Goal: Task Accomplishment & Management: Manage account settings

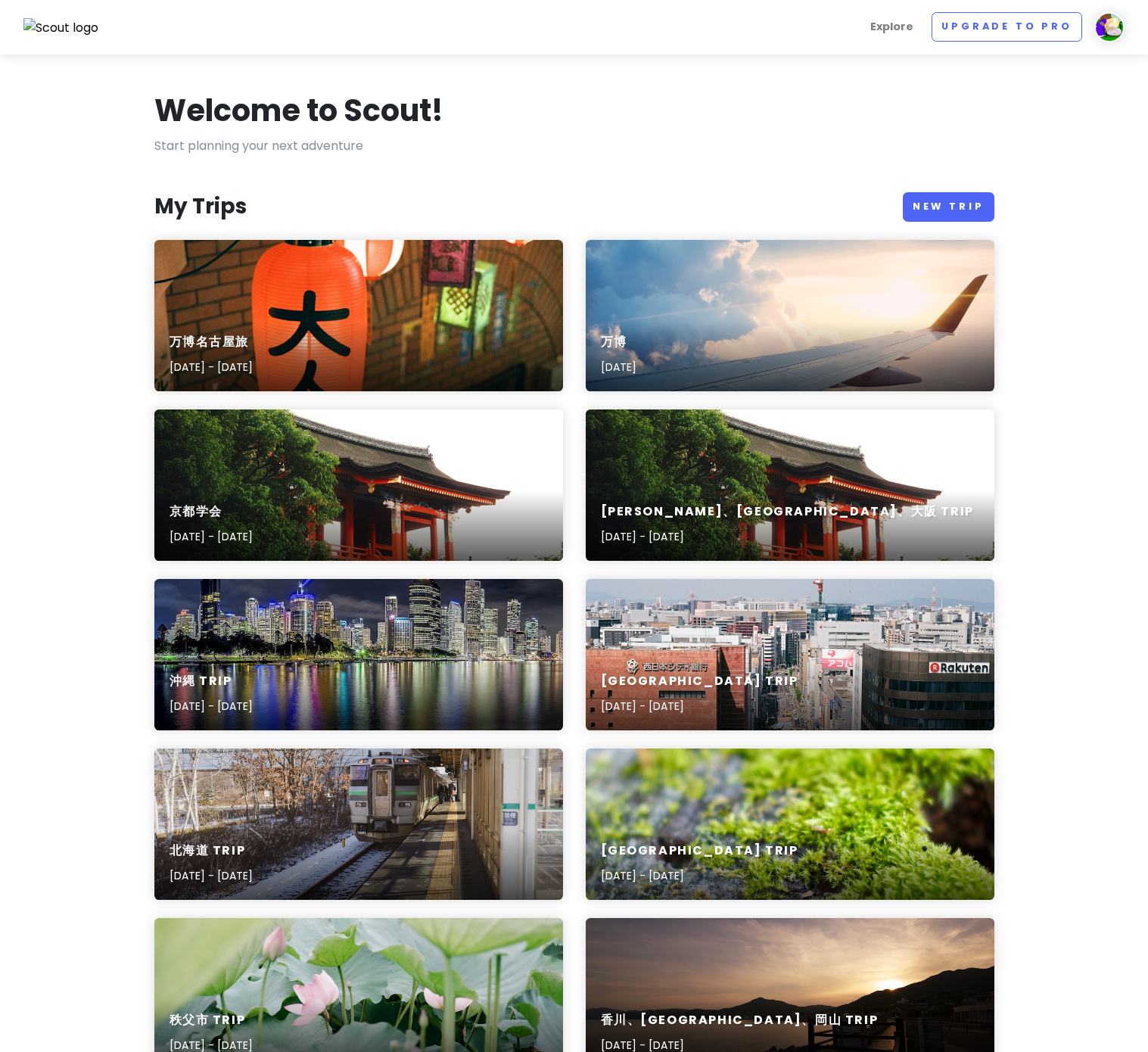
click at [279, 233] on div "Welcome to Scout! Start planning your next adventure My Trips New Trip 万博名古屋旅 […" at bounding box center [574, 958] width 863 height 1734
click at [326, 290] on div "万博名古屋旅 [DATE] - [DATE]" at bounding box center [359, 315] width 409 height 152
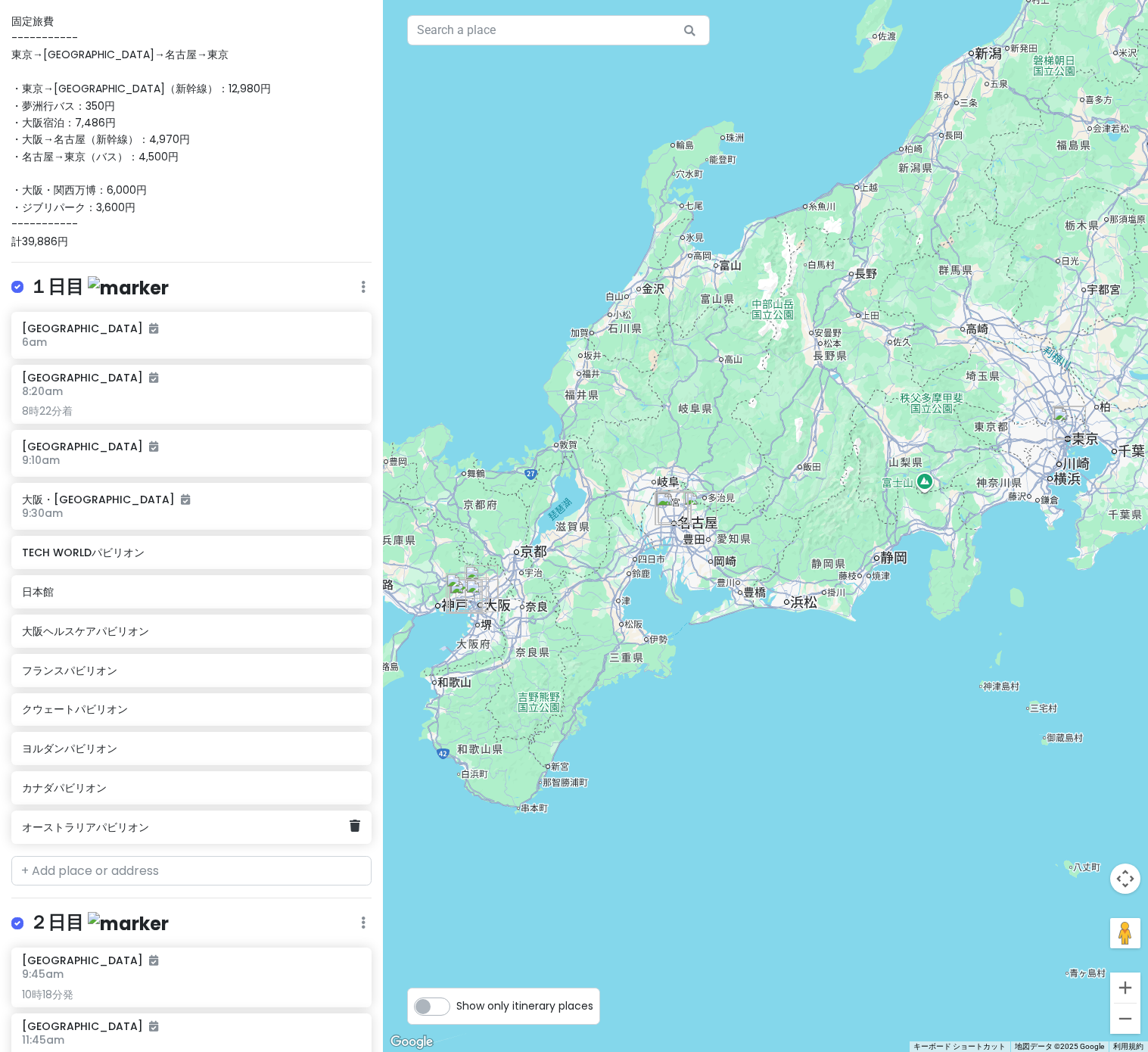
scroll to position [206, 0]
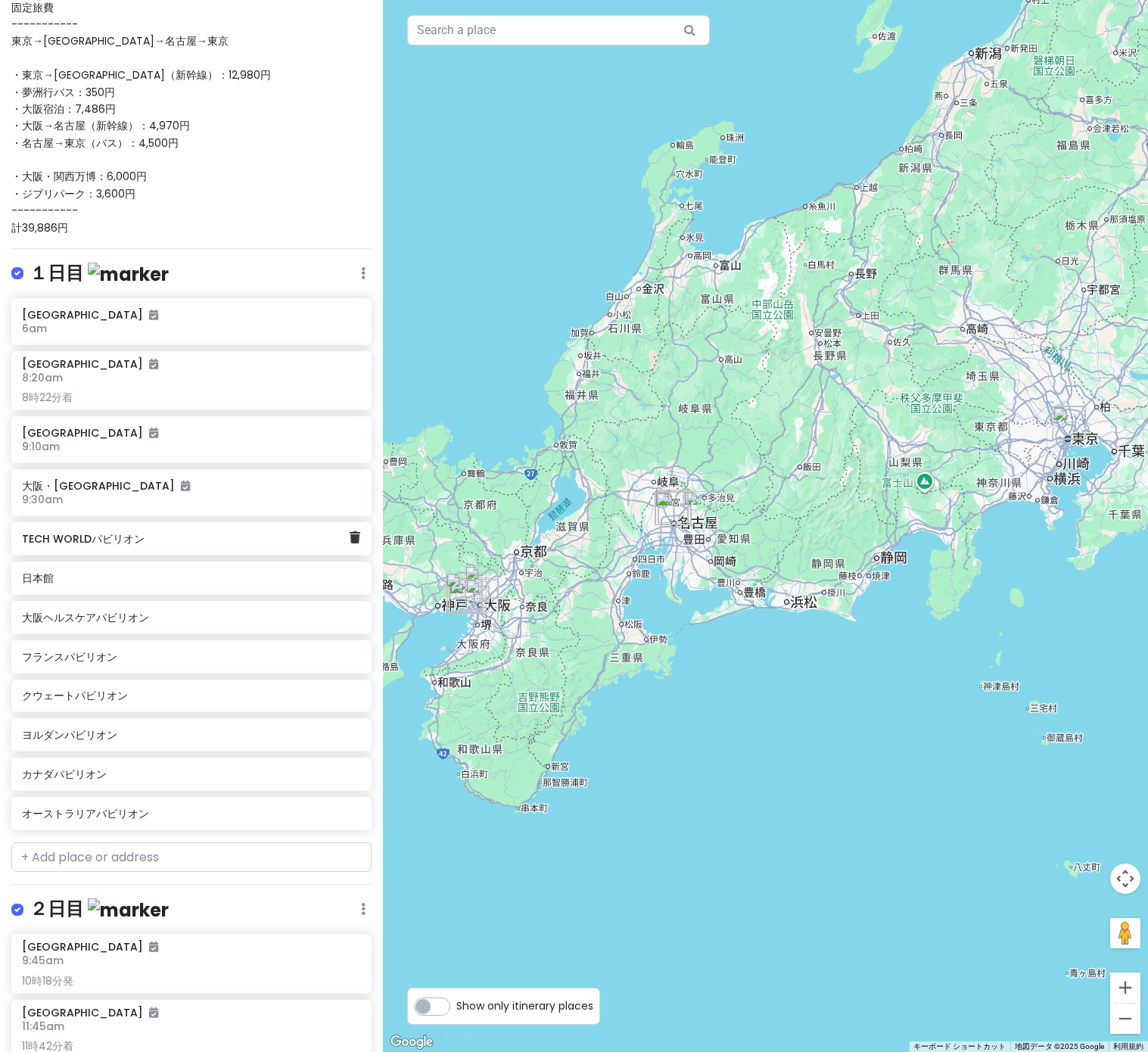
click at [133, 535] on h6 "TECH WORLDパビリオン" at bounding box center [185, 539] width 328 height 14
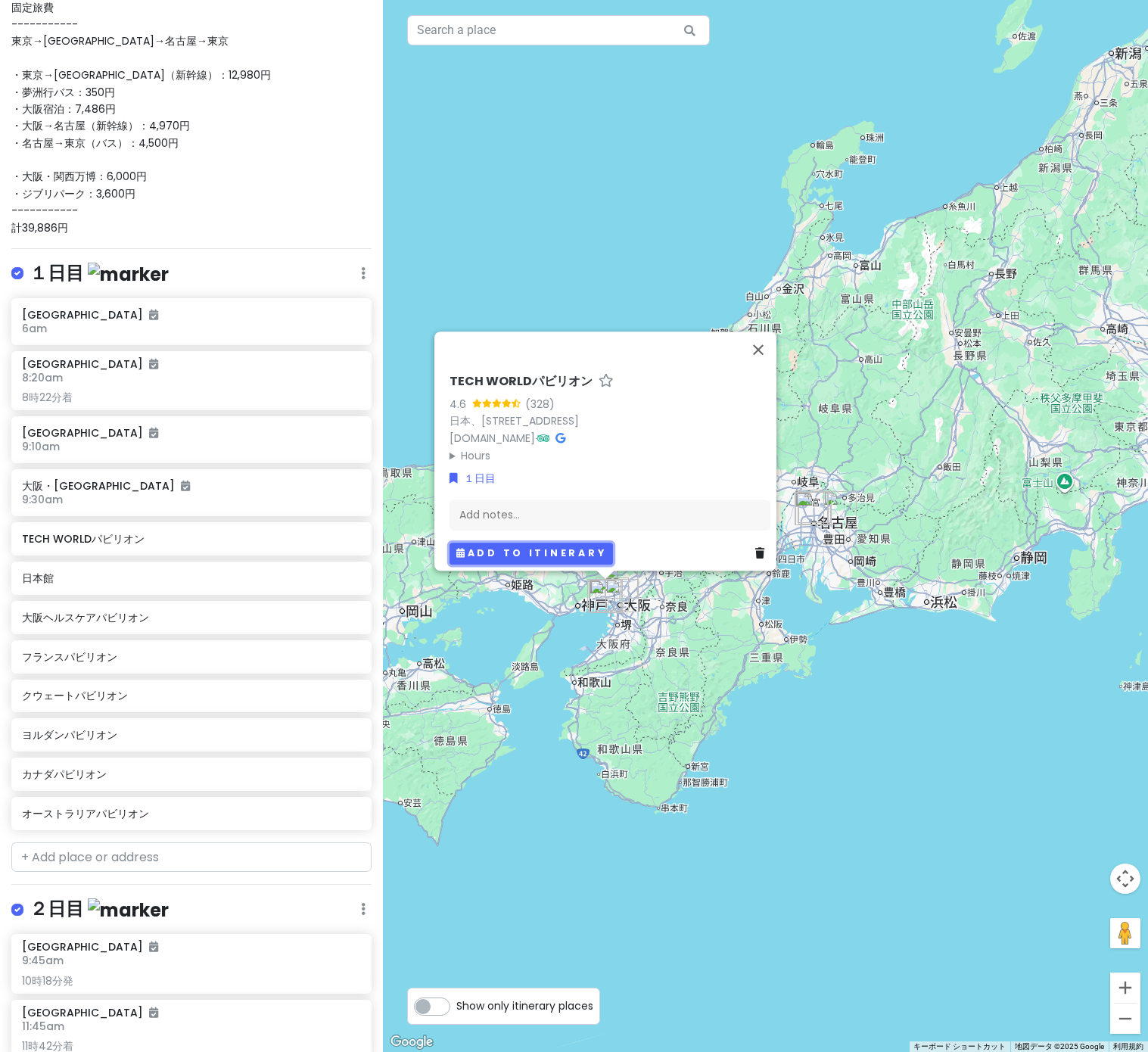
click at [490, 548] on button "Add to itinerary" at bounding box center [531, 554] width 163 height 22
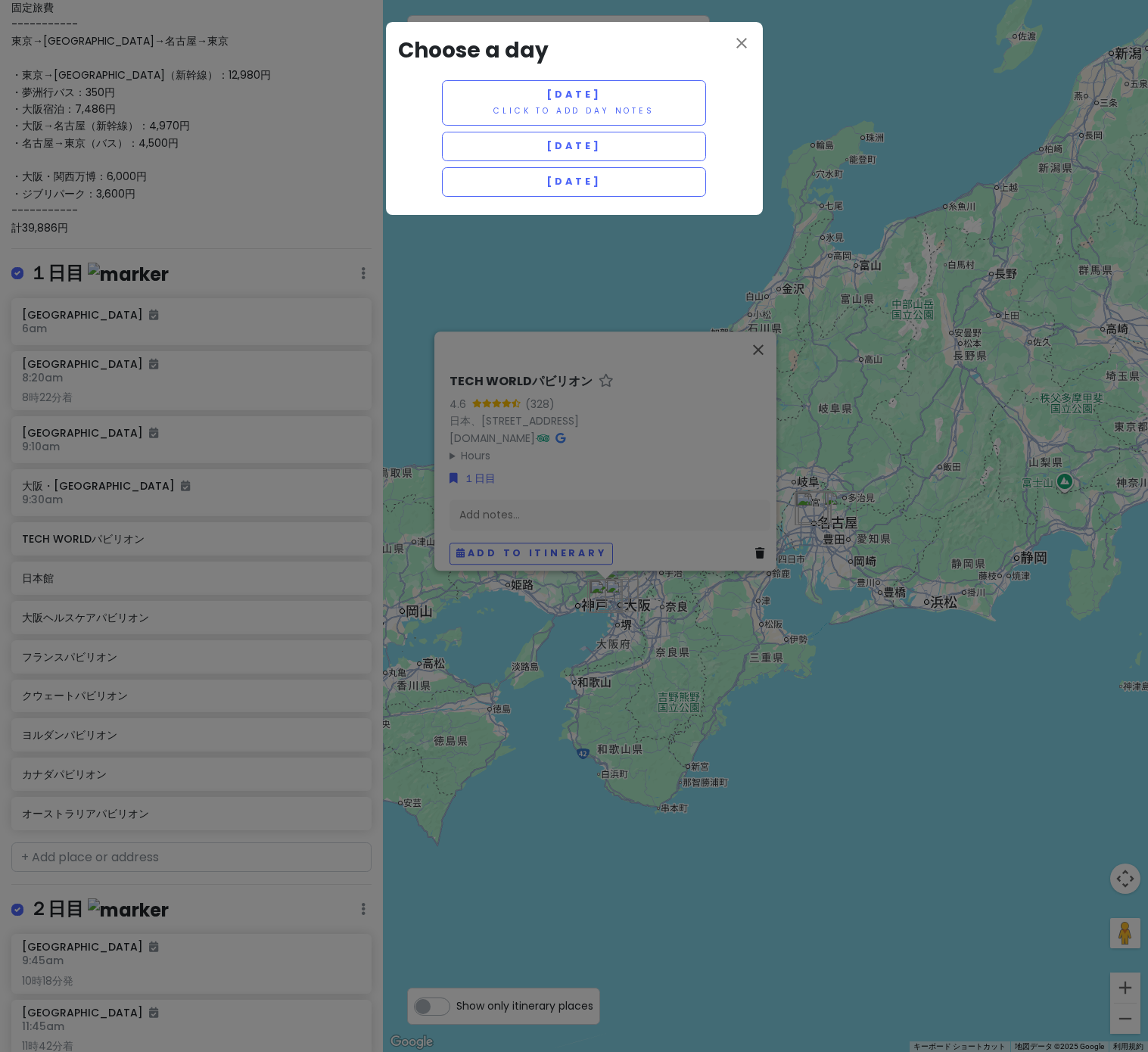
click at [751, 50] on div "close Choose a day [DATE] Click to add day notes [DATE] [DATE]" at bounding box center [574, 118] width 376 height 193
click at [743, 47] on icon "close" at bounding box center [742, 43] width 18 height 18
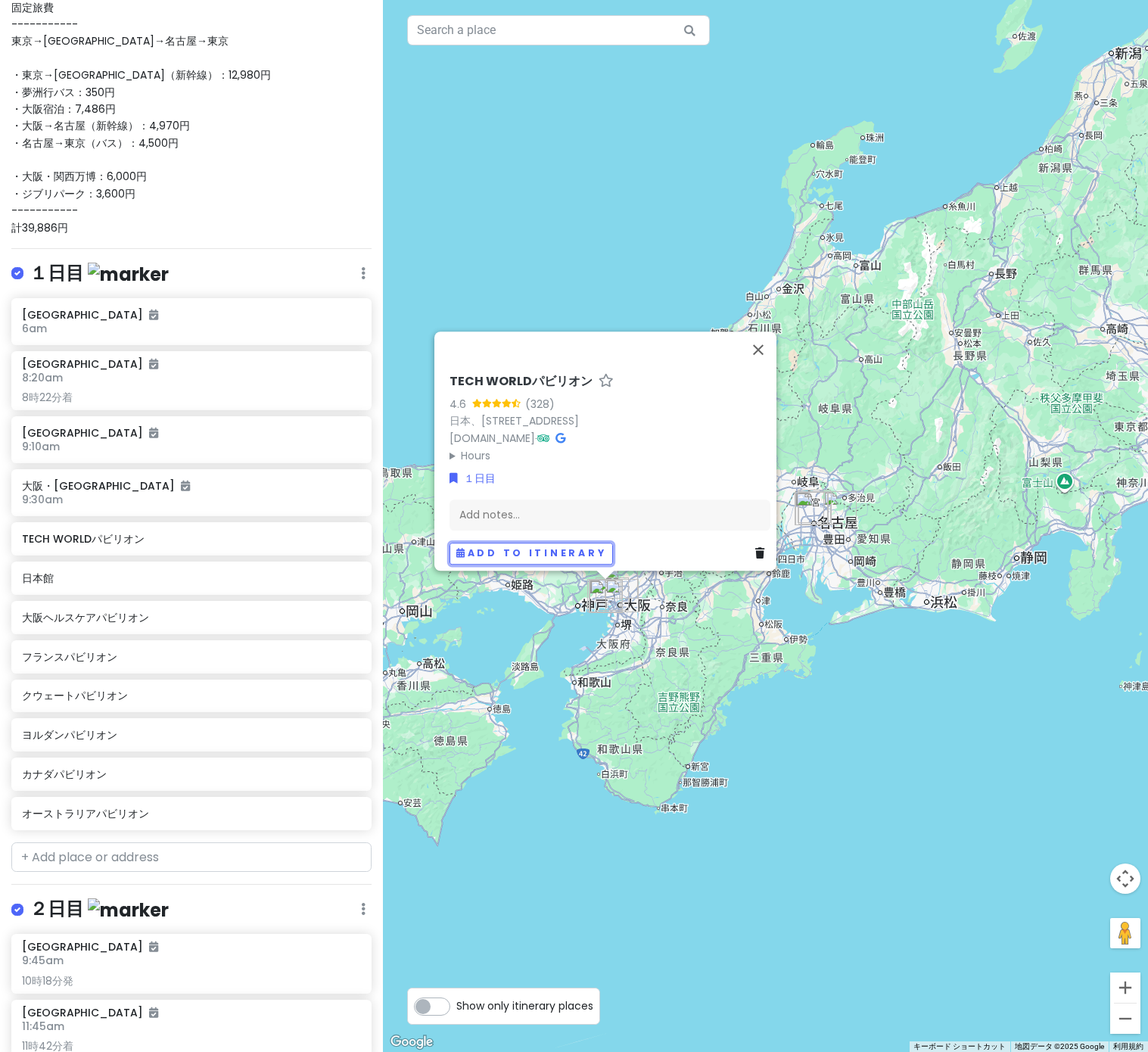
scroll to position [0, 0]
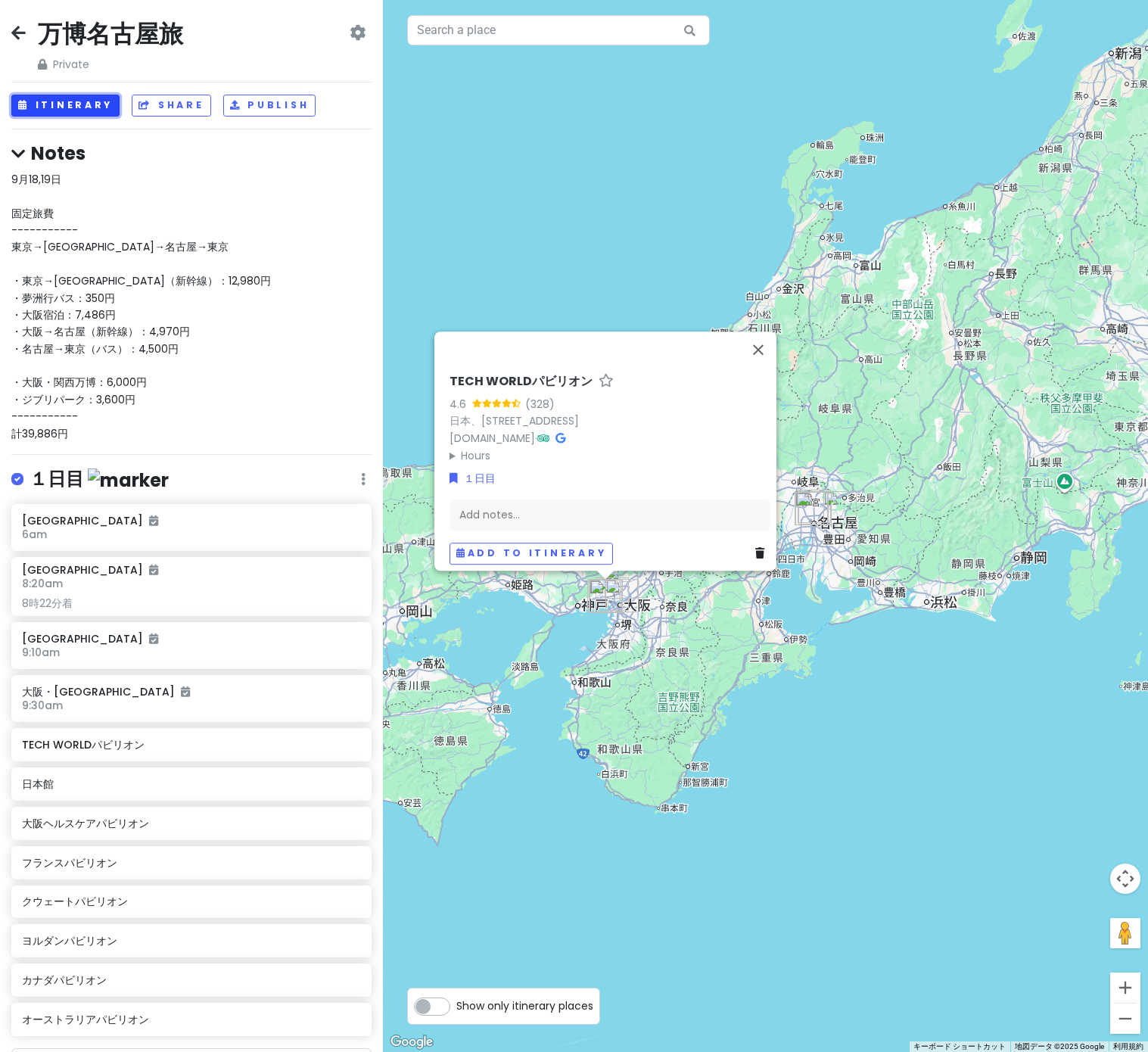
click at [89, 104] on button "Itinerary" at bounding box center [64, 106] width 108 height 22
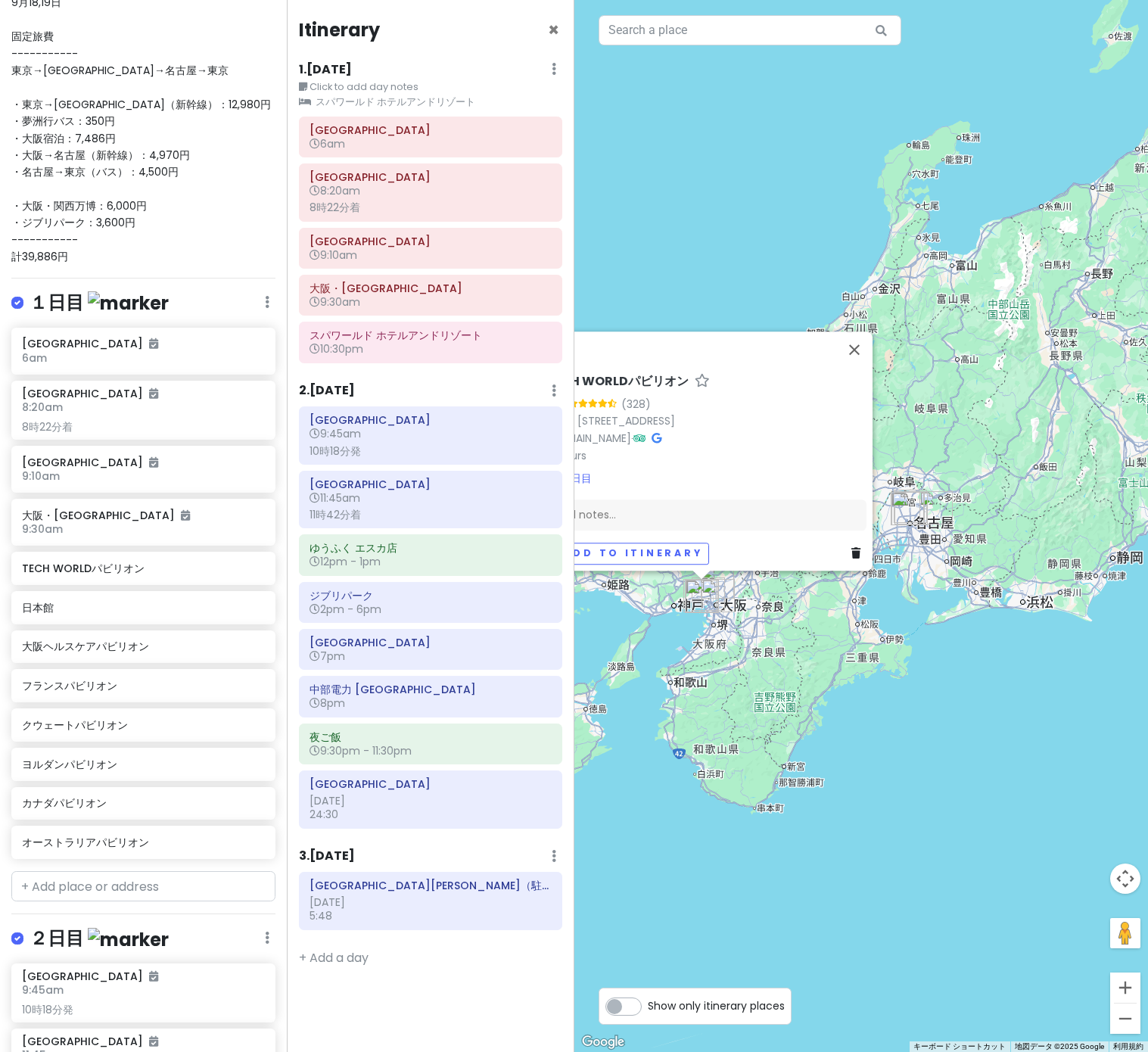
scroll to position [210, 0]
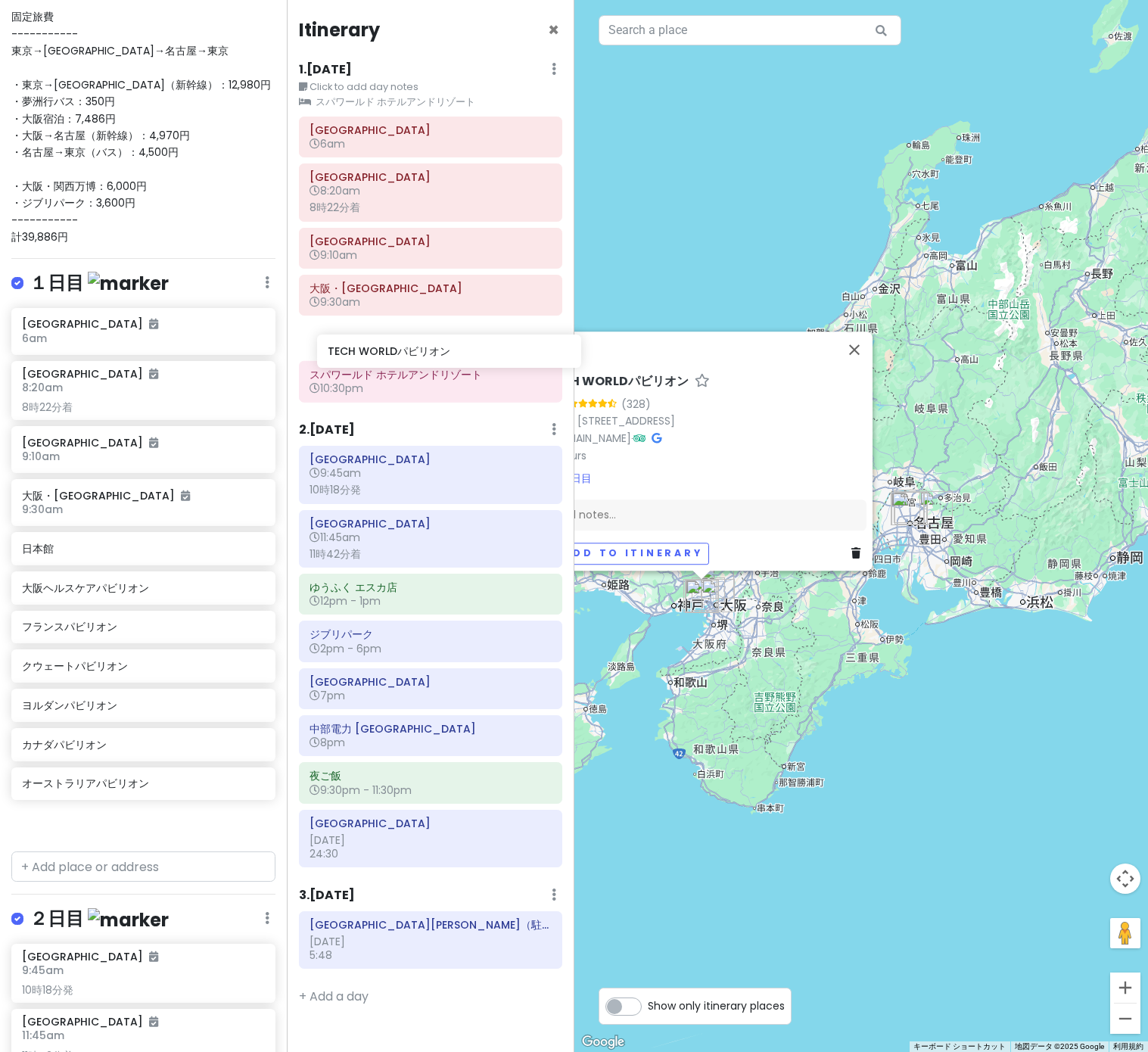
drag, startPoint x: 158, startPoint y: 557, endPoint x: 464, endPoint y: 355, distance: 366.7
click at [464, 356] on div "万博名古屋旅 Private Change Dates Make a Copy Delete Trip Go Pro ⚡️ Give Feedback 💡 S…" at bounding box center [574, 526] width 1148 height 1052
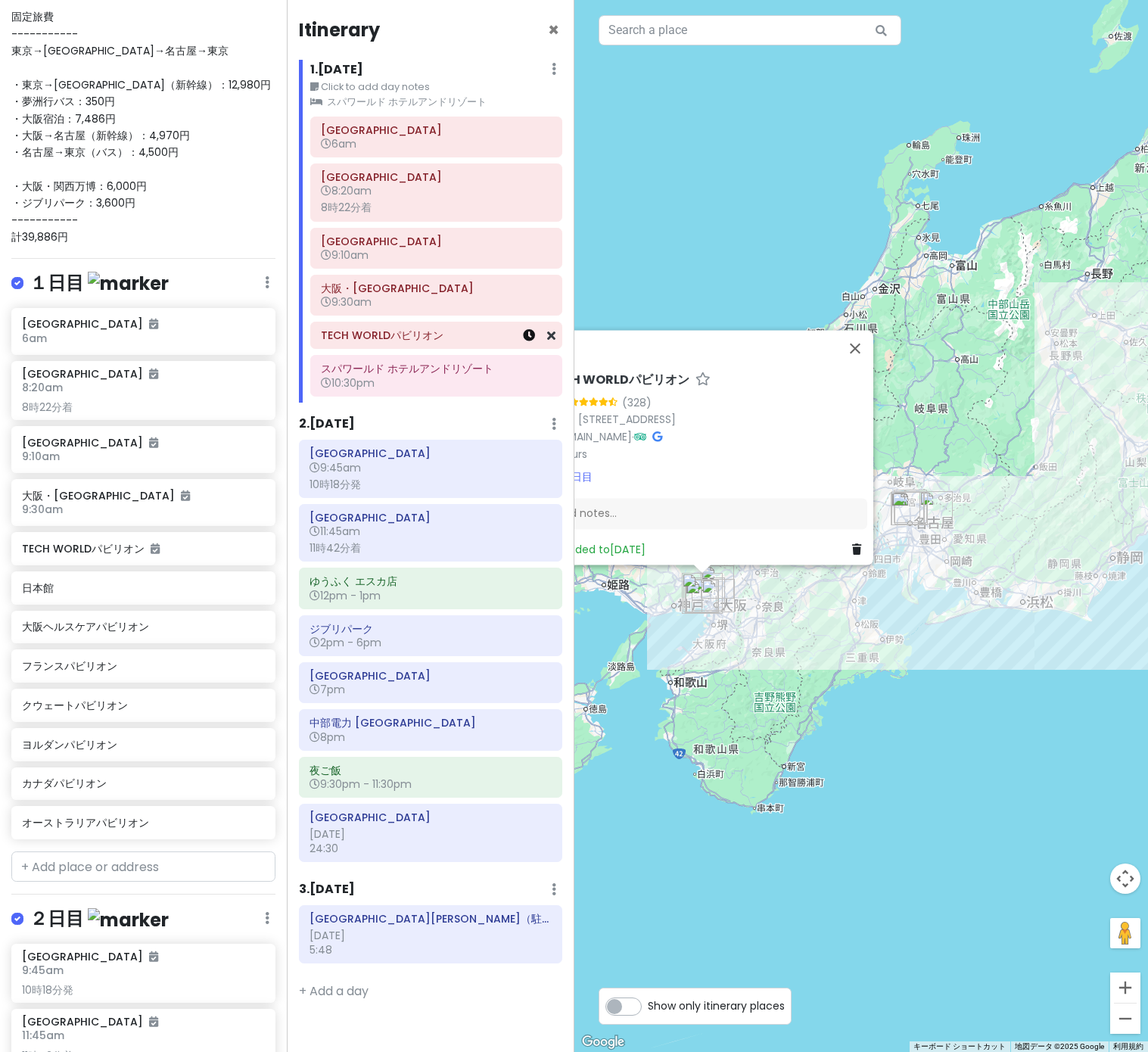
click at [530, 339] on icon at bounding box center [529, 335] width 12 height 12
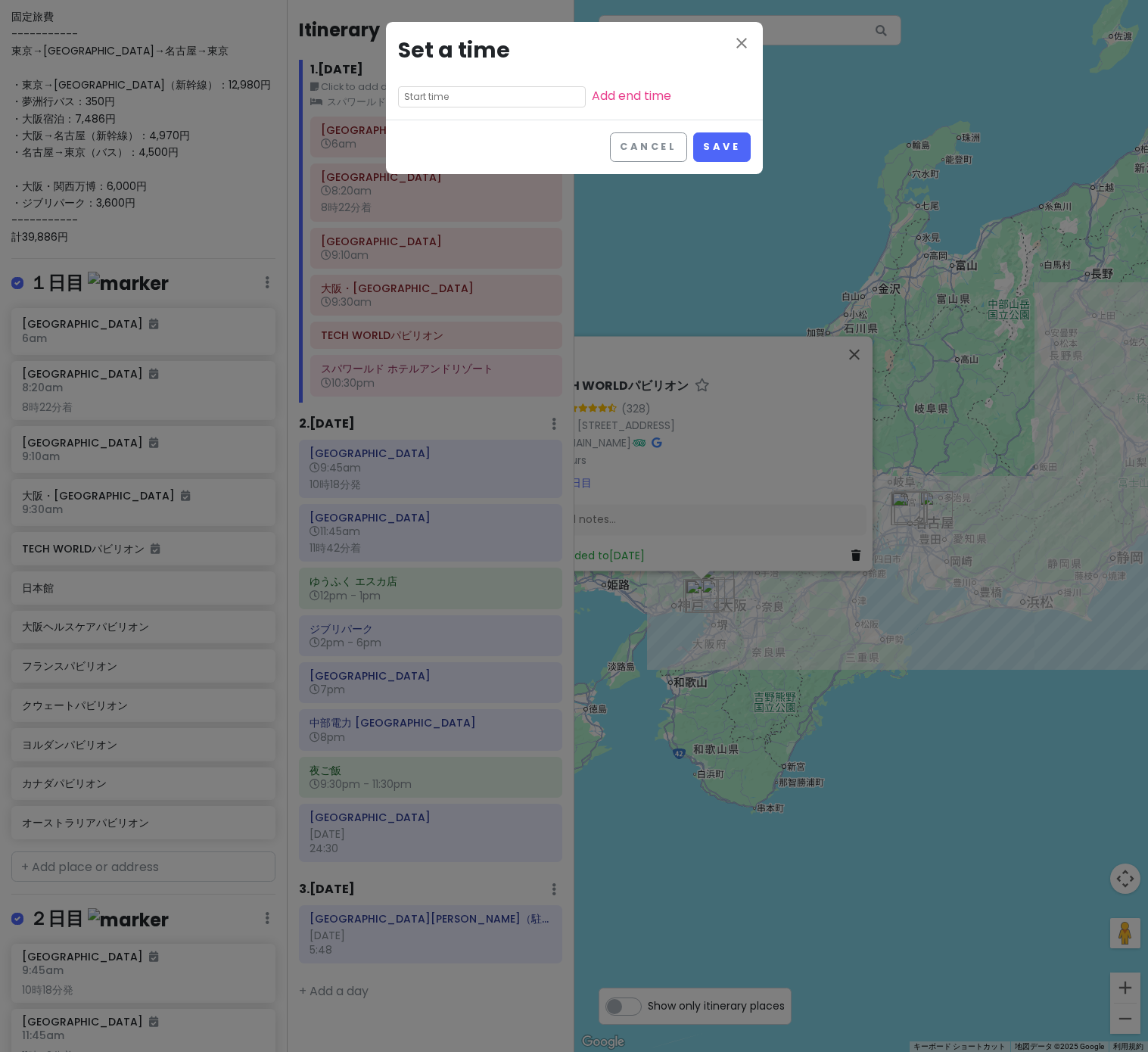
click at [454, 98] on input "text" at bounding box center [491, 96] width 187 height 21
click at [416, 190] on li "09" at bounding box center [420, 199] width 42 height 18
type input "9:05 pm"
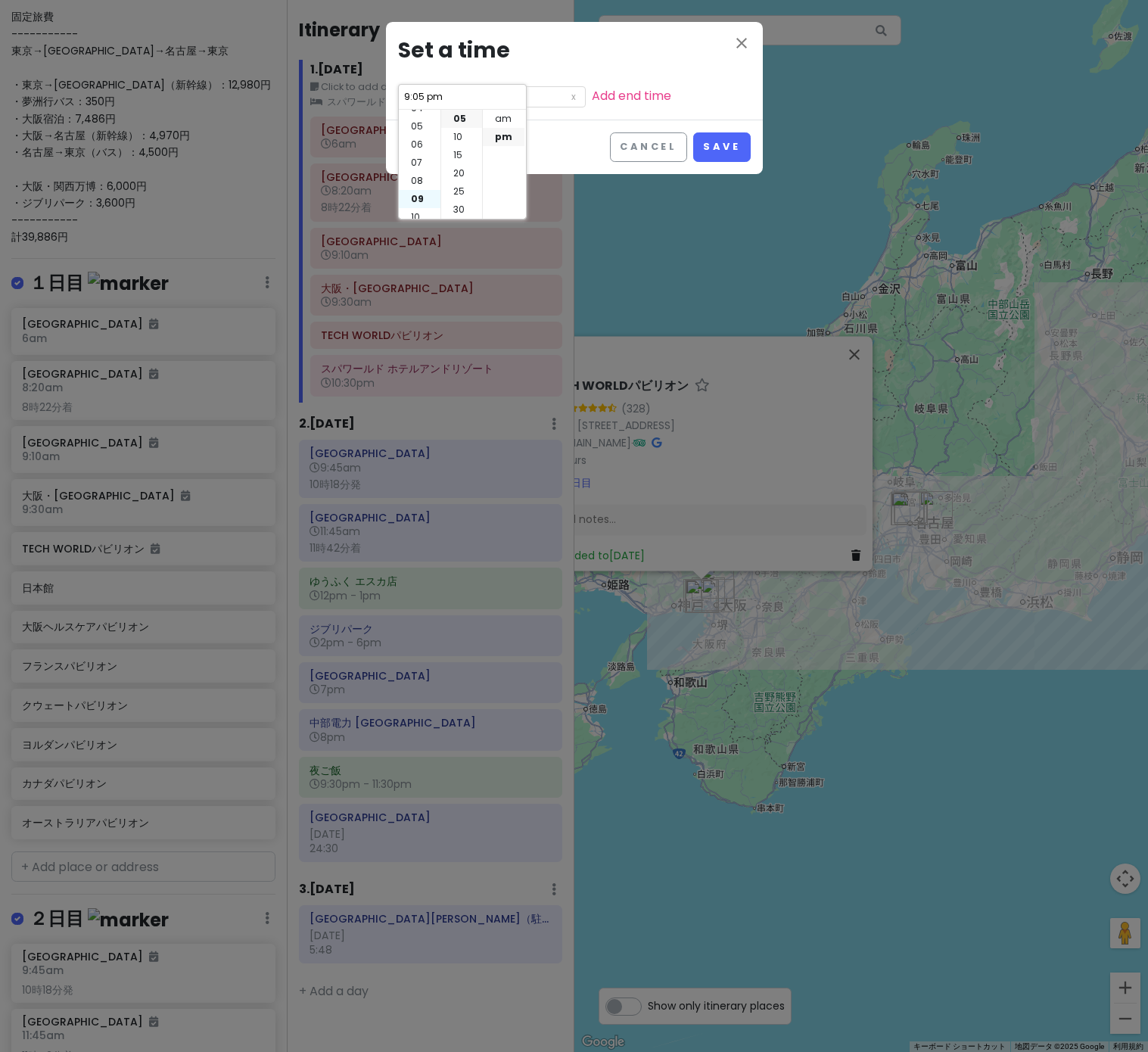
scroll to position [109, 0]
click at [465, 208] on li "30" at bounding box center [461, 209] width 41 height 18
type input "9:30 pm"
click at [500, 119] on li "am" at bounding box center [503, 119] width 42 height 18
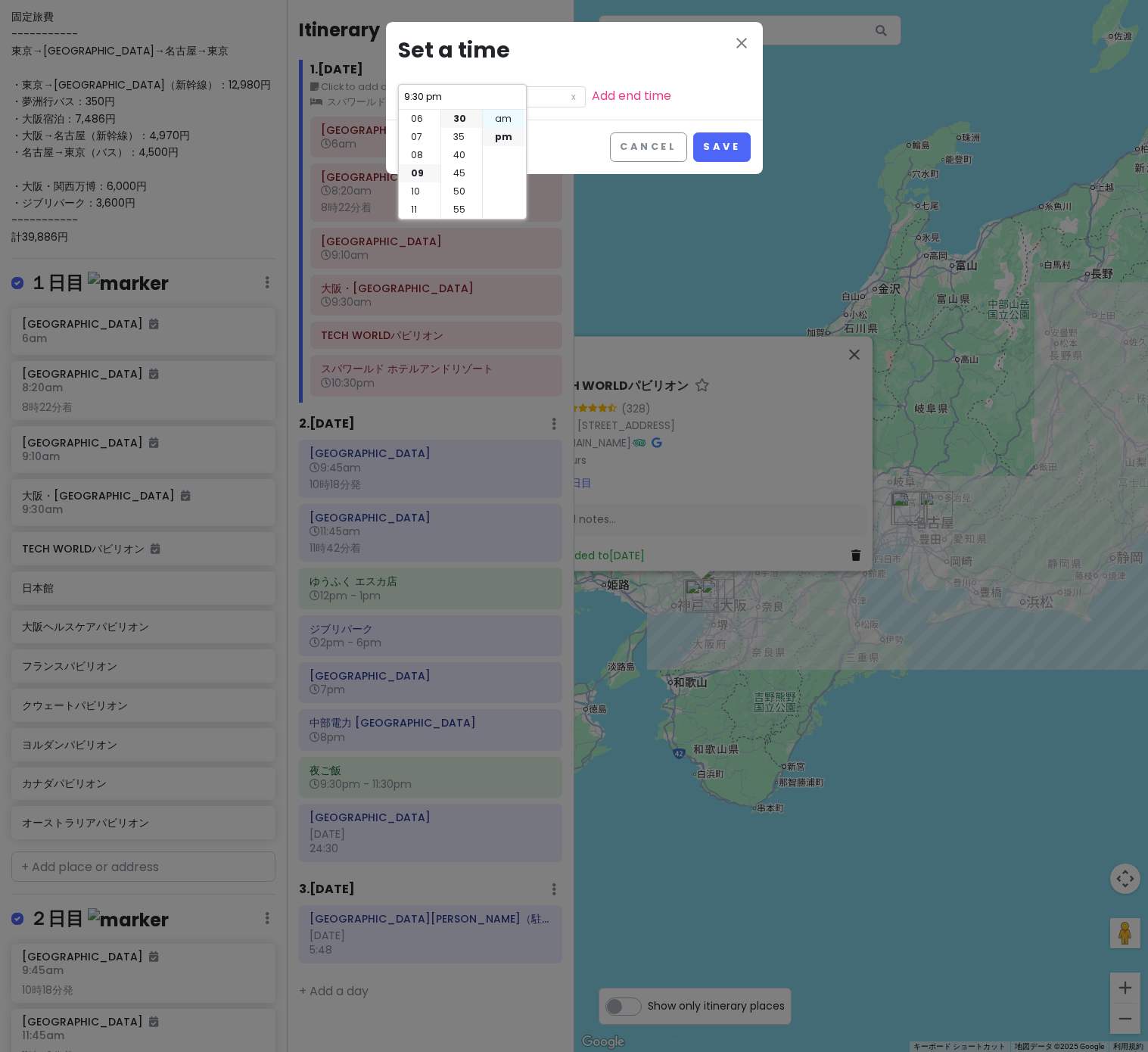
type input "9:30 am"
click at [720, 139] on button "Save" at bounding box center [721, 148] width 56 height 30
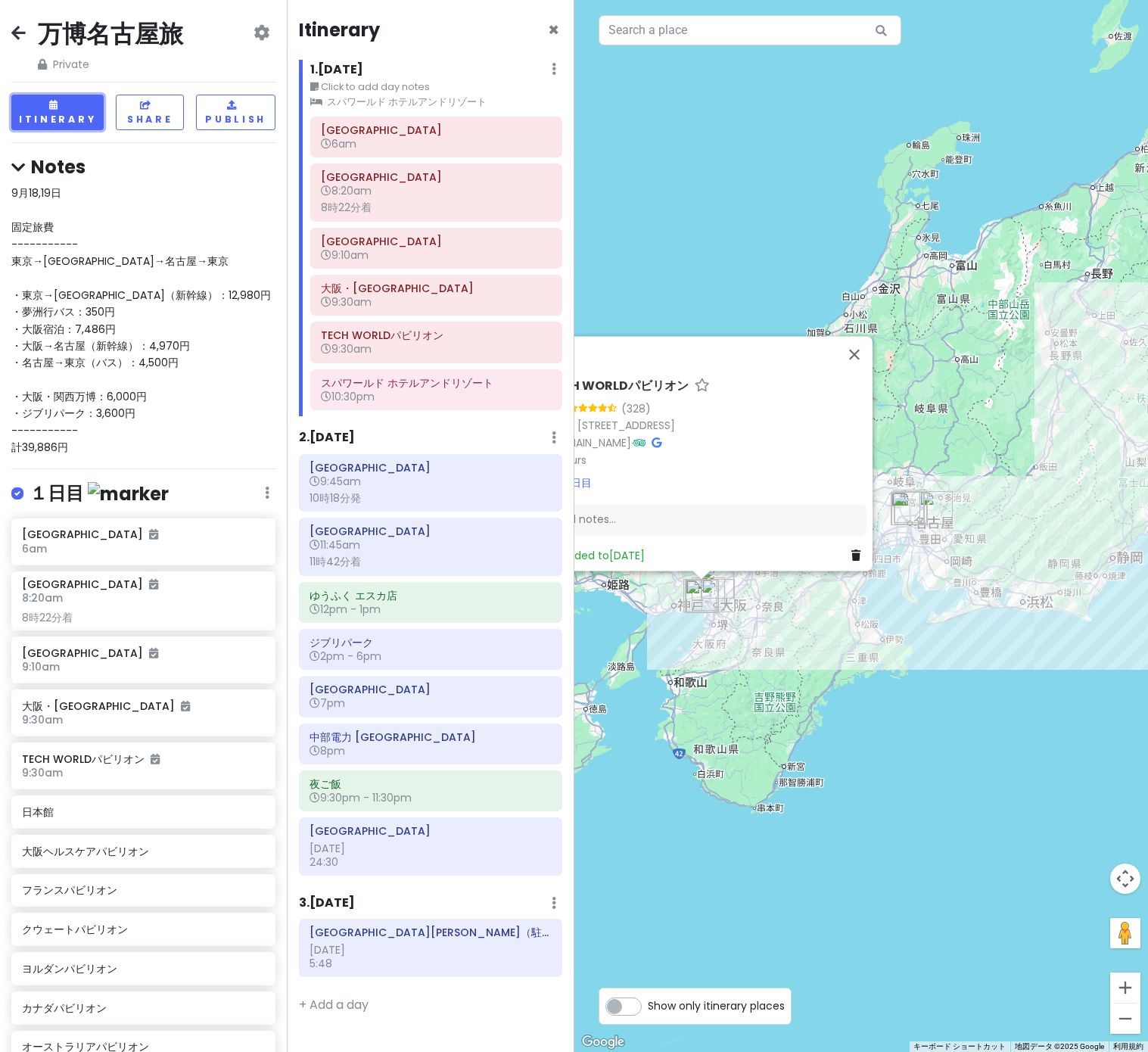
scroll to position [306, 0]
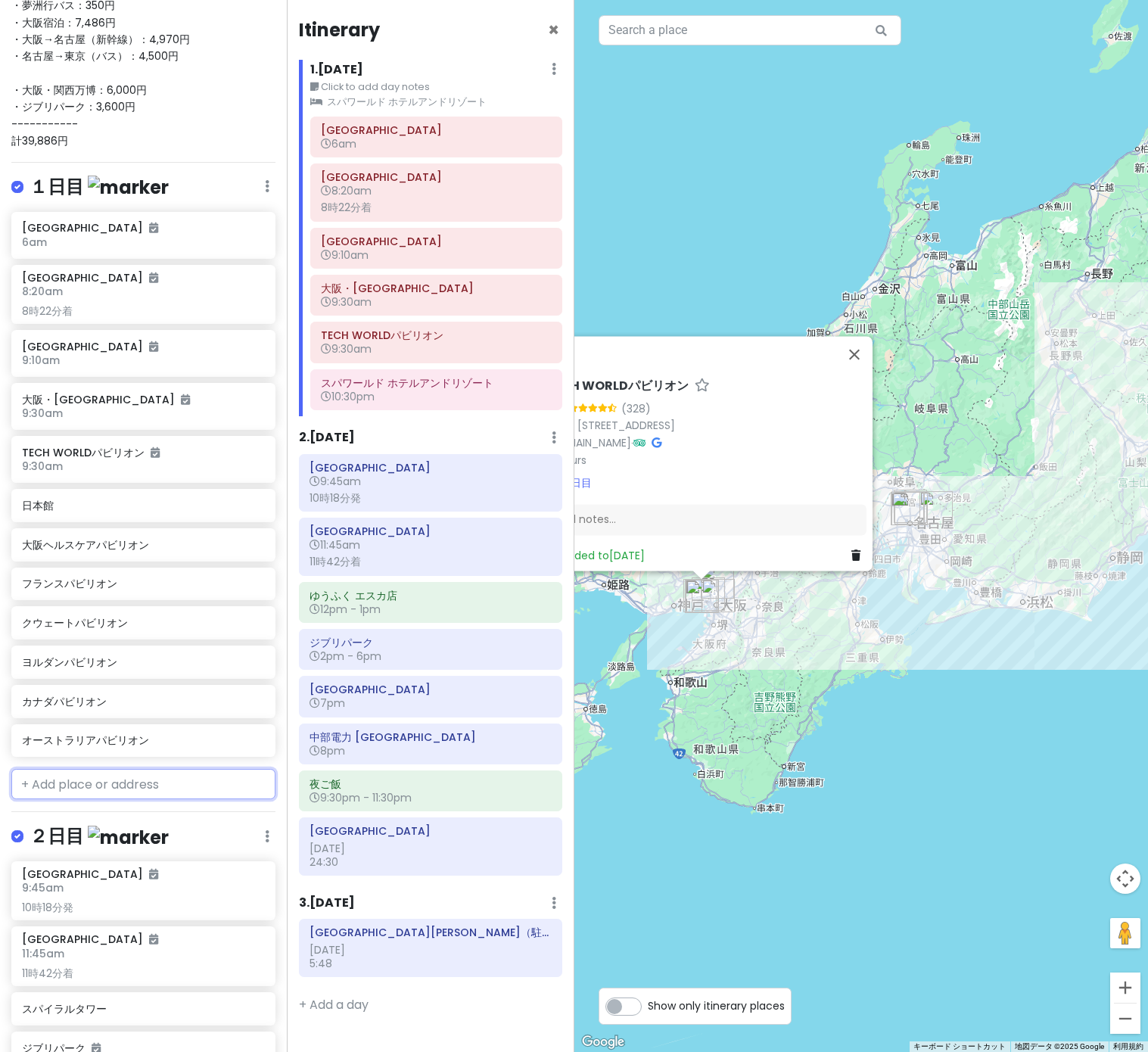
click at [95, 774] on input "text" at bounding box center [143, 784] width 264 height 31
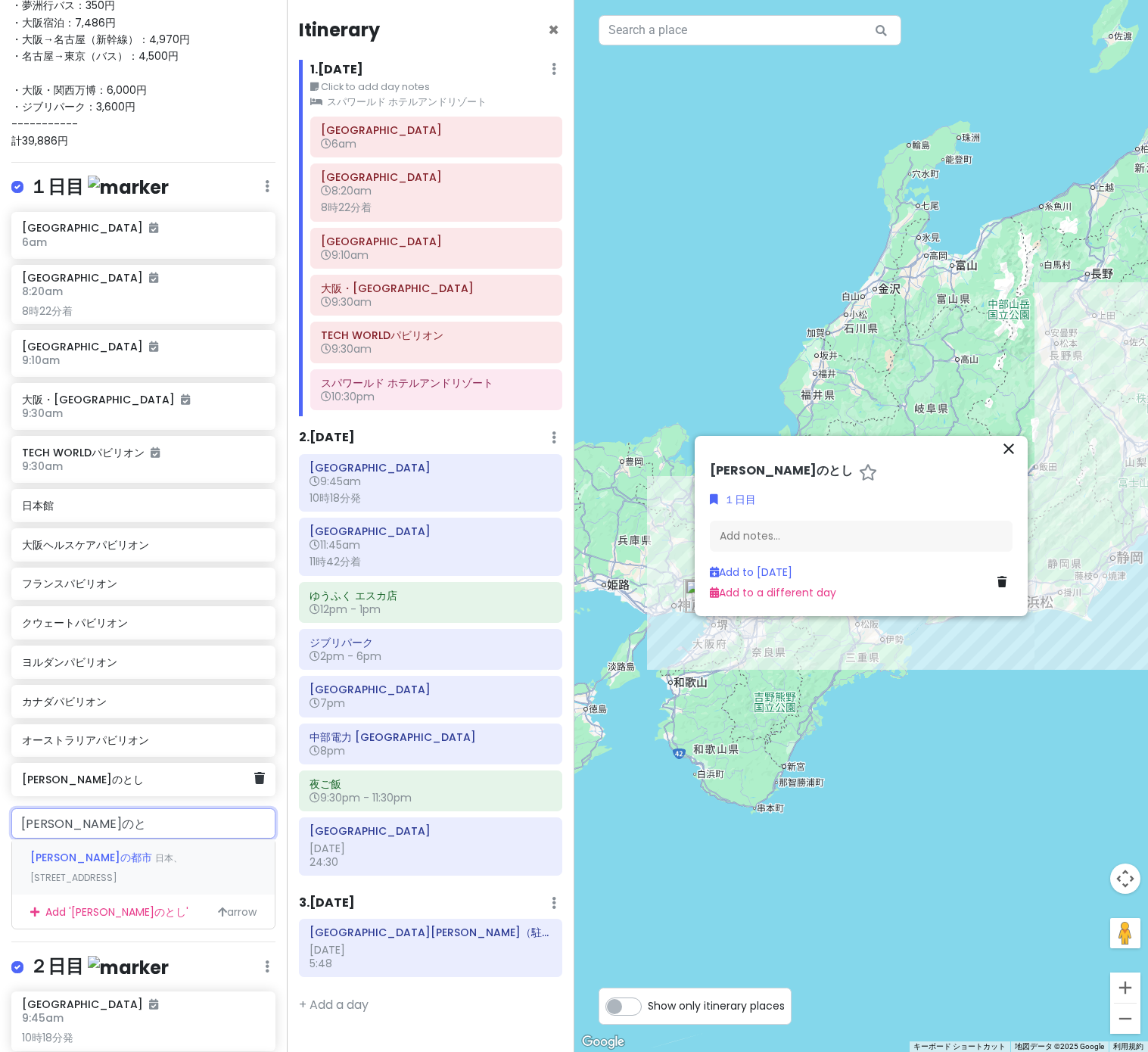
type input "[PERSON_NAME]の"
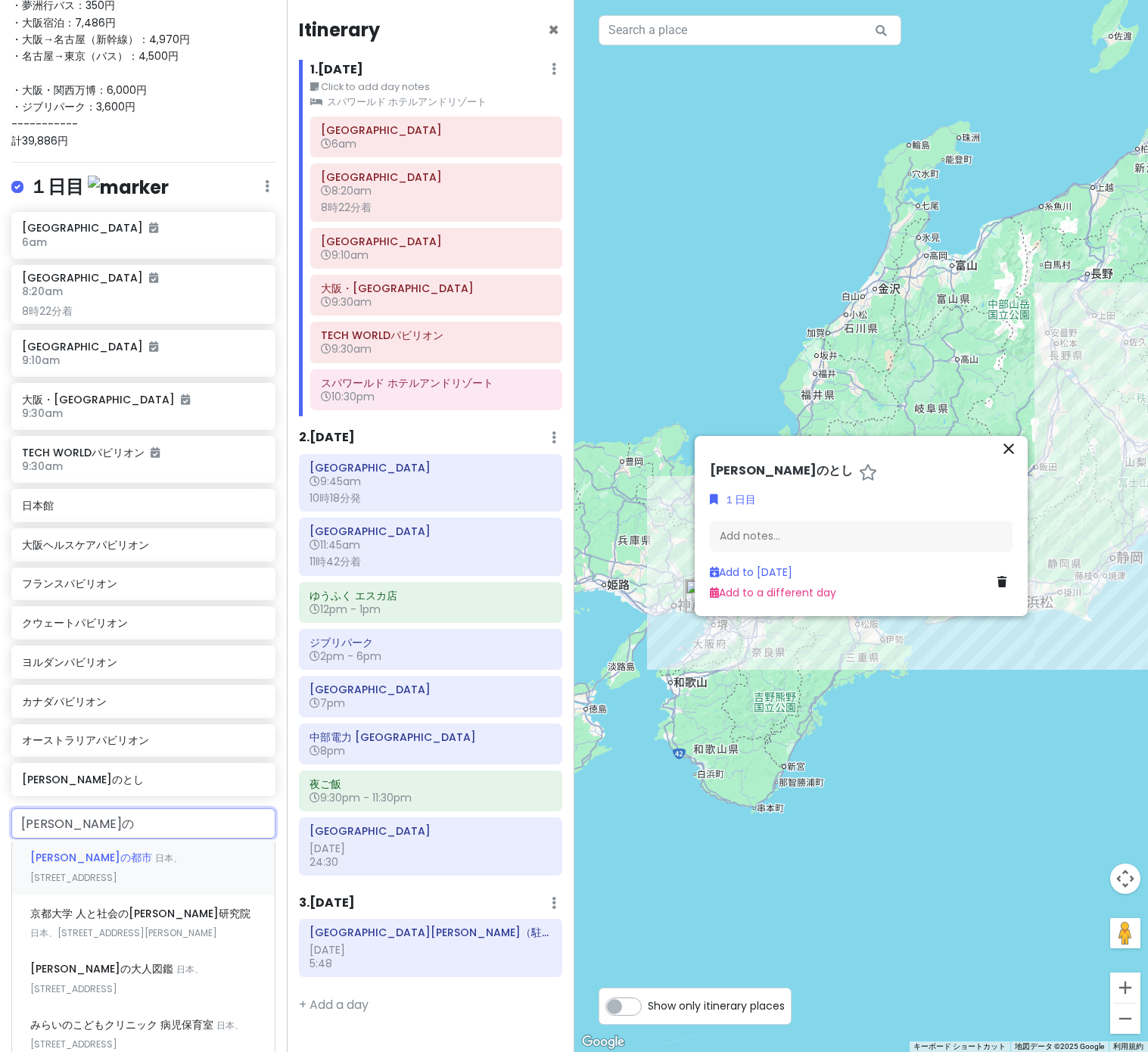
click at [114, 863] on span "日本、[STREET_ADDRESS]" at bounding box center [107, 868] width 153 height 33
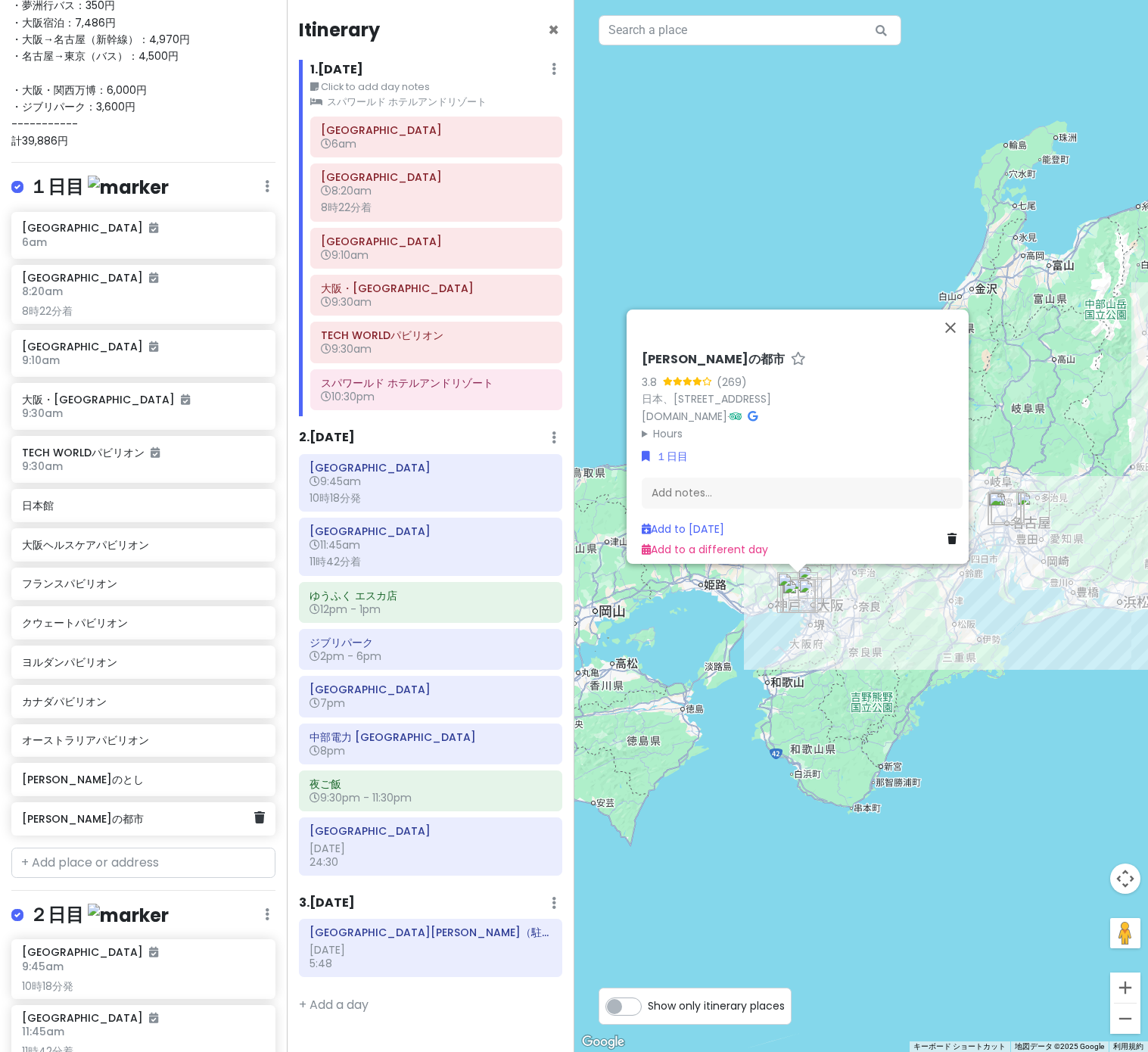
scroll to position [312, 0]
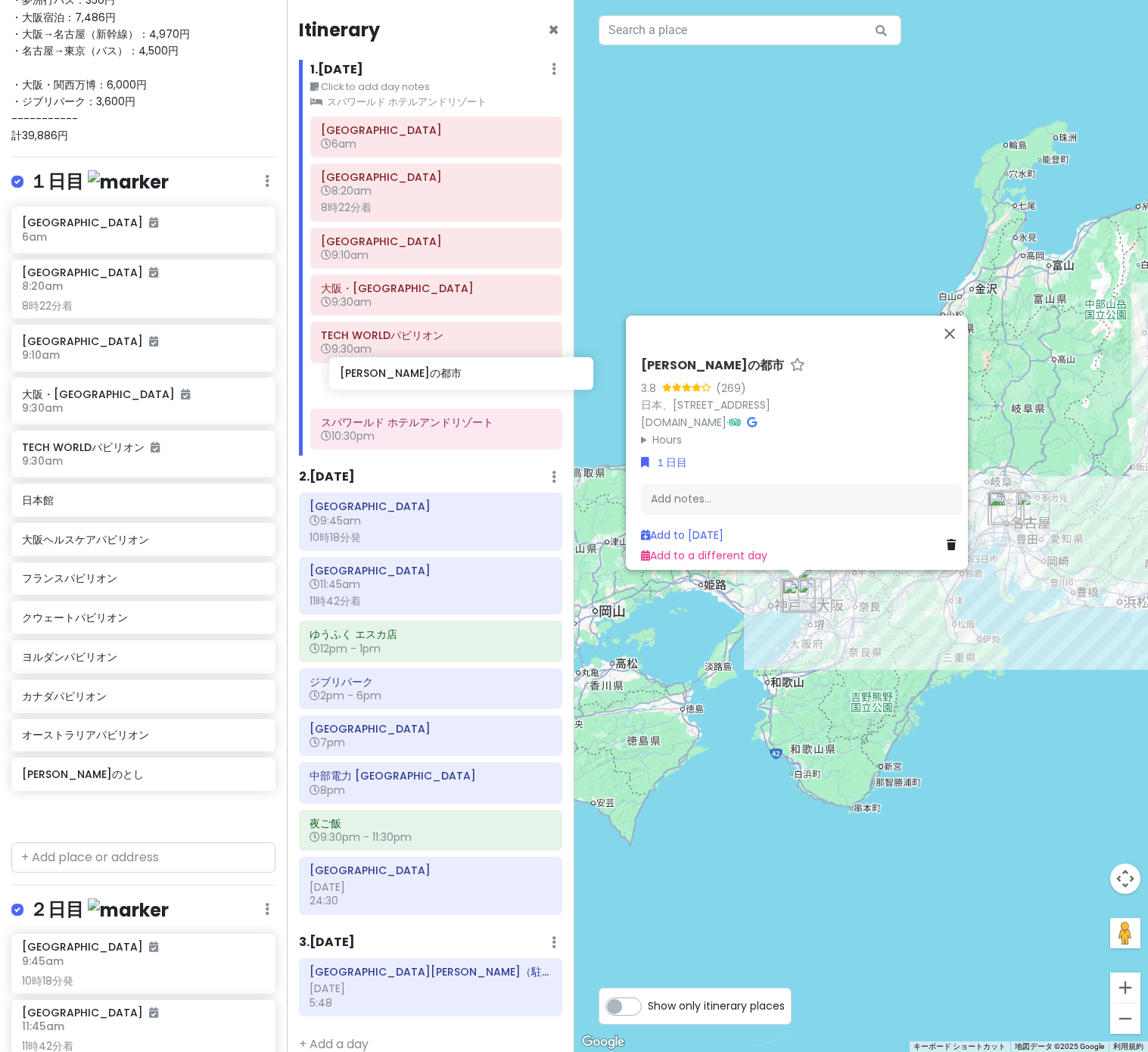
drag, startPoint x: 103, startPoint y: 817, endPoint x: 421, endPoint y: 373, distance: 546.1
click at [421, 373] on div "万博名古屋旅 Private Change Dates Make a Copy Delete Trip Go Pro ⚡️ Give Feedback 💡 S…" at bounding box center [574, 526] width 1148 height 1052
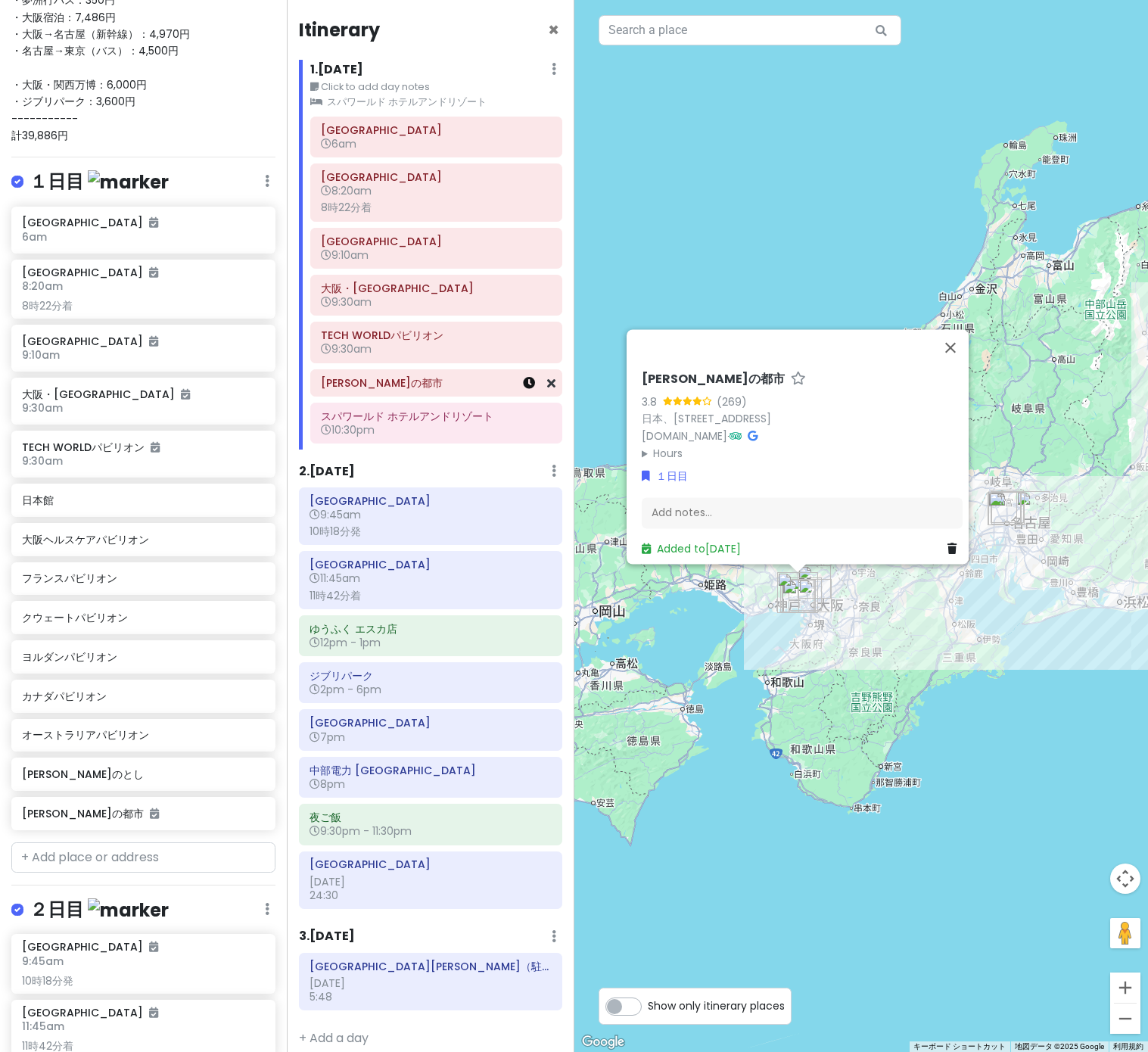
click at [529, 384] on icon at bounding box center [529, 382] width 12 height 12
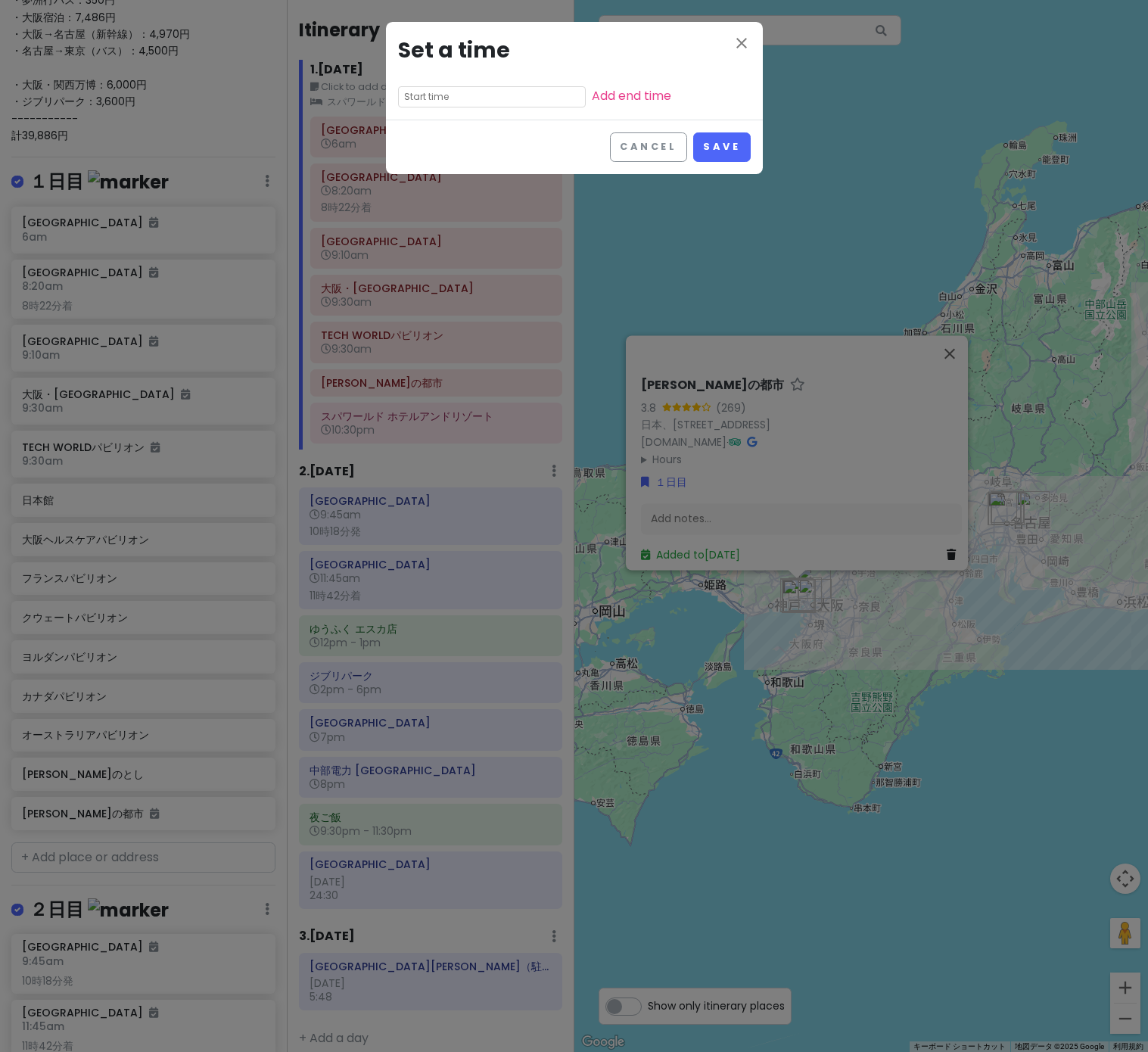
click at [449, 93] on input "text" at bounding box center [491, 96] width 187 height 21
click at [419, 204] on li "05" at bounding box center [420, 209] width 42 height 18
type input "5:05 pm"
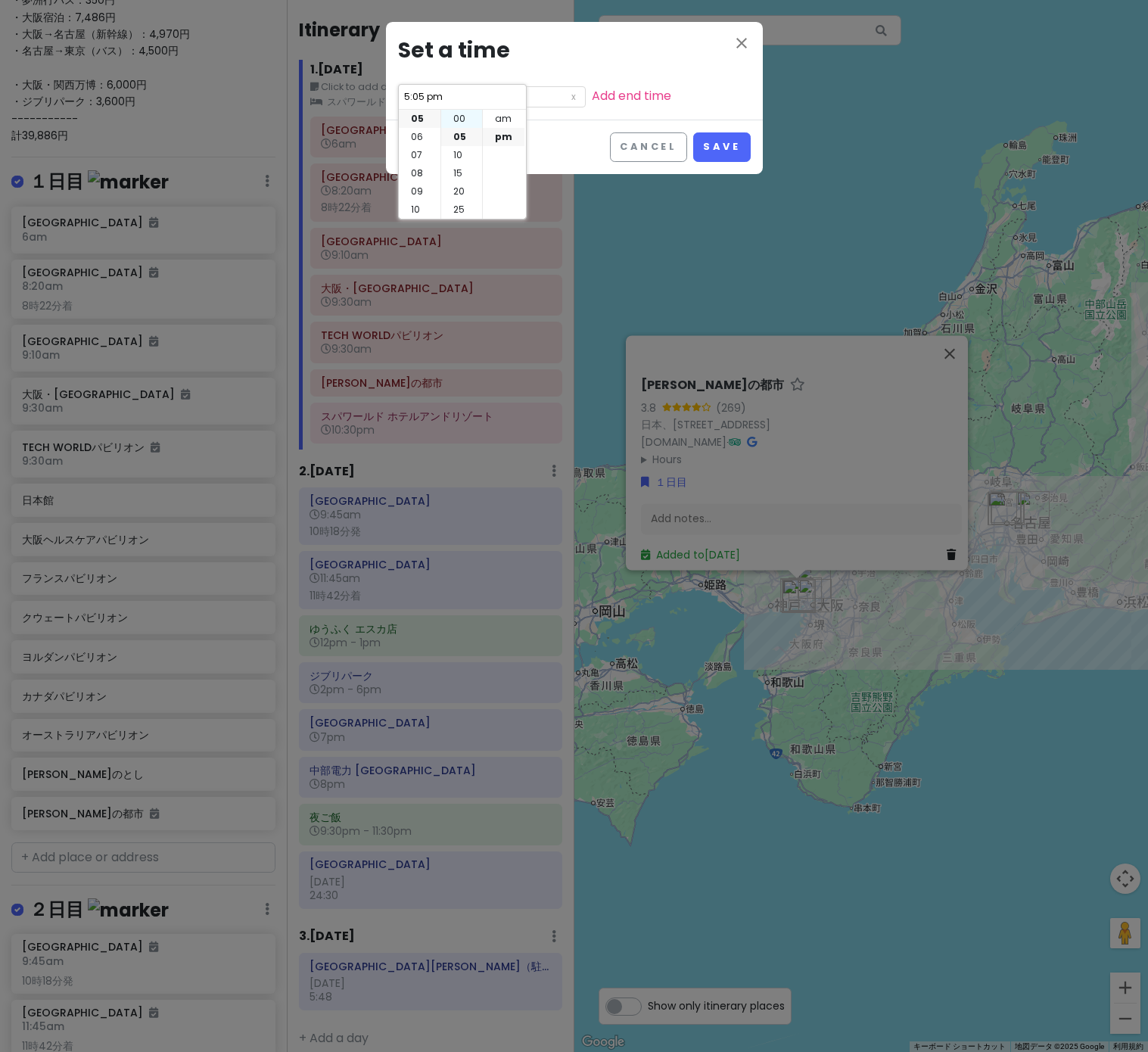
click at [463, 120] on li "00" at bounding box center [461, 119] width 41 height 18
type input "5:00 pm"
click at [724, 153] on button "Save" at bounding box center [721, 148] width 56 height 30
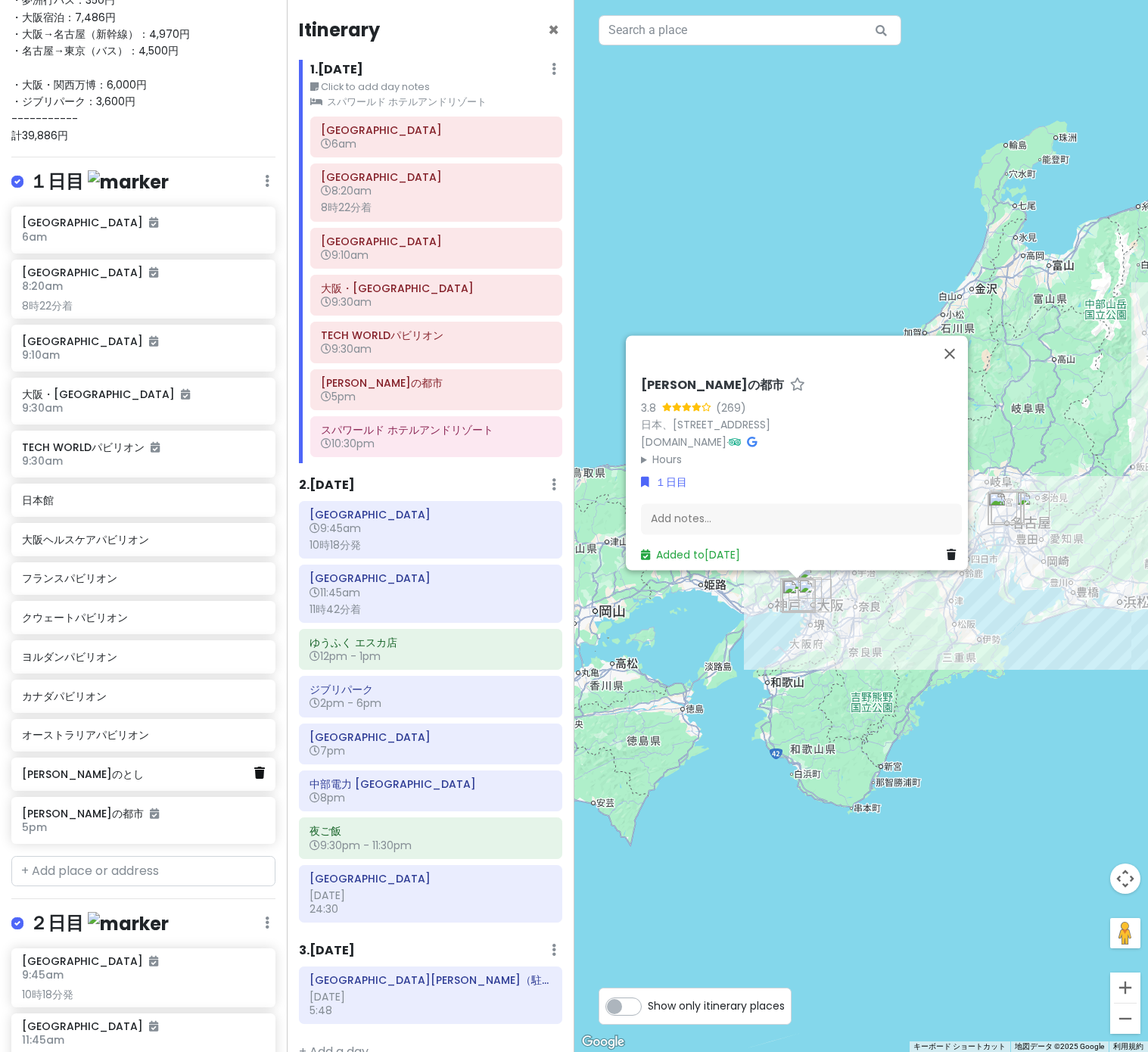
click at [262, 773] on icon at bounding box center [260, 773] width 11 height 12
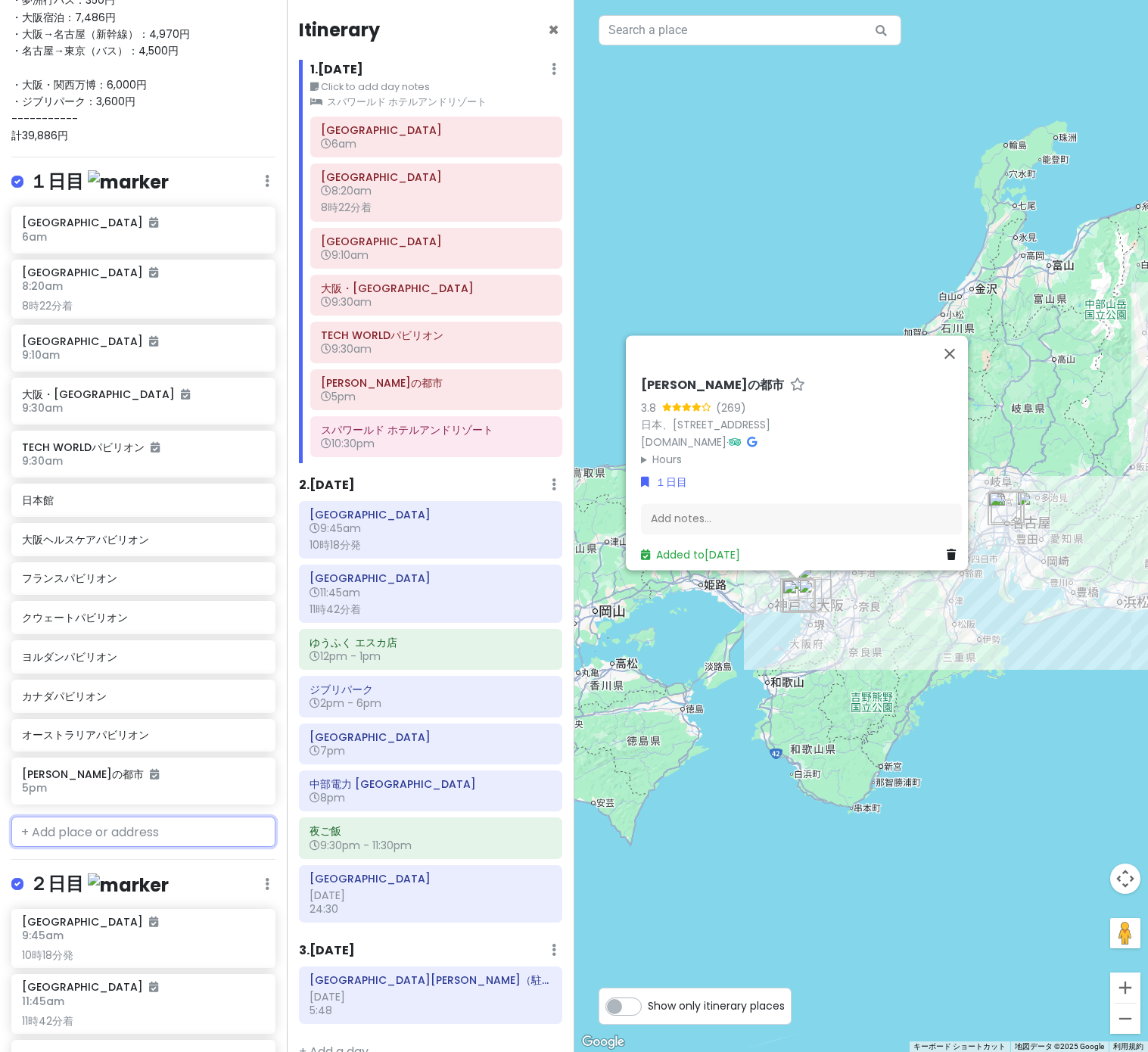
click at [119, 826] on input "text" at bounding box center [143, 831] width 264 height 31
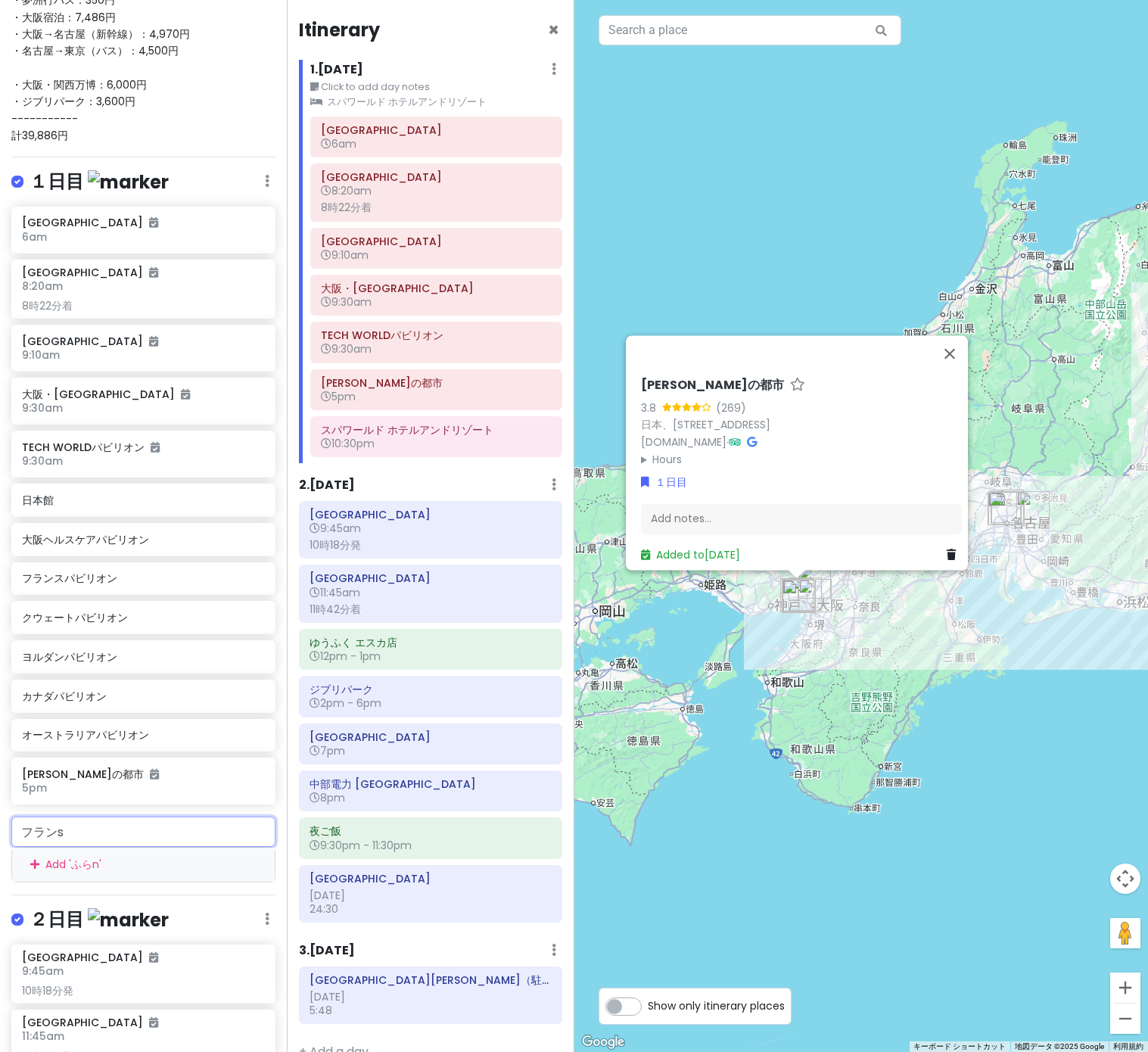
type input "フランス"
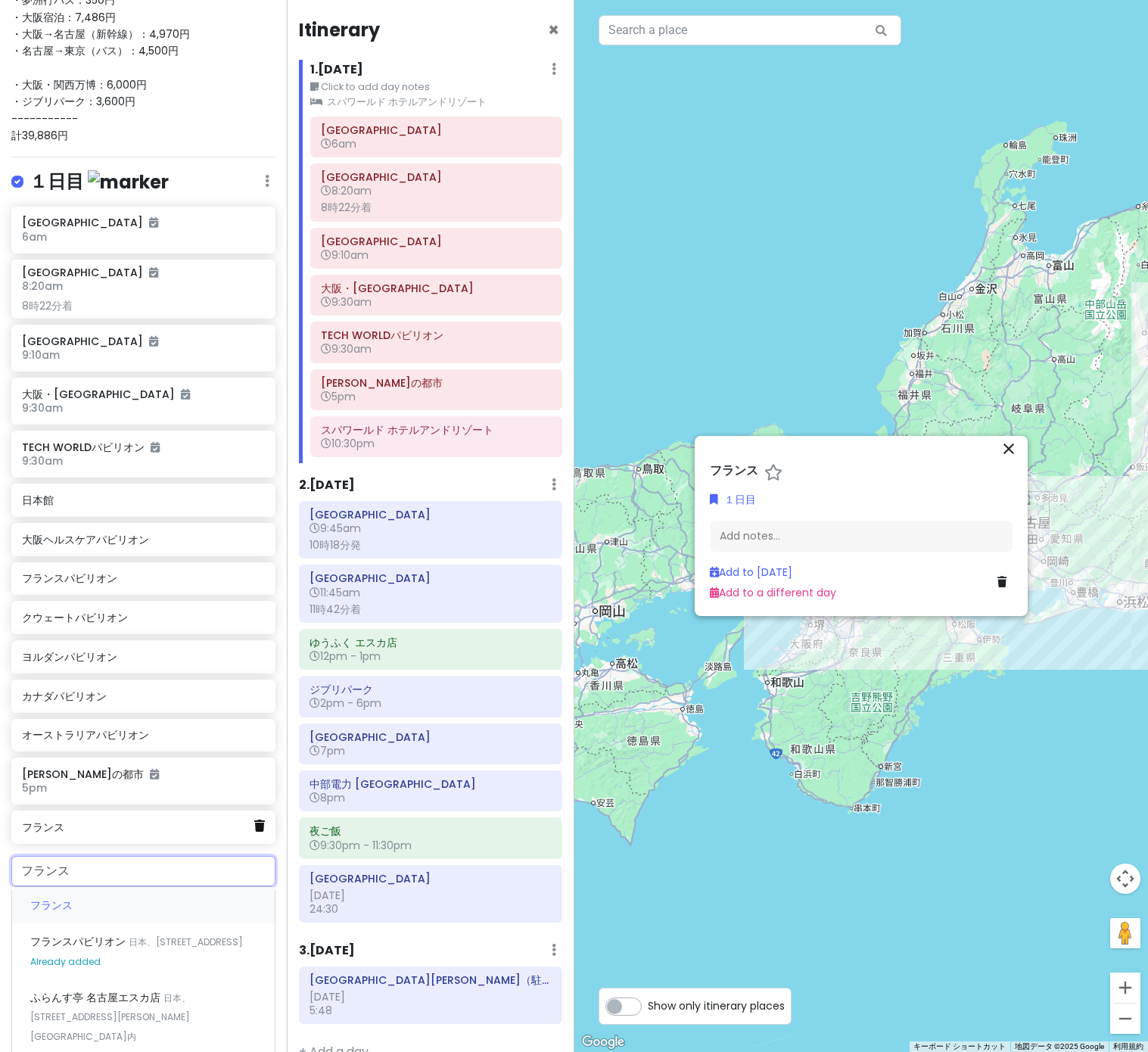
click at [259, 825] on icon at bounding box center [260, 825] width 11 height 12
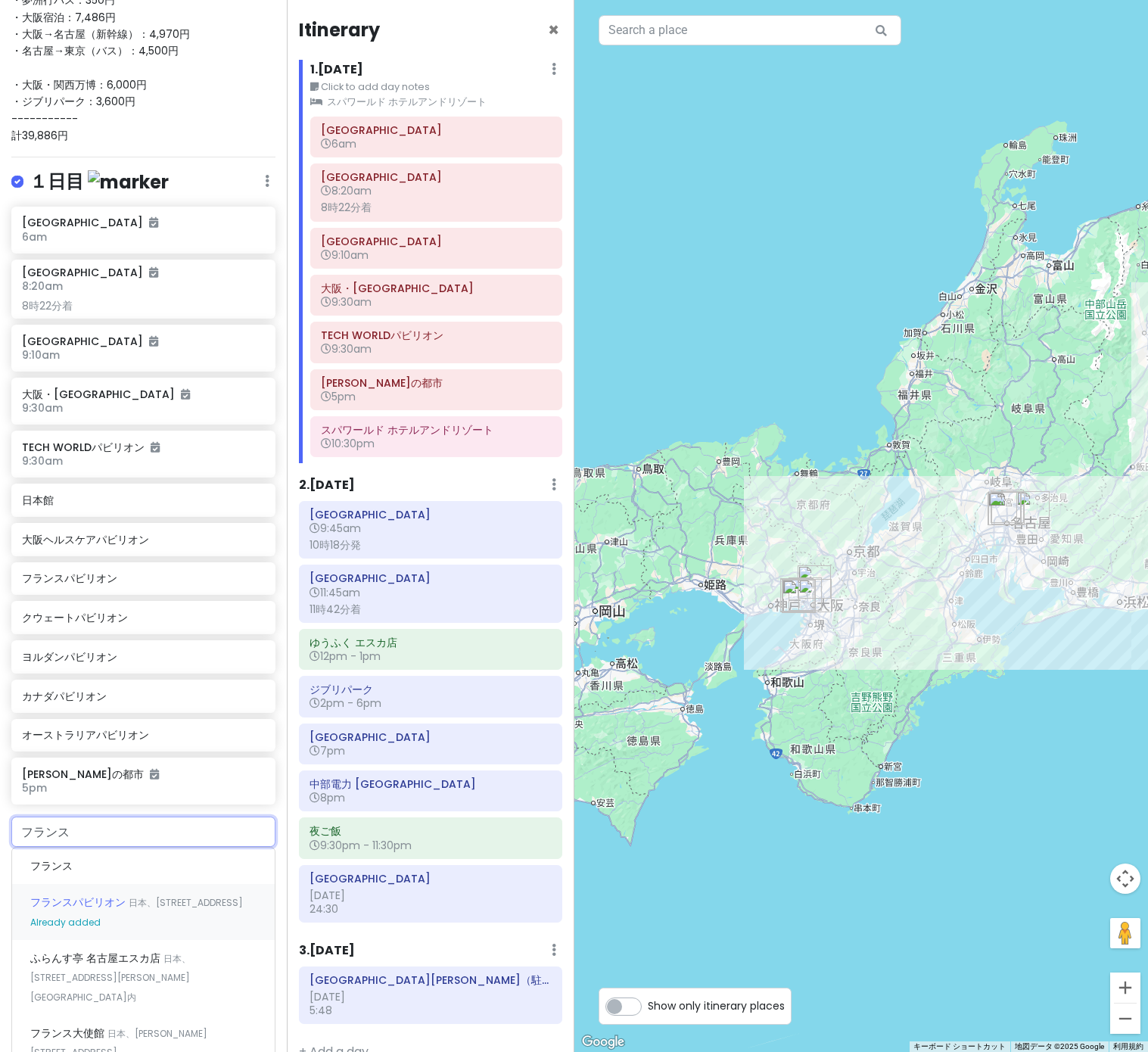
click at [161, 904] on span "日本、[STREET_ADDRESS]" at bounding box center [185, 902] width 114 height 13
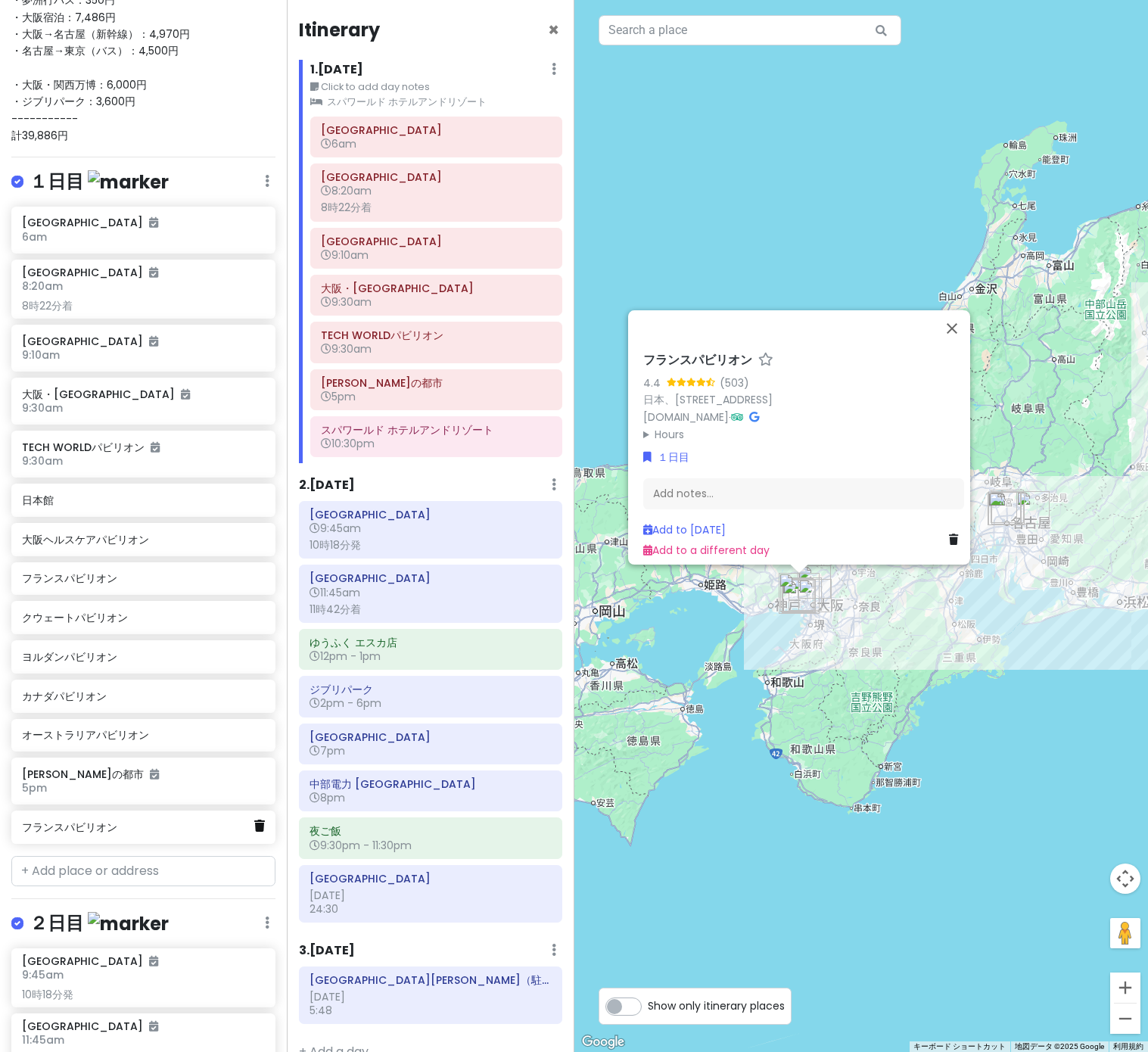
click at [259, 825] on icon at bounding box center [260, 825] width 11 height 12
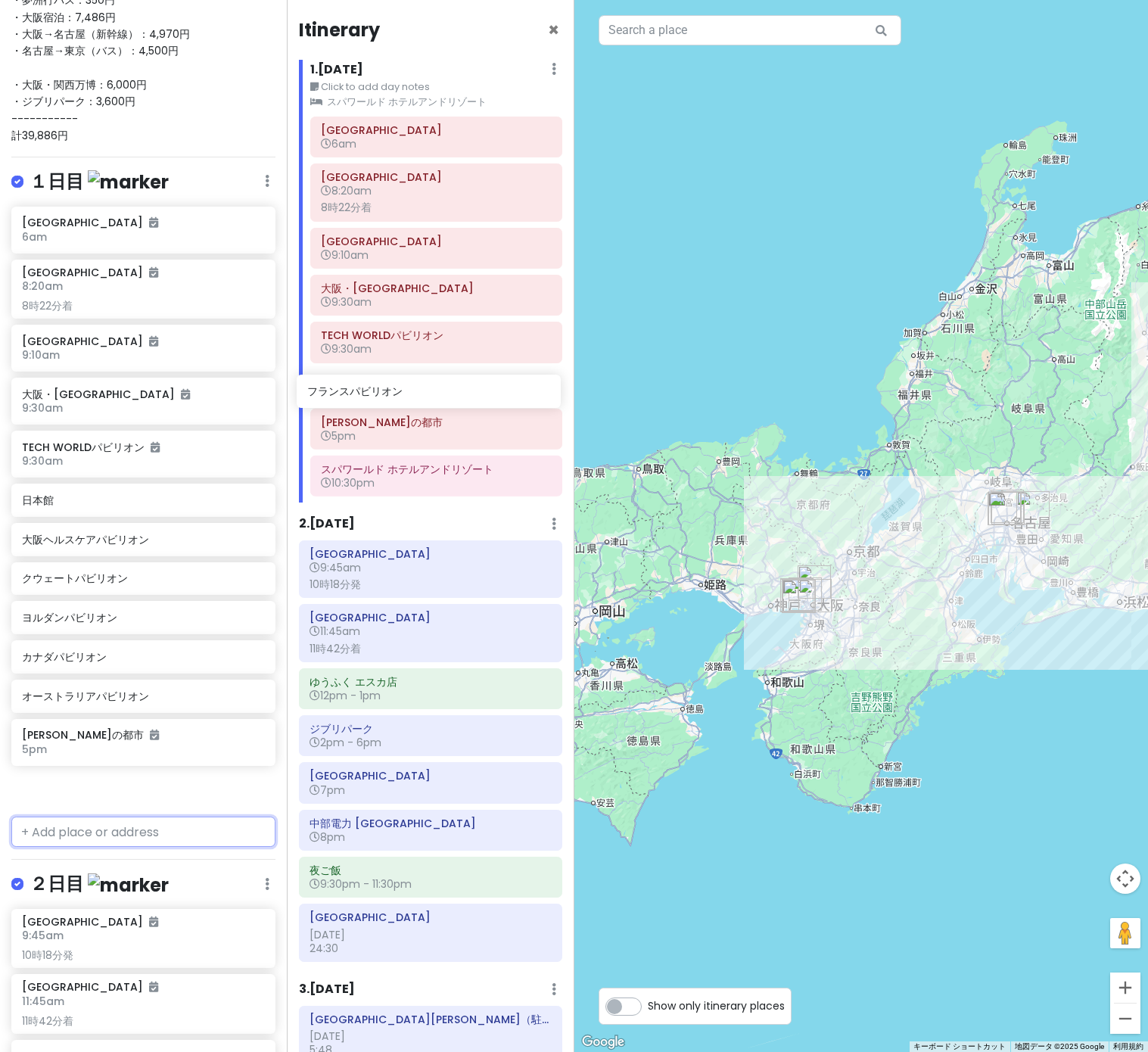
drag, startPoint x: 113, startPoint y: 576, endPoint x: 398, endPoint y: 389, distance: 340.9
click at [398, 389] on div "万博名古屋旅 Private Change Dates Make a Copy Delete Trip Go Pro ⚡️ Give Feedback 💡 S…" at bounding box center [574, 526] width 1148 height 1052
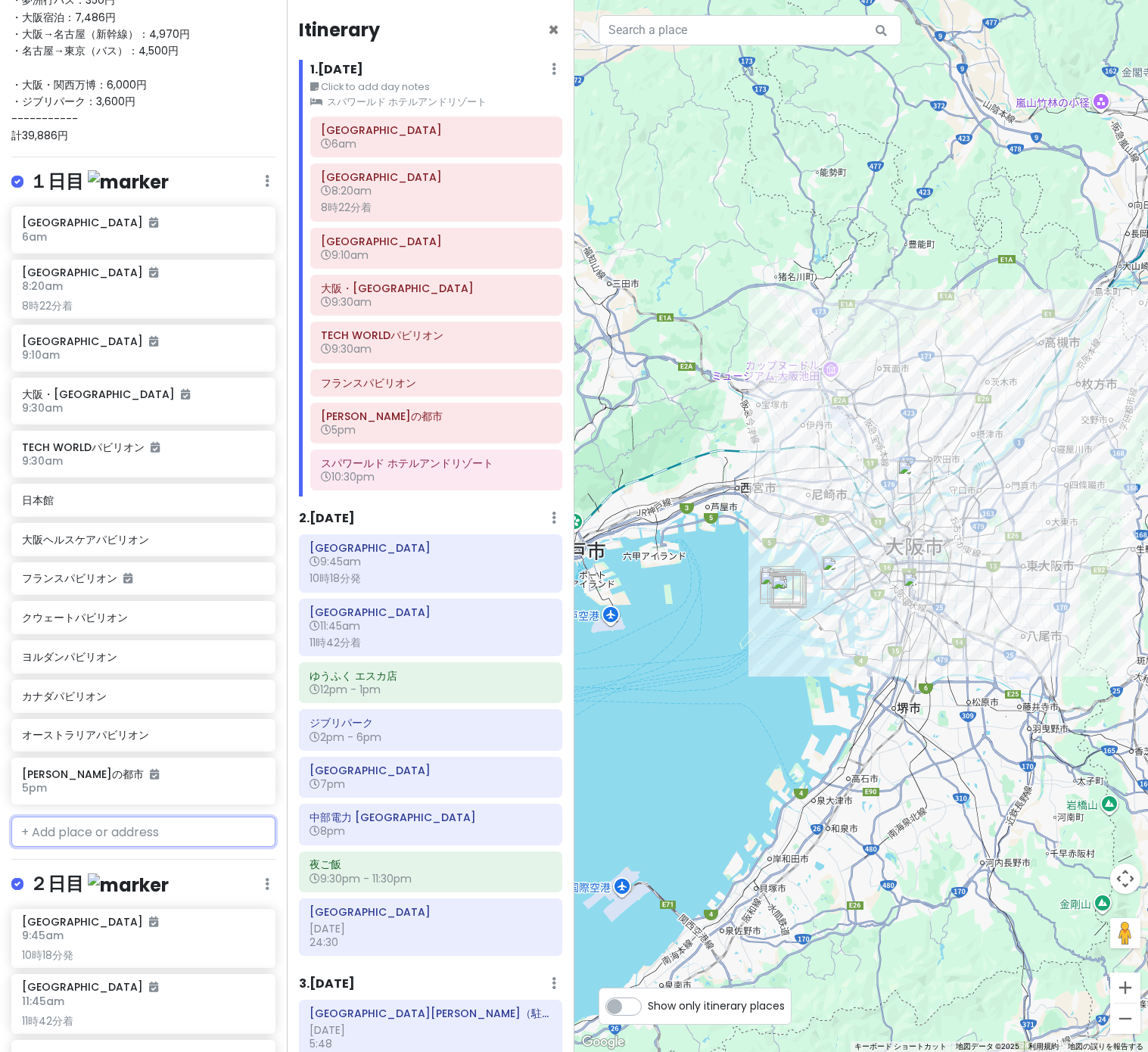
click at [60, 833] on input "text" at bounding box center [143, 831] width 264 height 31
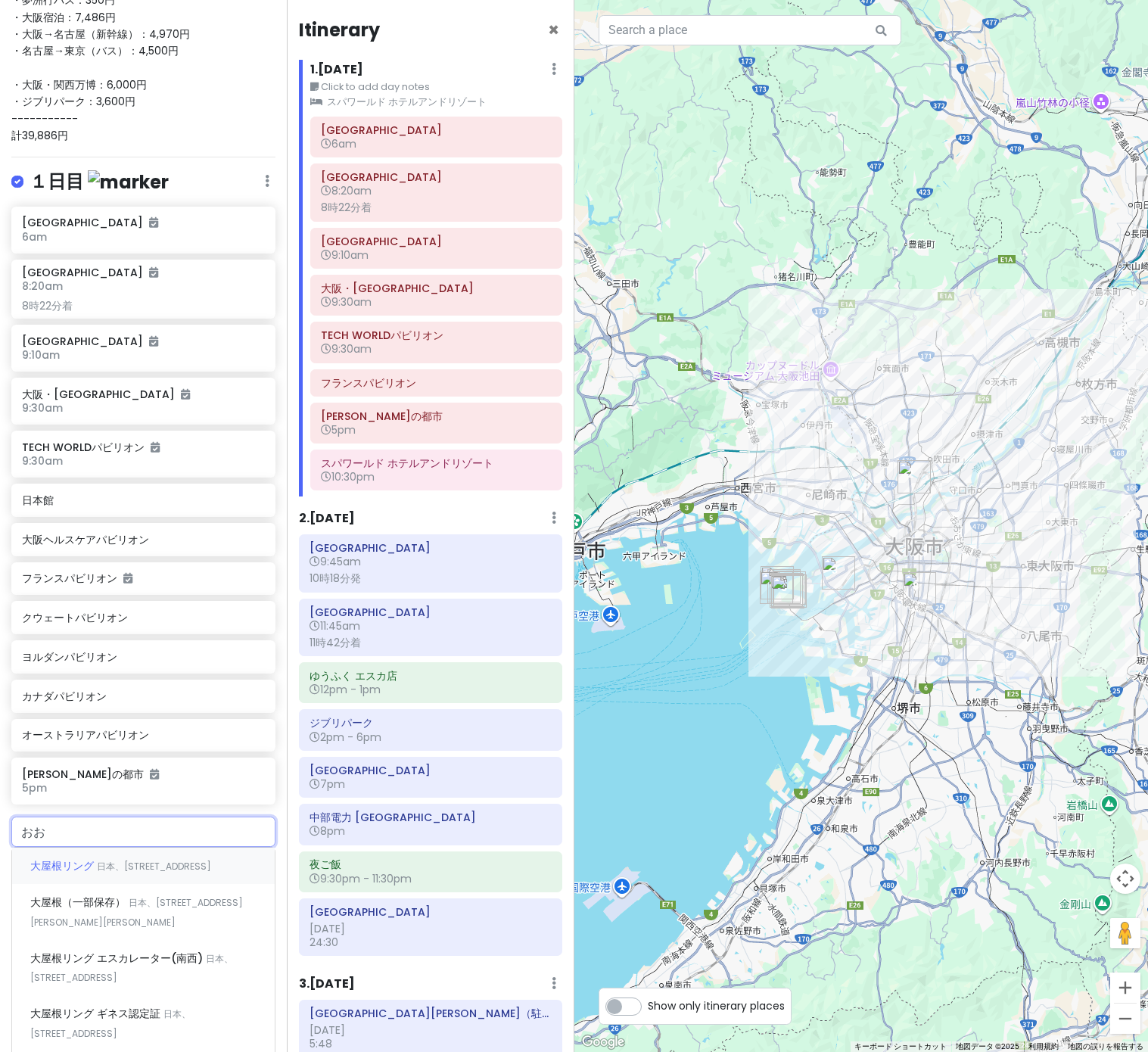
type input "お"
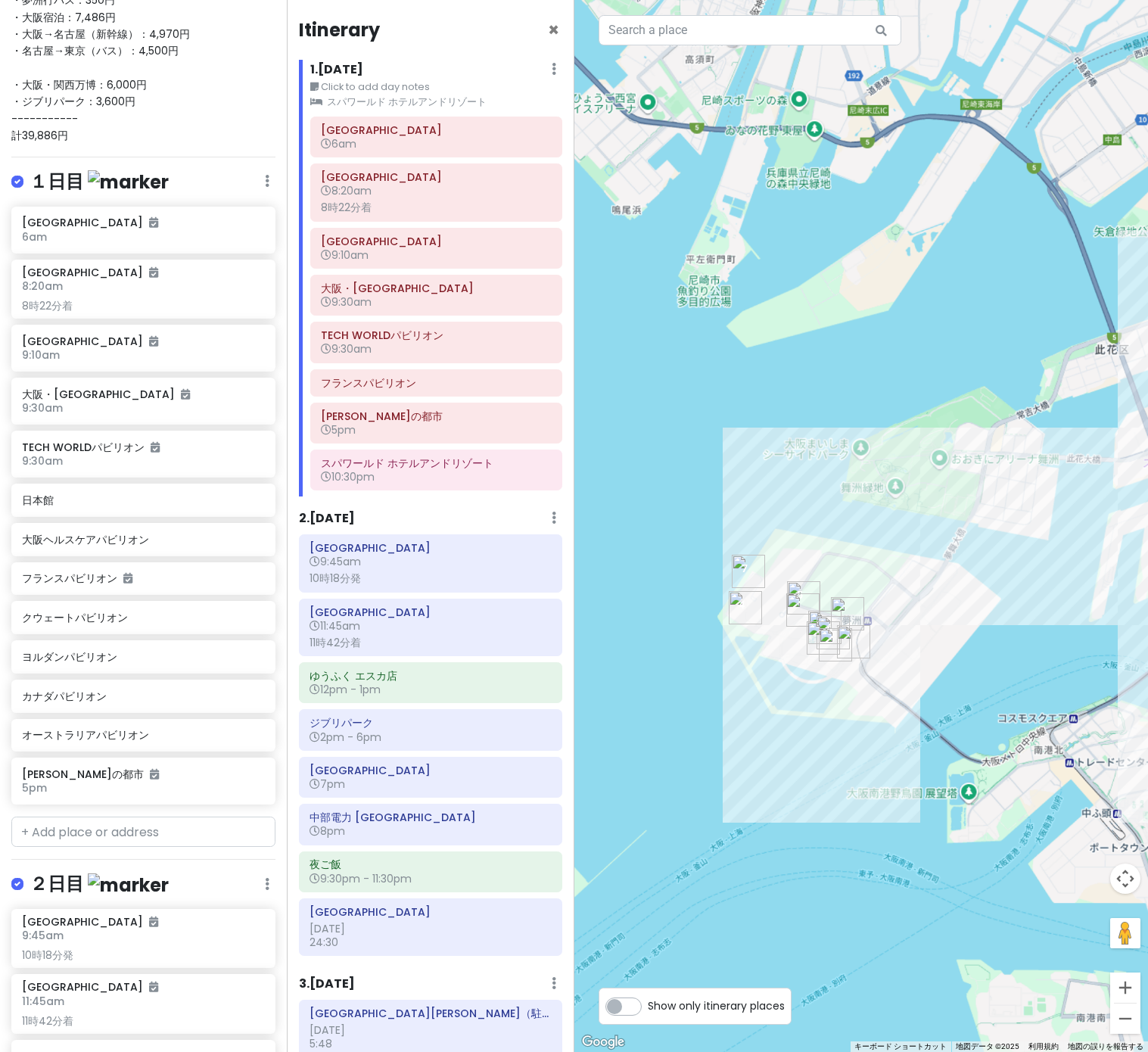
drag, startPoint x: 703, startPoint y: 656, endPoint x: 953, endPoint y: 640, distance: 250.5
click at [955, 640] on div at bounding box center [862, 526] width 574 height 1052
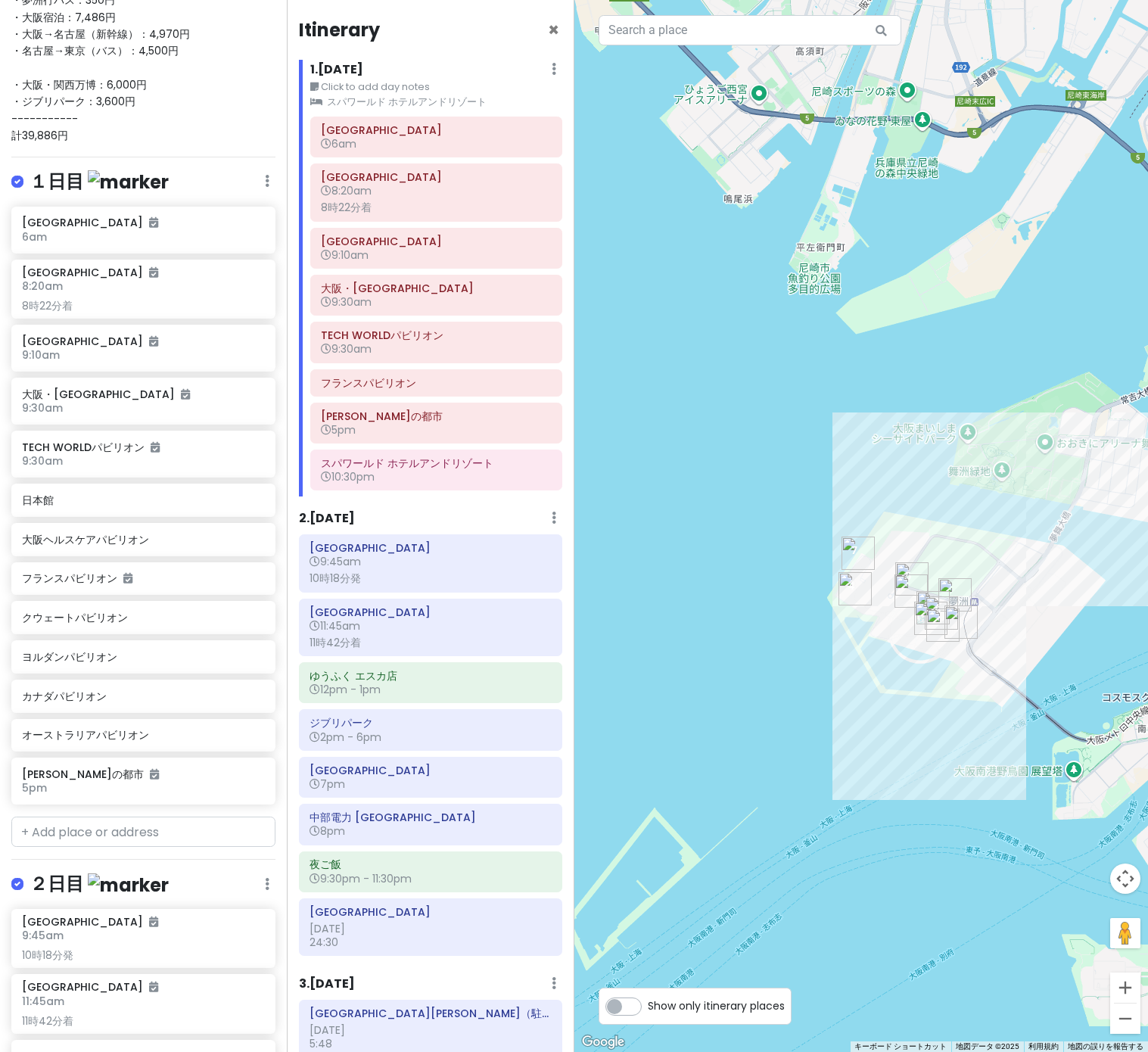
drag, startPoint x: 1057, startPoint y: 625, endPoint x: 902, endPoint y: 634, distance: 155.3
click at [902, 634] on div at bounding box center [862, 526] width 574 height 1052
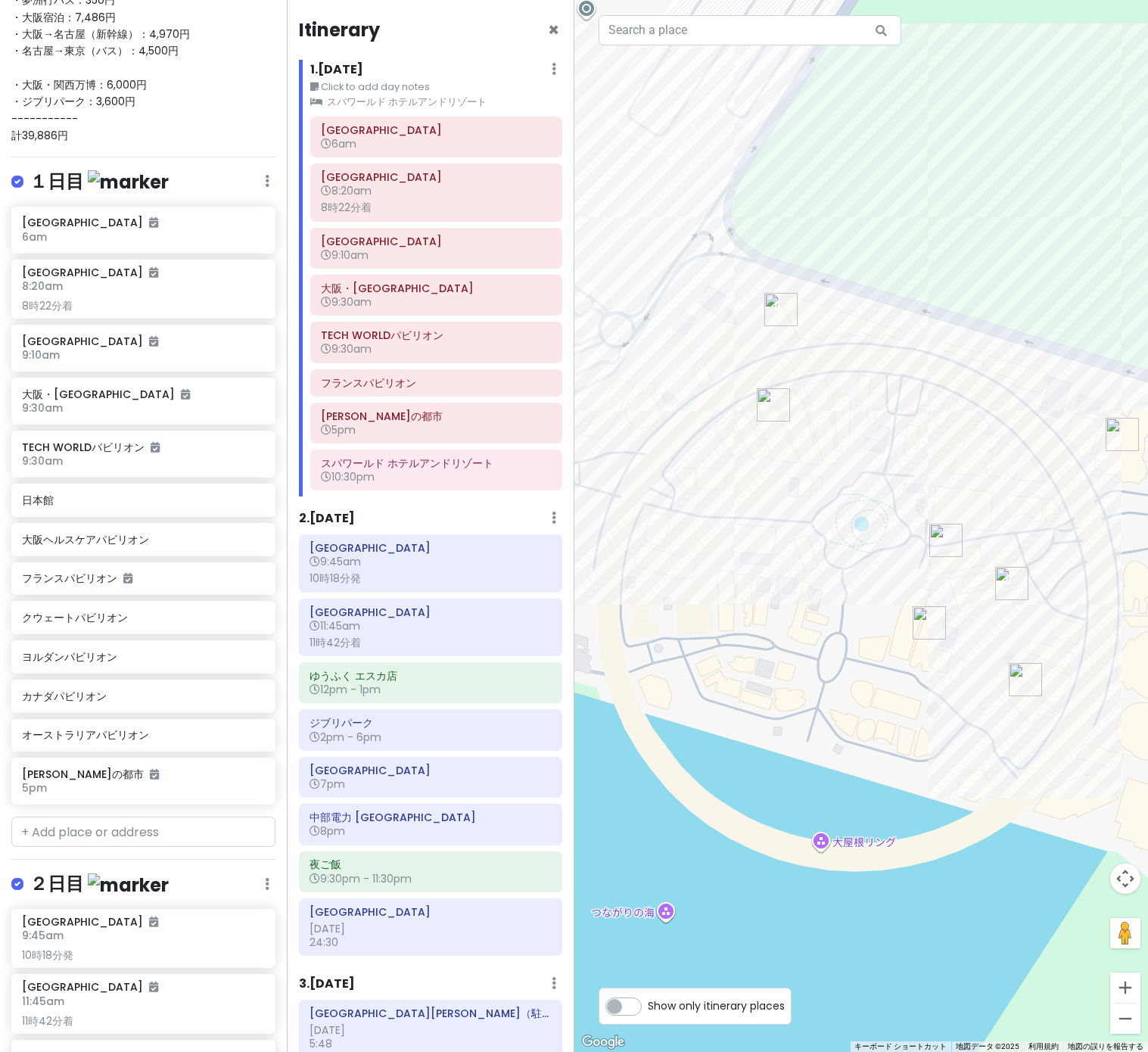
click at [772, 400] on img "オーストラリアパビリオン" at bounding box center [774, 405] width 34 height 34
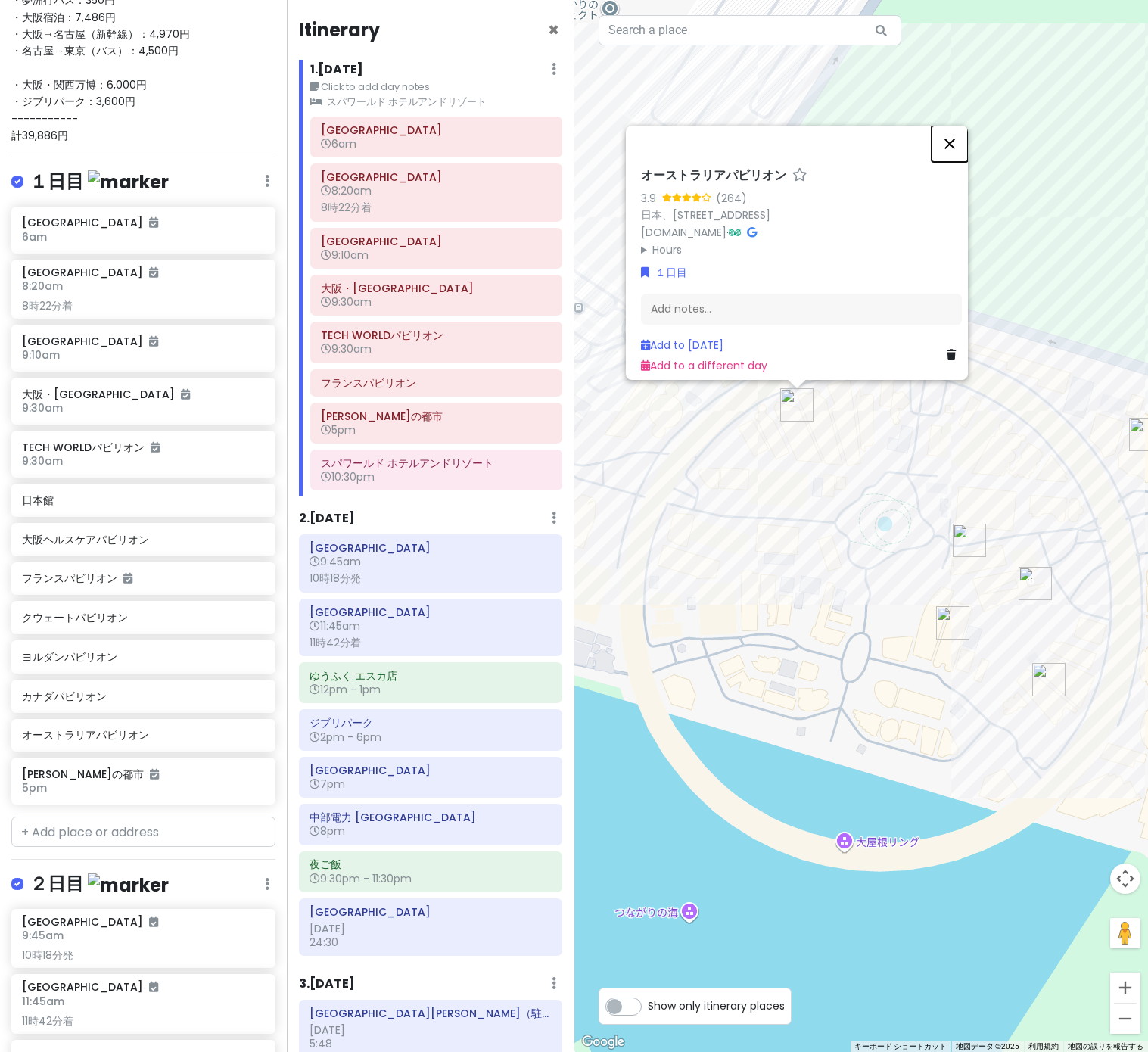
click at [961, 131] on button "閉じる" at bounding box center [950, 144] width 37 height 37
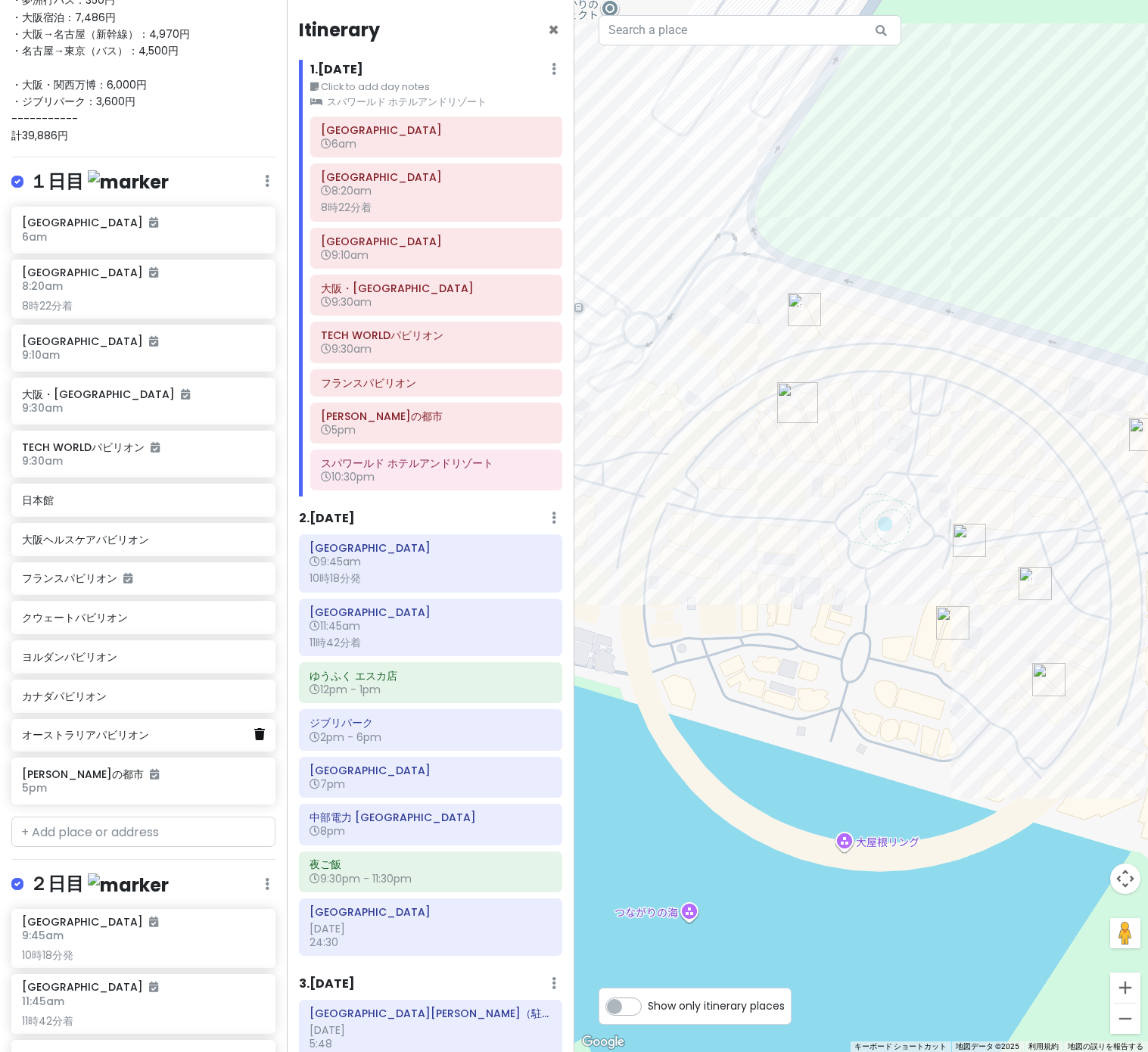
click at [258, 736] on icon at bounding box center [260, 734] width 11 height 12
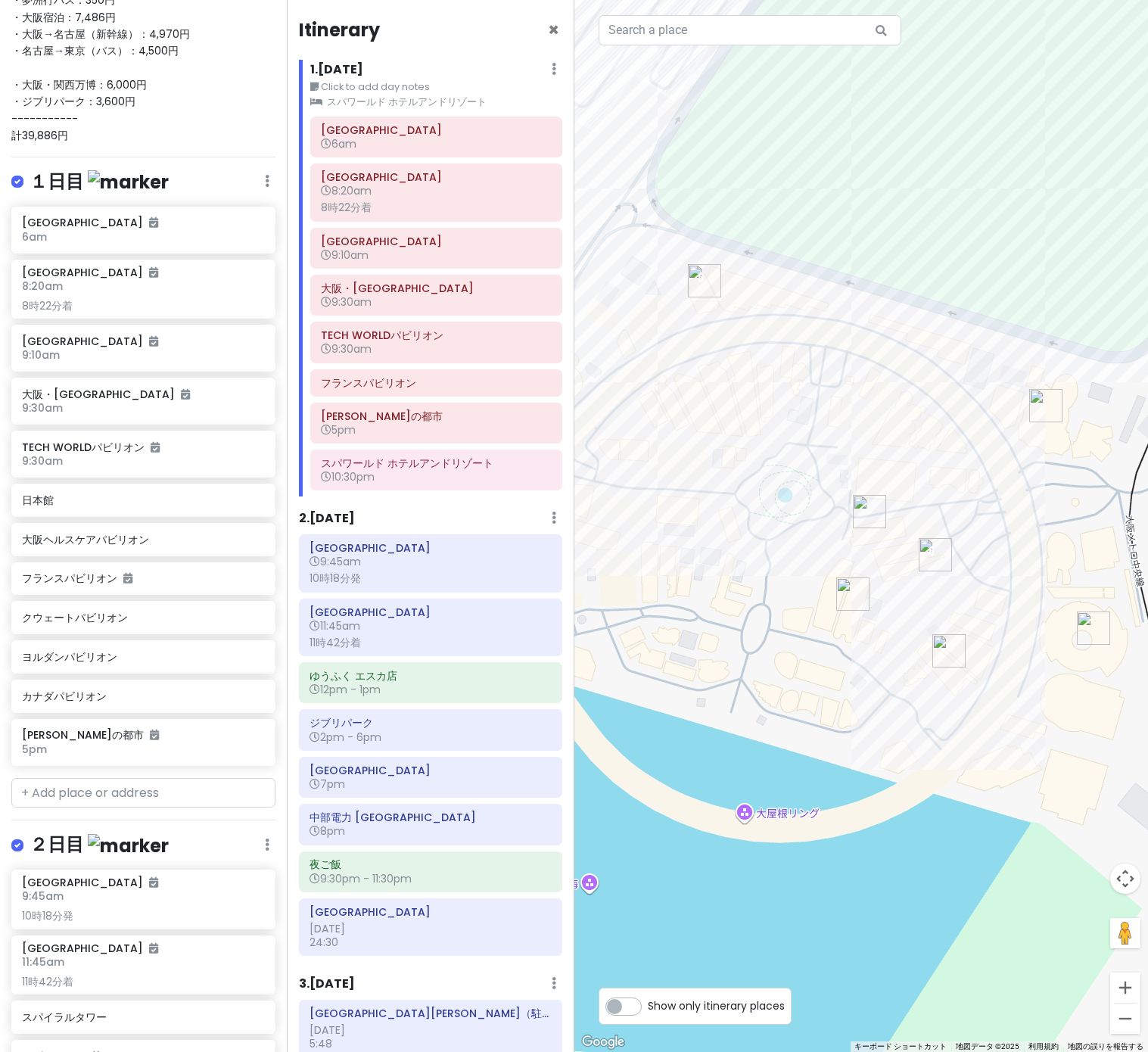
drag, startPoint x: 831, startPoint y: 617, endPoint x: 731, endPoint y: 588, distance: 104.1
click at [731, 588] on div at bounding box center [862, 526] width 574 height 1052
click at [846, 600] on img "クウェートパビリオン" at bounding box center [853, 594] width 34 height 34
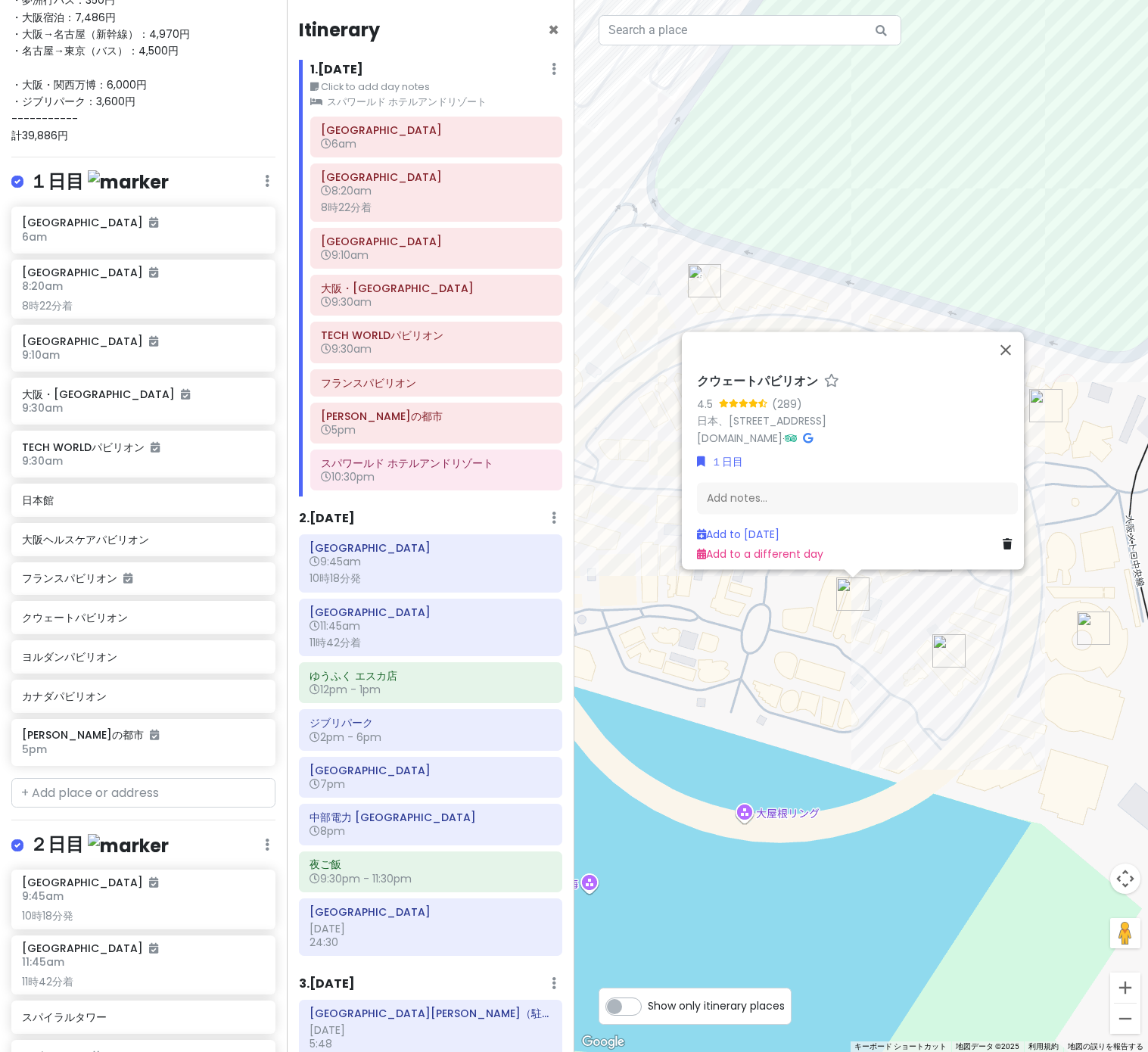
click at [945, 650] on img "カナダパビリオン" at bounding box center [949, 651] width 34 height 34
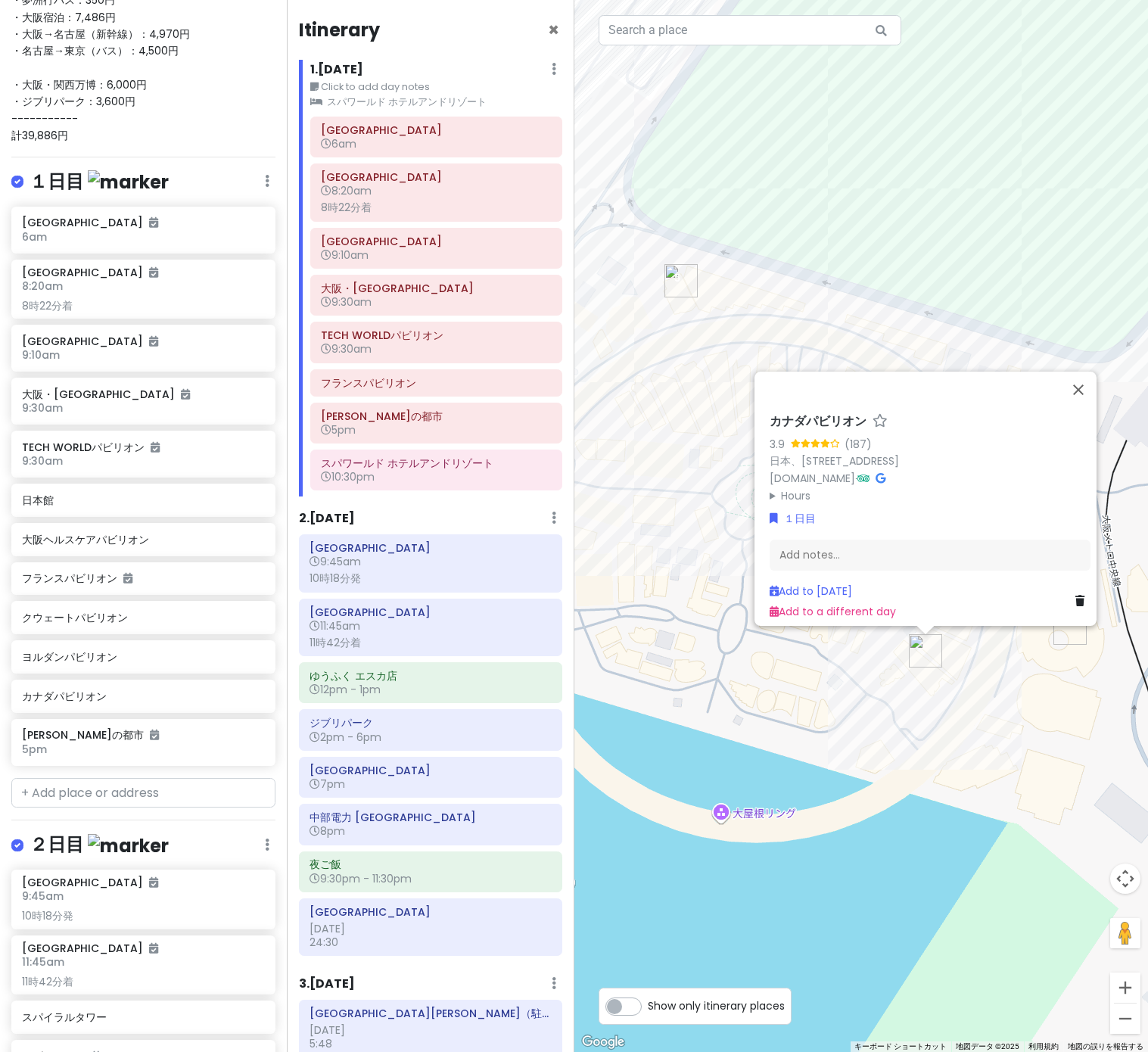
click at [897, 663] on div "カナダパビリオン 3.9 (187) 日本、[STREET_ADDRESS] [DOMAIN_NAME] · Hours [DATE] 9時00分～21時00…" at bounding box center [862, 526] width 574 height 1052
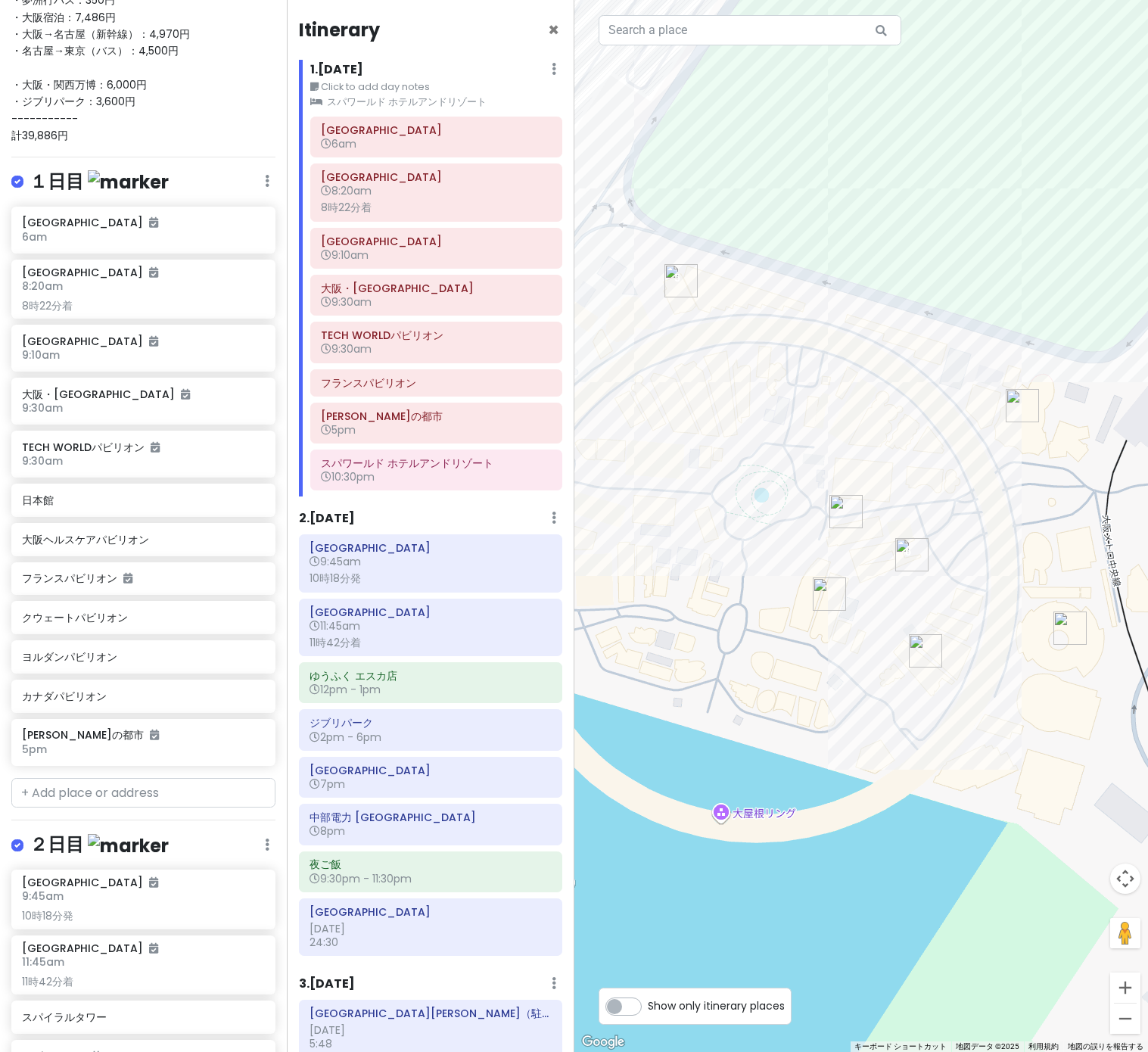
click at [837, 517] on img "ヨルダンパビリオン" at bounding box center [846, 512] width 34 height 34
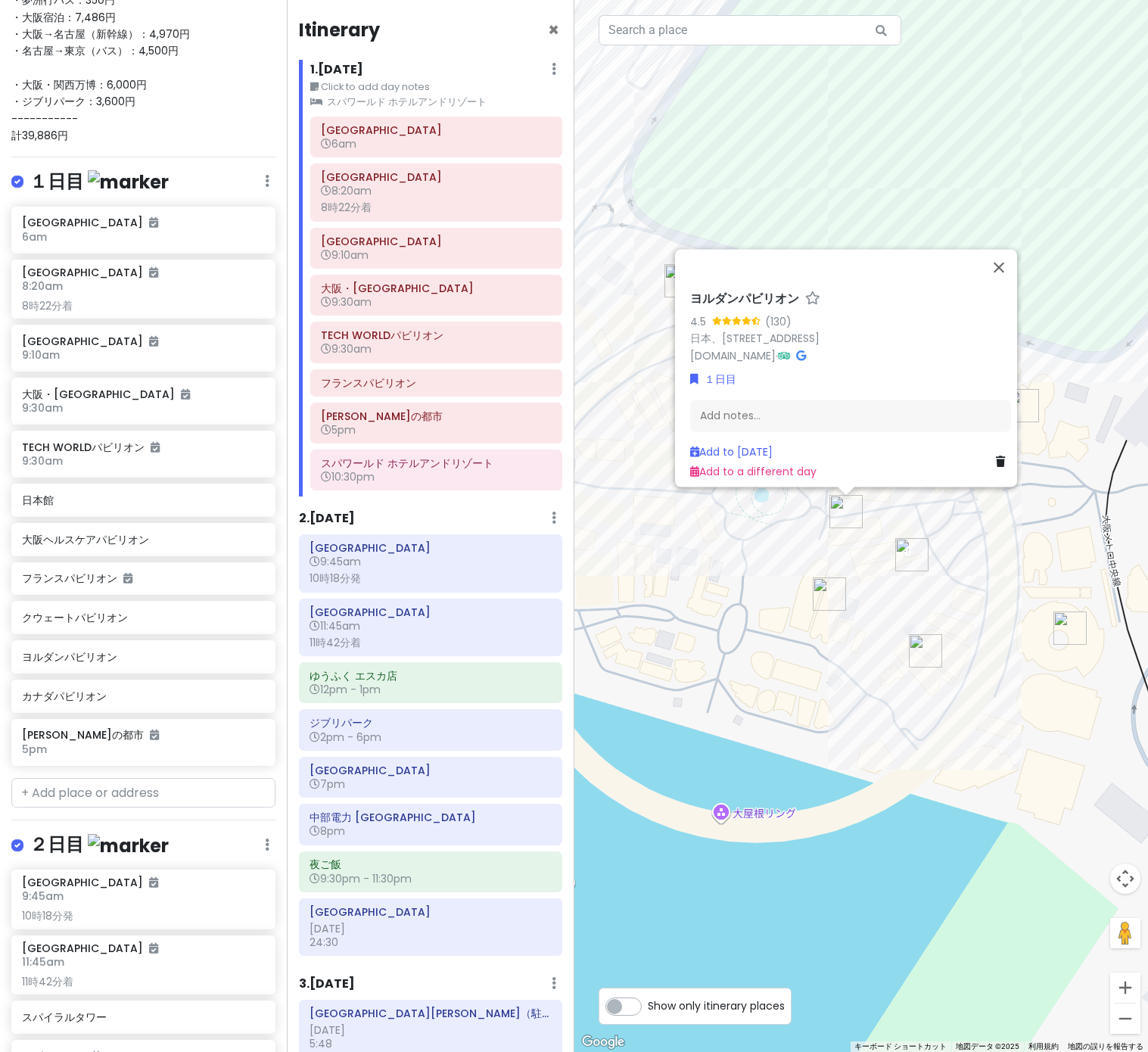
click at [909, 557] on img "フランスパビリオン" at bounding box center [912, 555] width 34 height 34
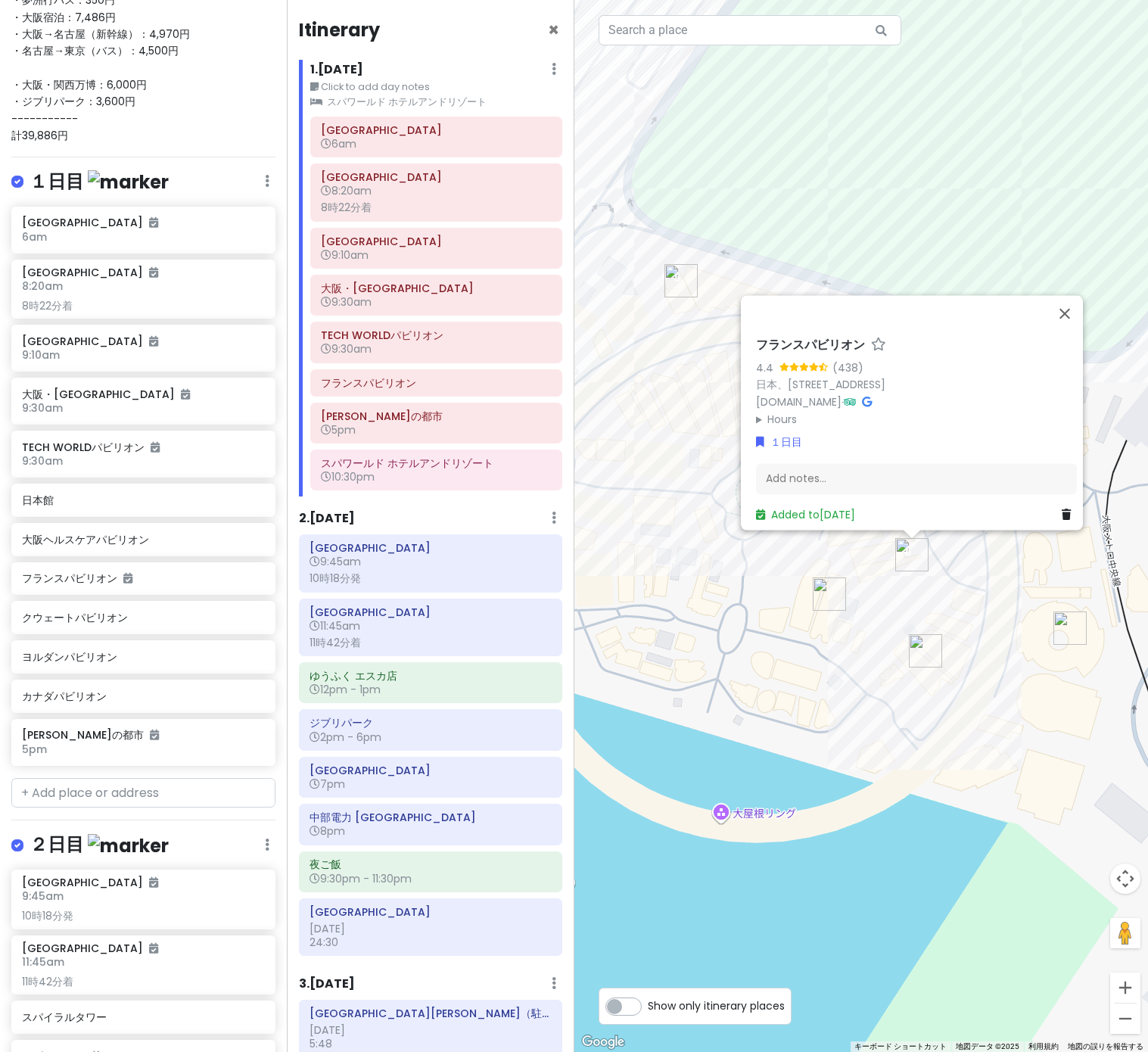
click at [909, 596] on div "フランスパビリオン 4.4 (438) 日本、[STREET_ADDRESS][DOMAIN_NAME] · Hours [DATE] 9時00分～22時00…" at bounding box center [862, 526] width 574 height 1052
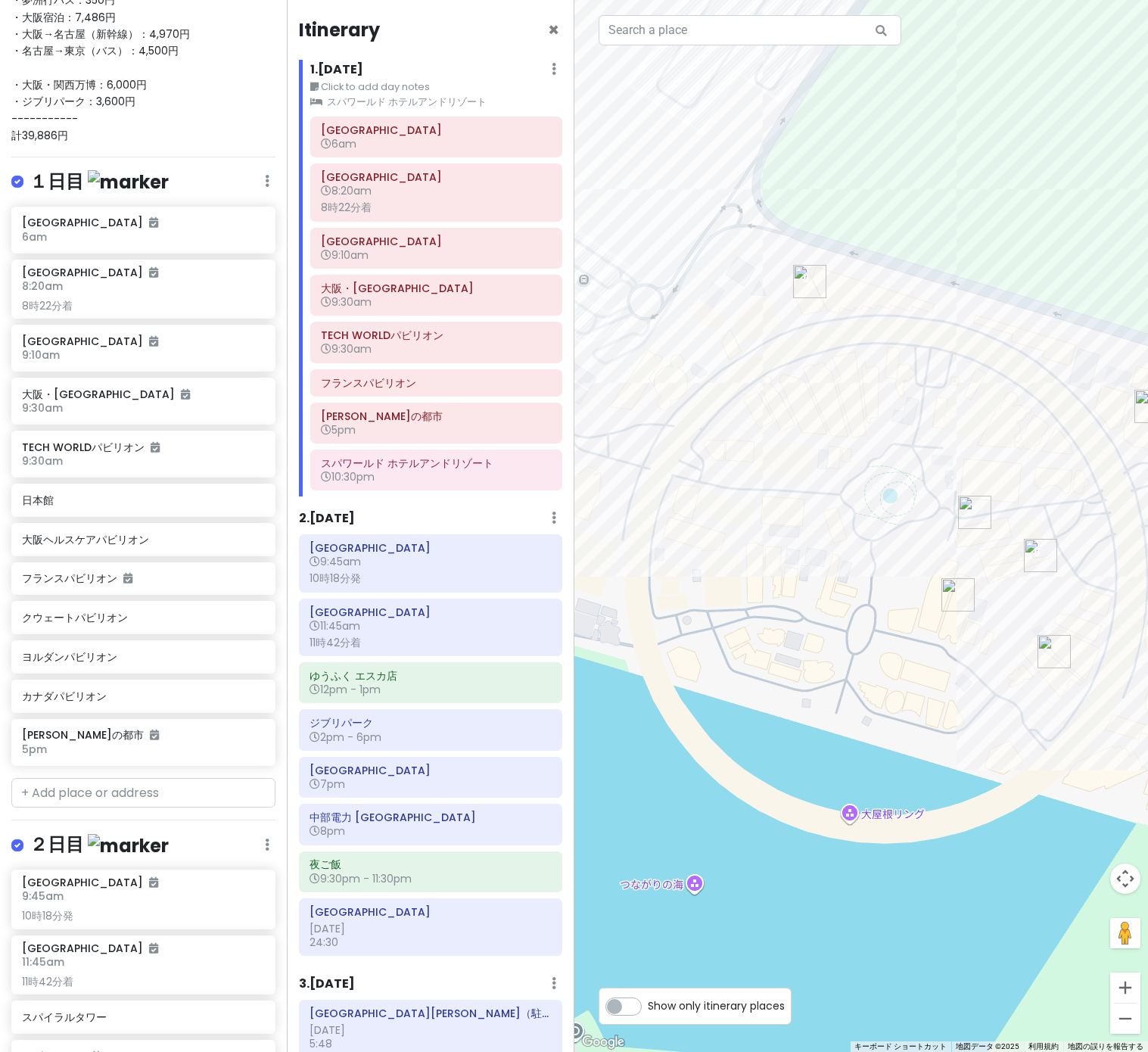
drag, startPoint x: 909, startPoint y: 596, endPoint x: 1041, endPoint y: 597, distance: 132.0
click at [1042, 597] on div at bounding box center [862, 526] width 574 height 1052
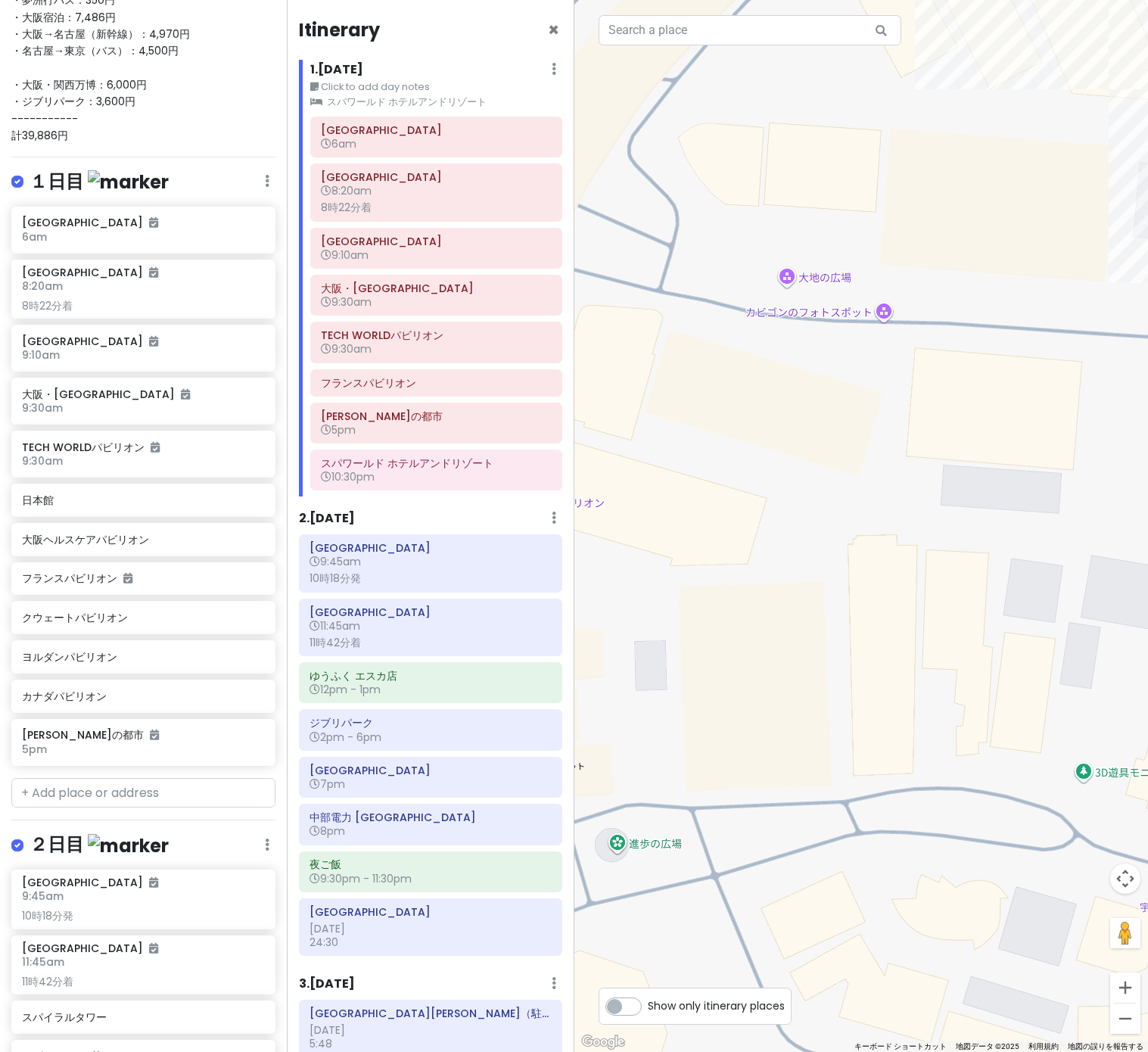
drag, startPoint x: 702, startPoint y: 547, endPoint x: 954, endPoint y: 565, distance: 252.6
click at [955, 565] on div at bounding box center [862, 526] width 574 height 1052
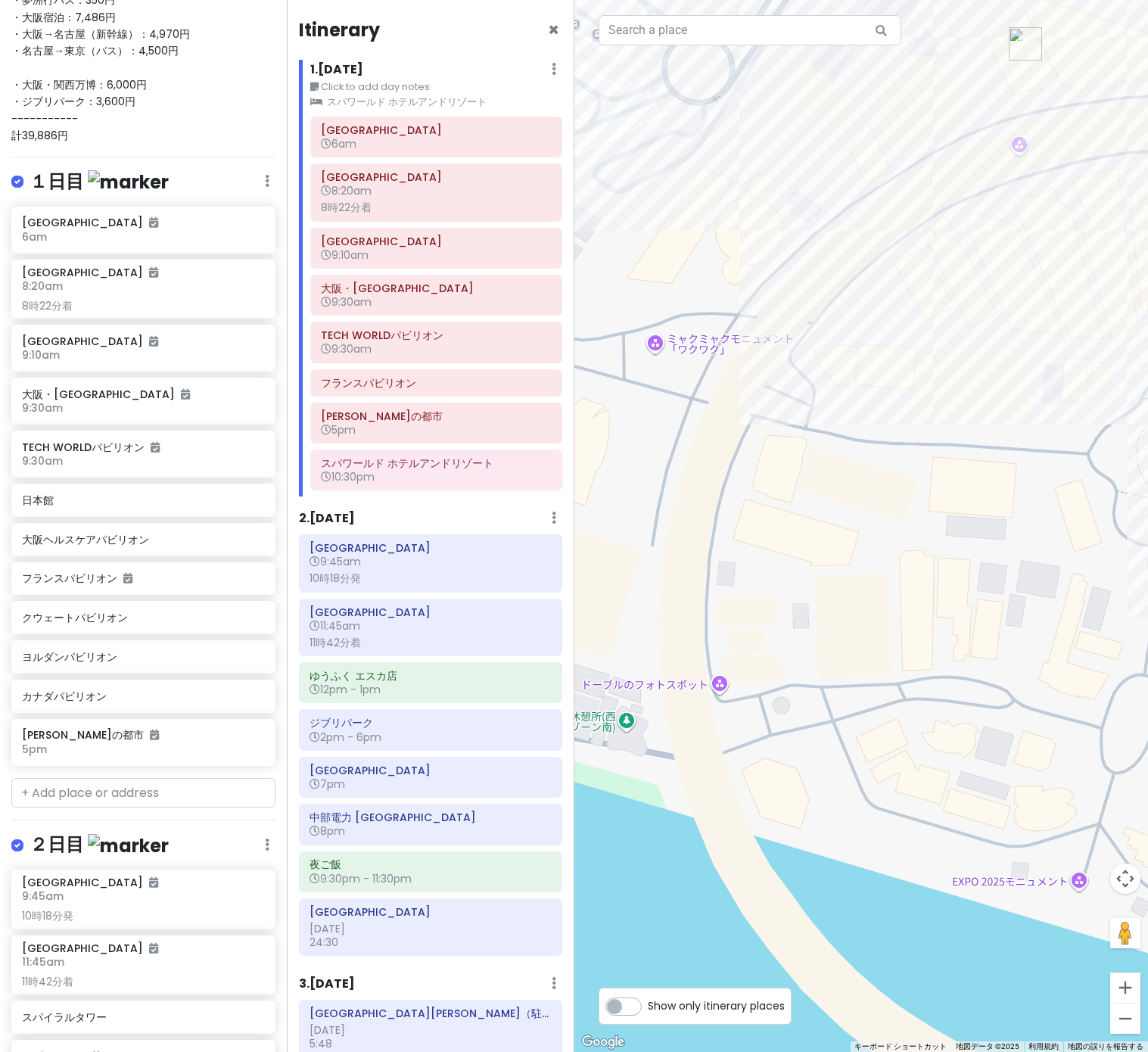
drag, startPoint x: 954, startPoint y: 565, endPoint x: 982, endPoint y: 565, distance: 28.0
click at [982, 565] on div at bounding box center [862, 526] width 574 height 1052
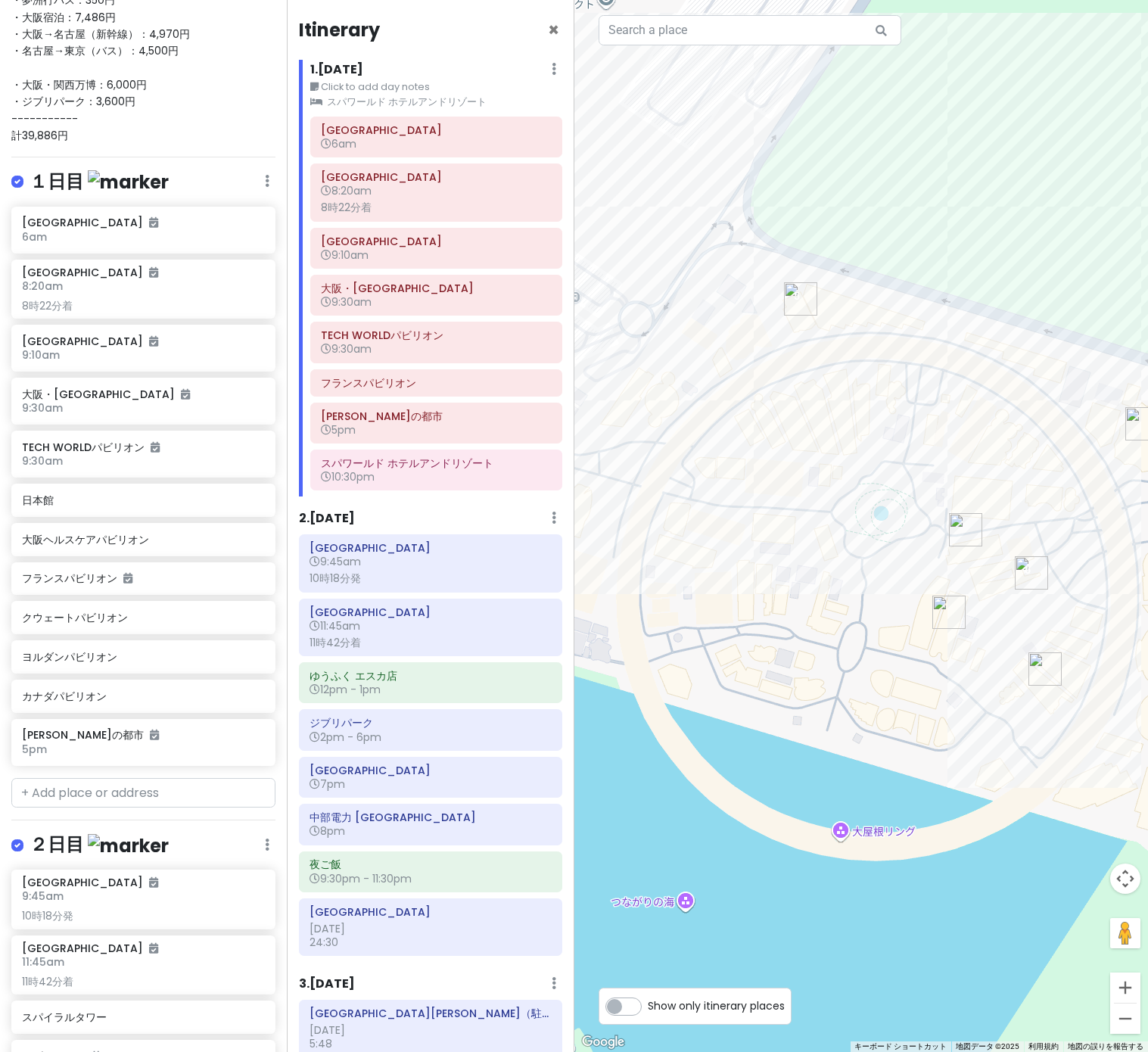
drag, startPoint x: 893, startPoint y: 547, endPoint x: 712, endPoint y: 559, distance: 181.4
click at [711, 559] on div at bounding box center [862, 526] width 574 height 1052
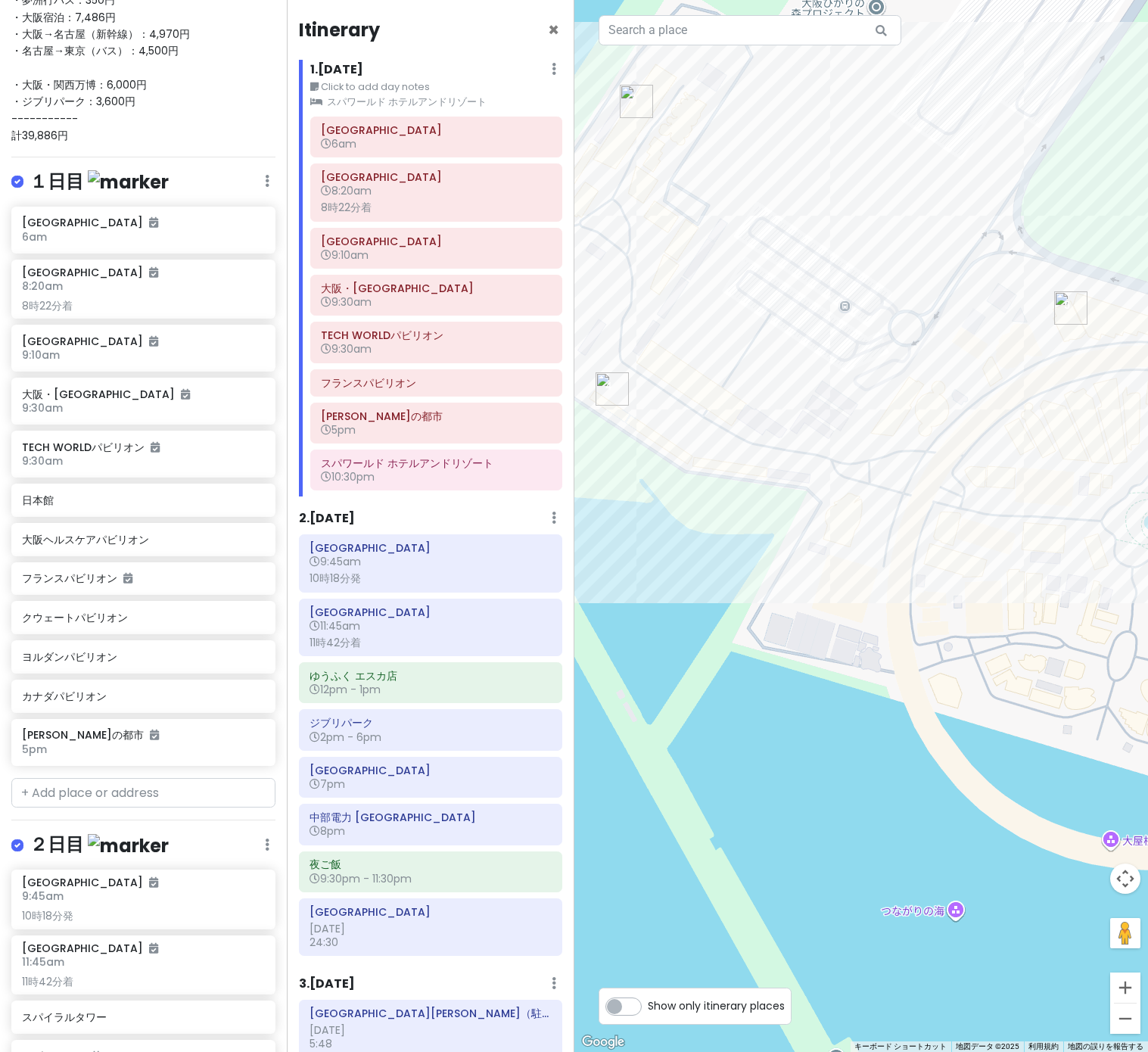
drag, startPoint x: 712, startPoint y: 559, endPoint x: 986, endPoint y: 568, distance: 274.1
click at [986, 568] on div at bounding box center [862, 526] width 574 height 1052
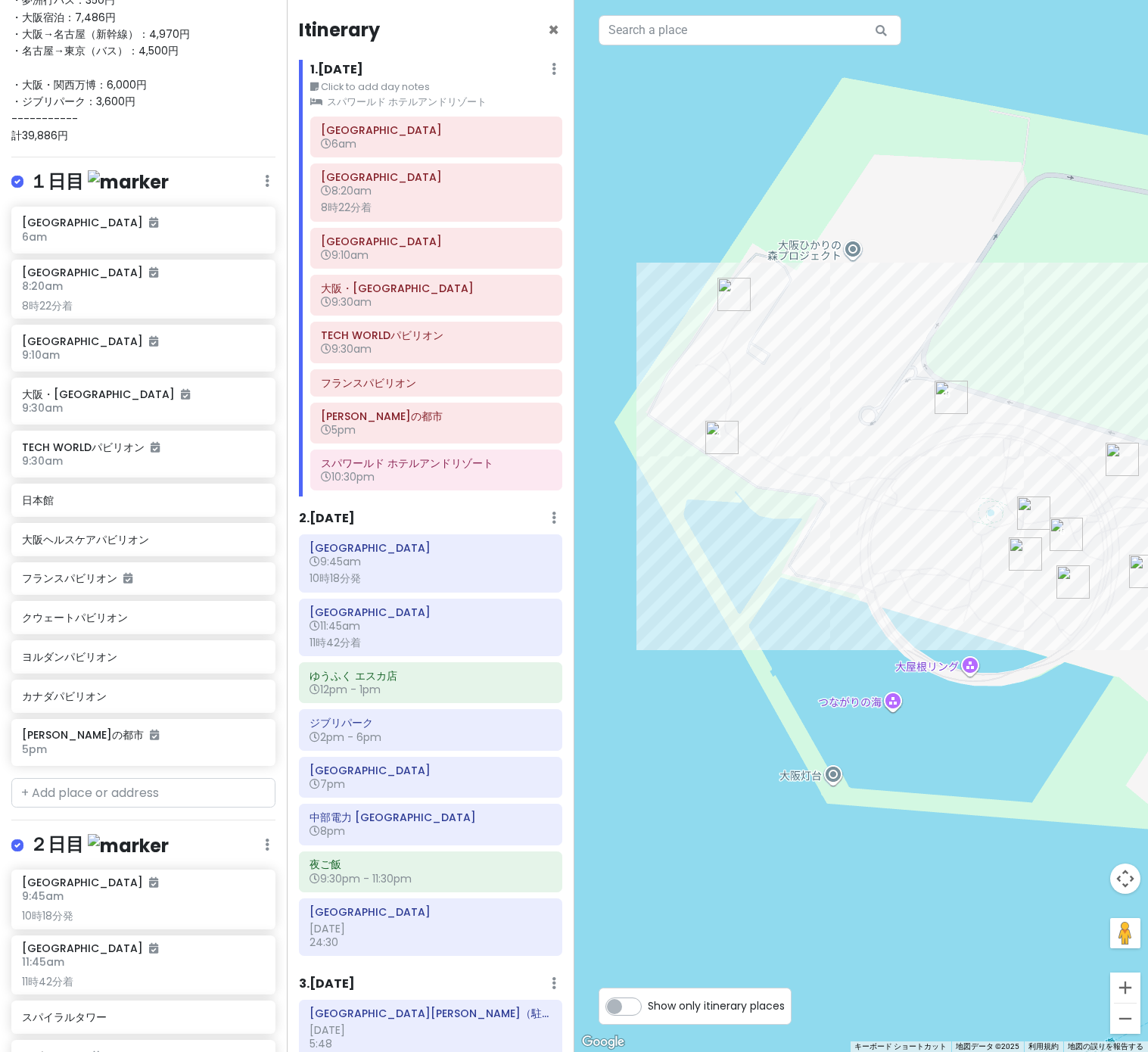
click at [948, 607] on div at bounding box center [862, 526] width 574 height 1052
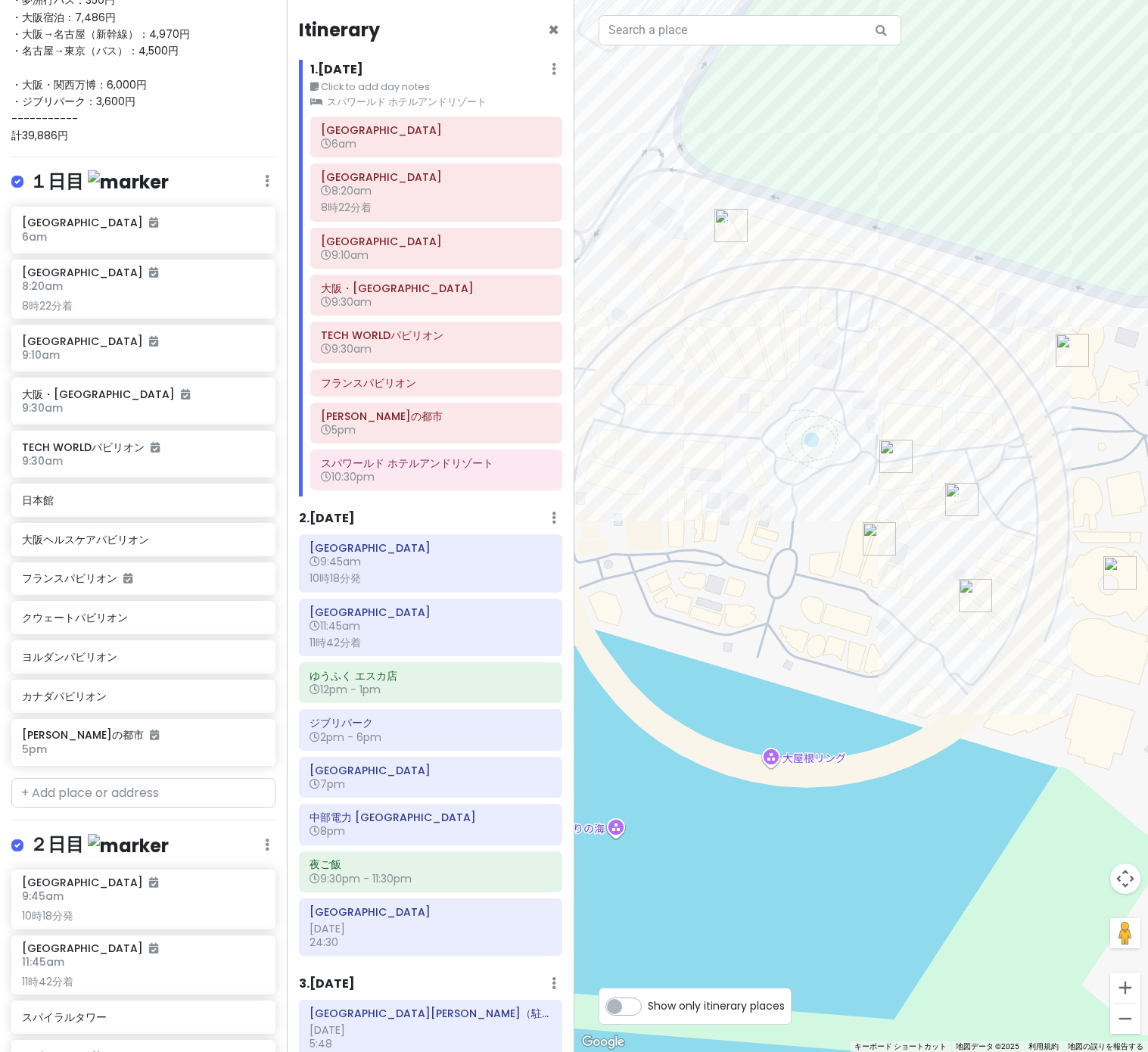
drag, startPoint x: 1002, startPoint y: 640, endPoint x: 878, endPoint y: 643, distance: 124.0
click at [876, 643] on div at bounding box center [862, 526] width 574 height 1052
click at [530, 382] on icon at bounding box center [529, 382] width 12 height 12
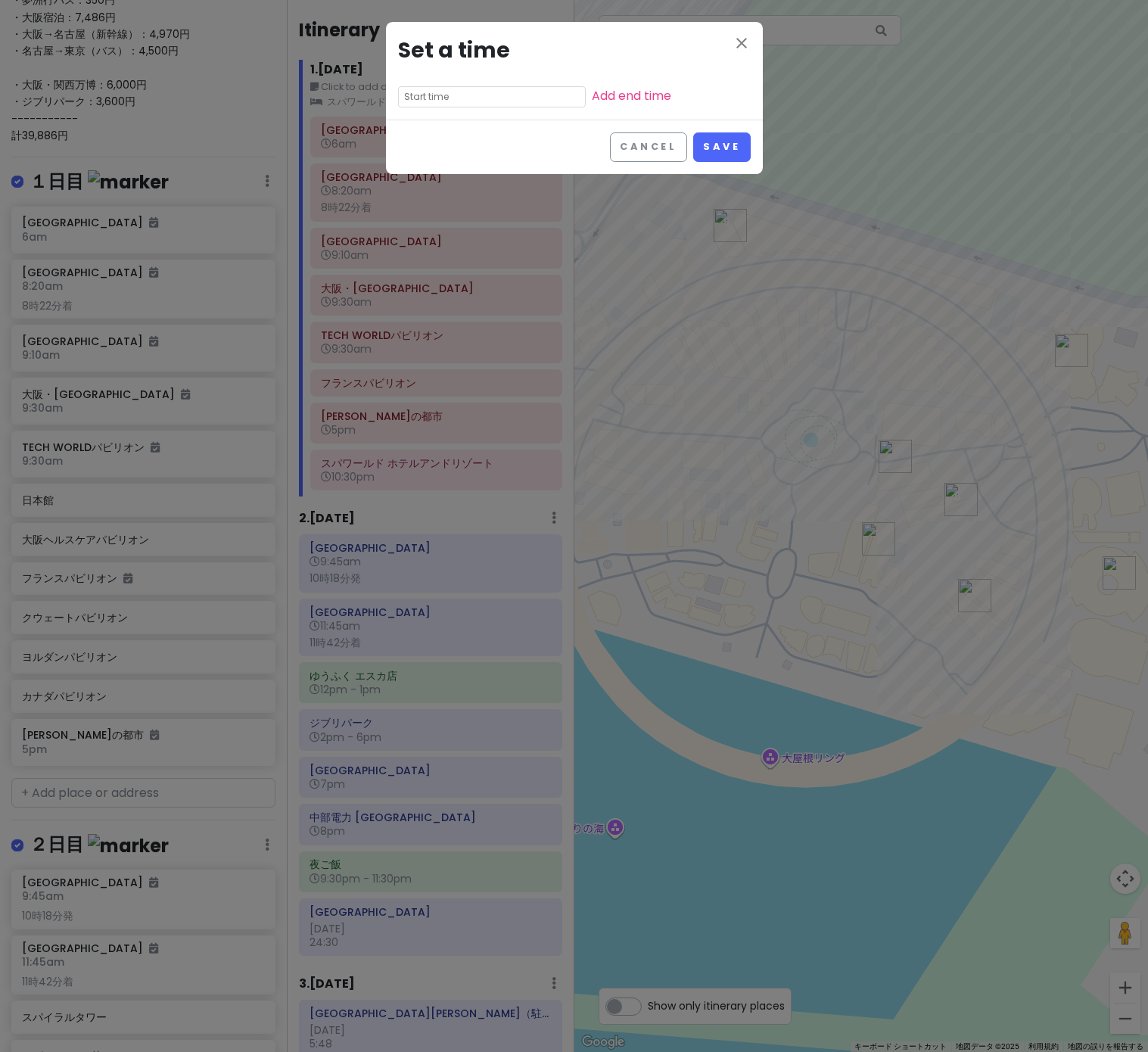
click at [456, 97] on input "text" at bounding box center [491, 96] width 187 height 21
click at [415, 207] on li "11" at bounding box center [420, 209] width 42 height 18
type input "11:05 pm"
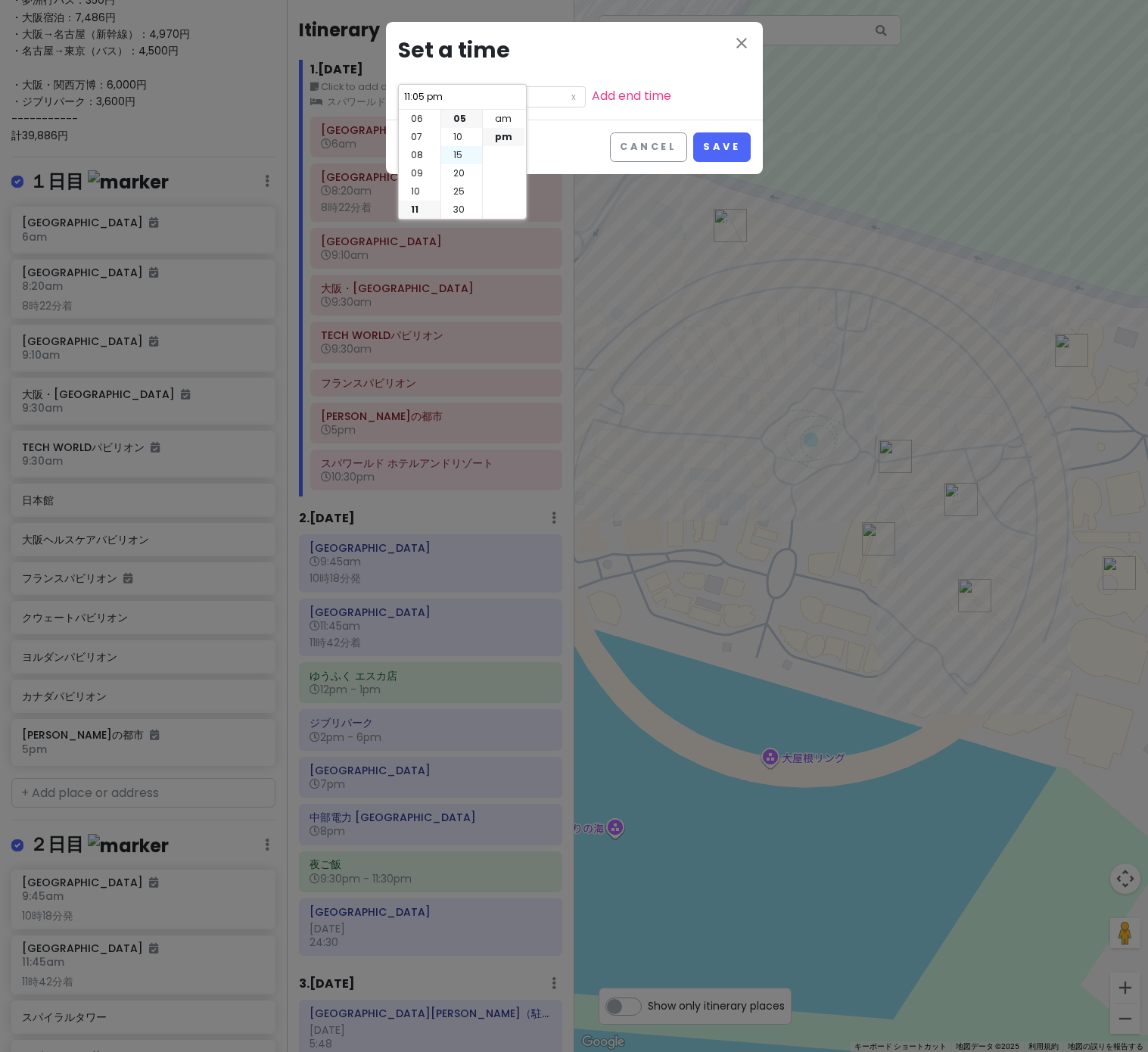
scroll to position [0, 0]
click at [460, 118] on li "00" at bounding box center [461, 119] width 41 height 18
type input "11:00 pm"
click at [509, 125] on li "am" at bounding box center [503, 119] width 42 height 18
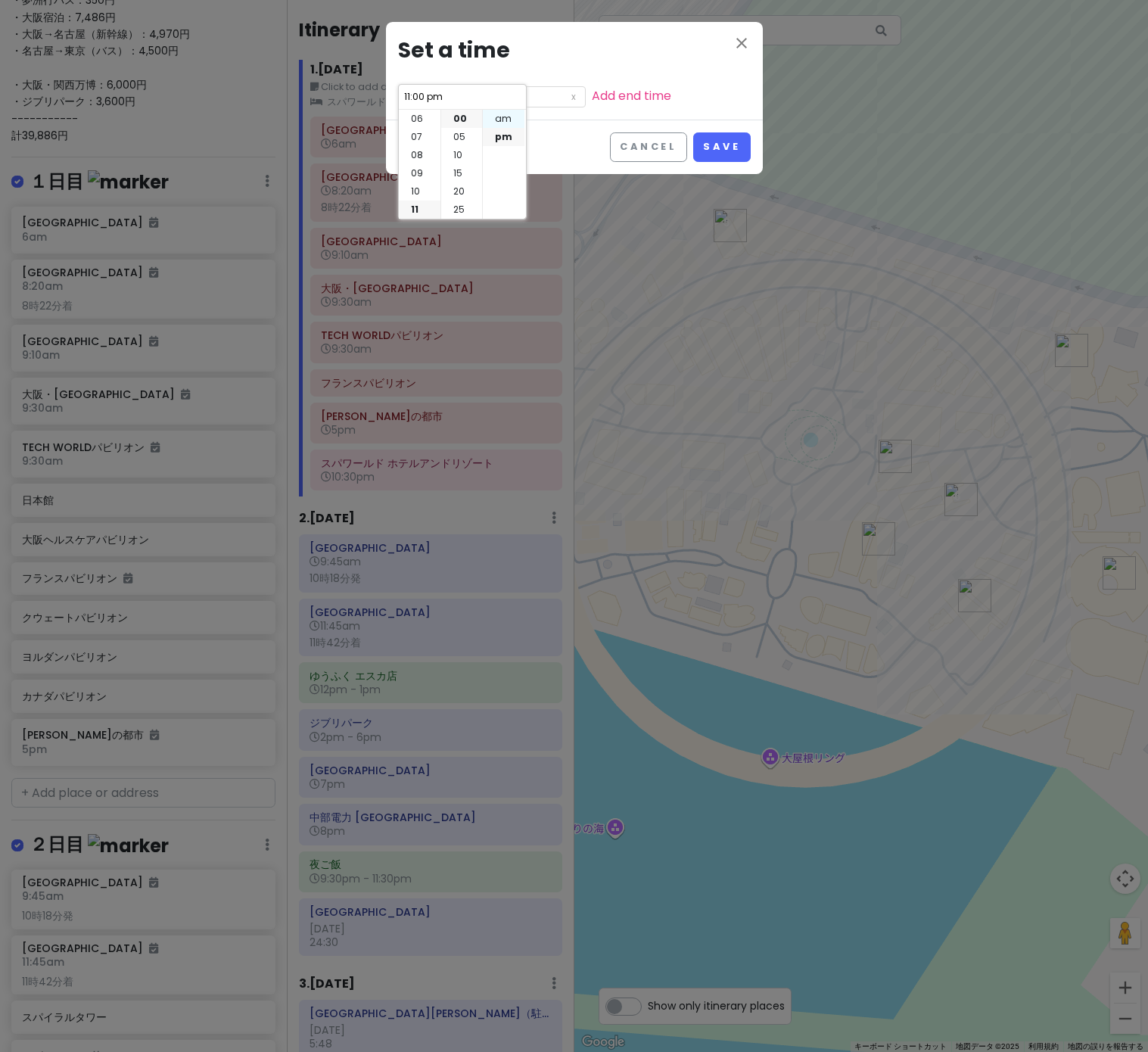
type input "11:00 am"
click at [697, 146] on button "Save" at bounding box center [721, 148] width 56 height 30
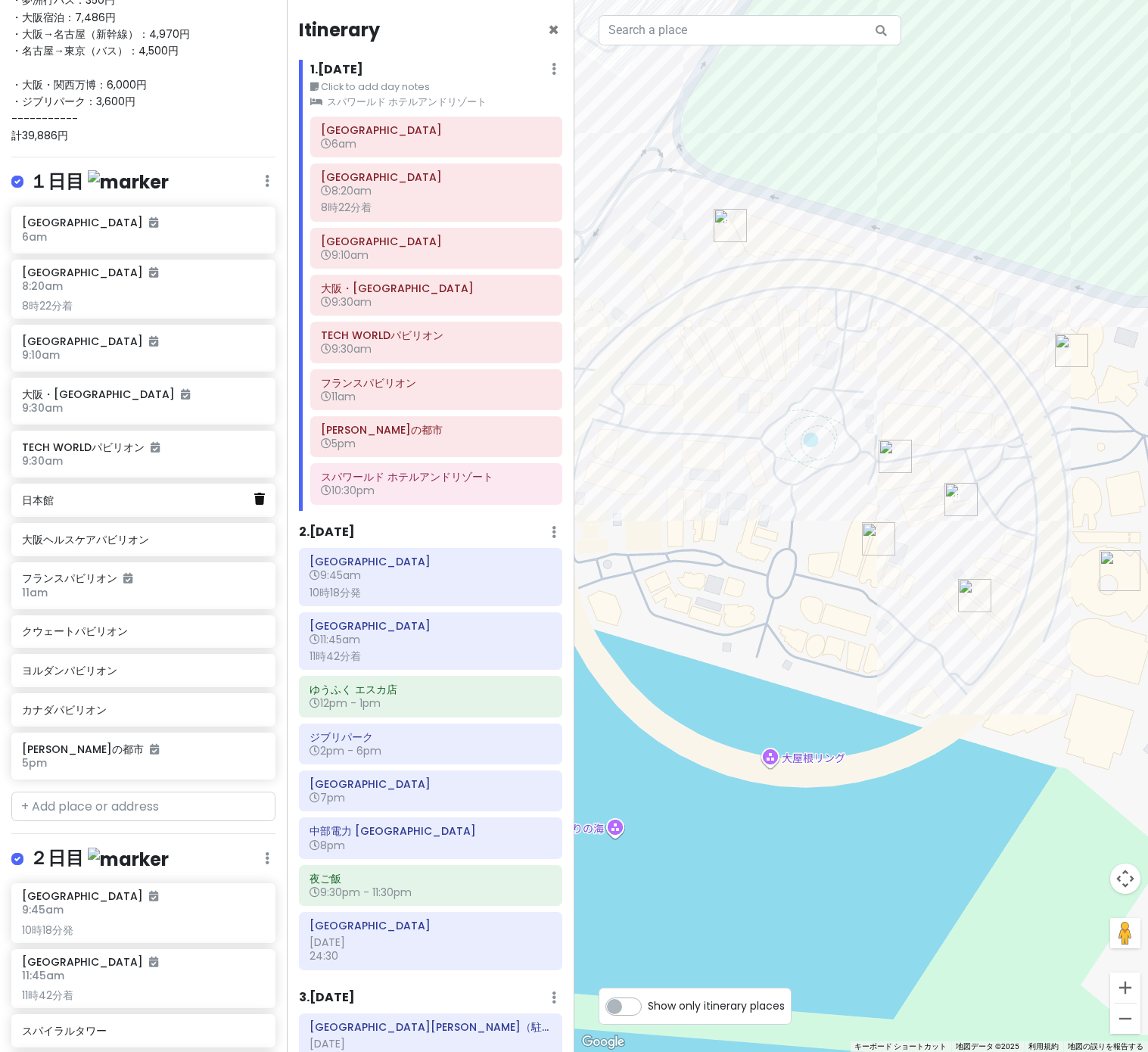
click at [260, 496] on icon at bounding box center [260, 498] width 11 height 12
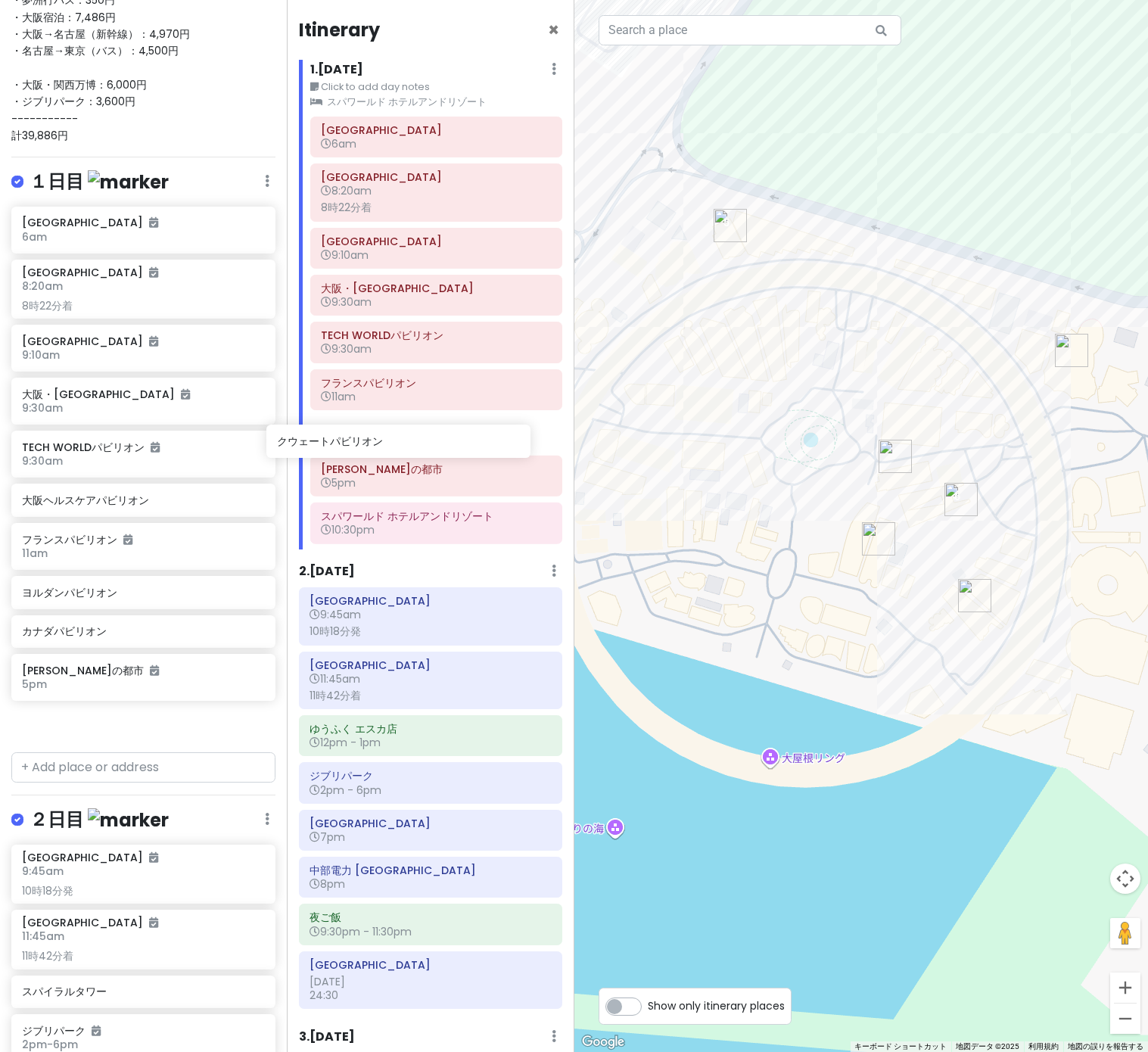
drag, startPoint x: 144, startPoint y: 595, endPoint x: 399, endPoint y: 446, distance: 295.3
click at [399, 446] on div "万博名古屋旅 Private Change Dates Make a Copy Delete Trip Go Pro ⚡️ Give Feedback 💡 S…" at bounding box center [574, 526] width 1148 height 1052
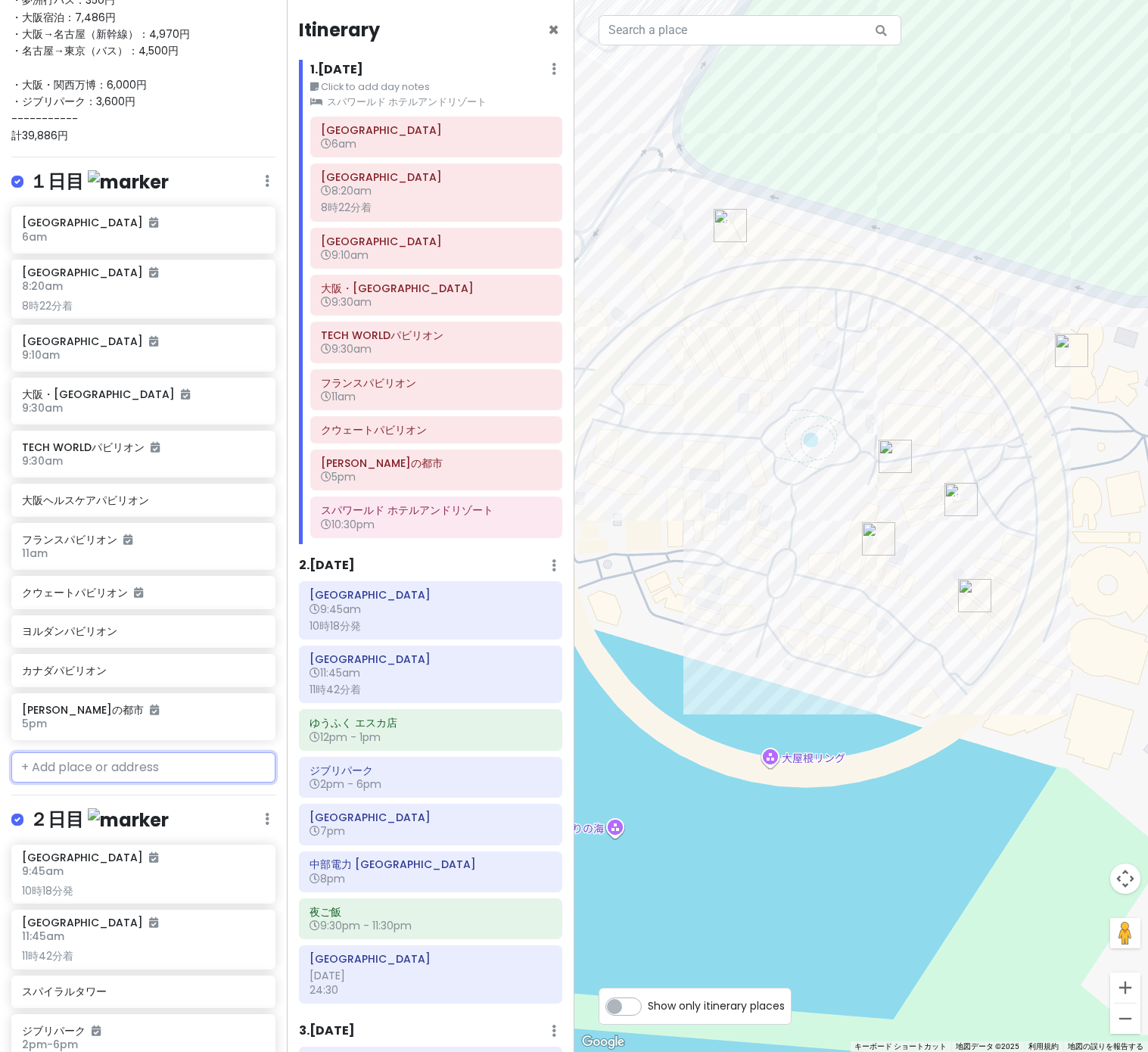
click at [148, 769] on input "text" at bounding box center [143, 767] width 264 height 31
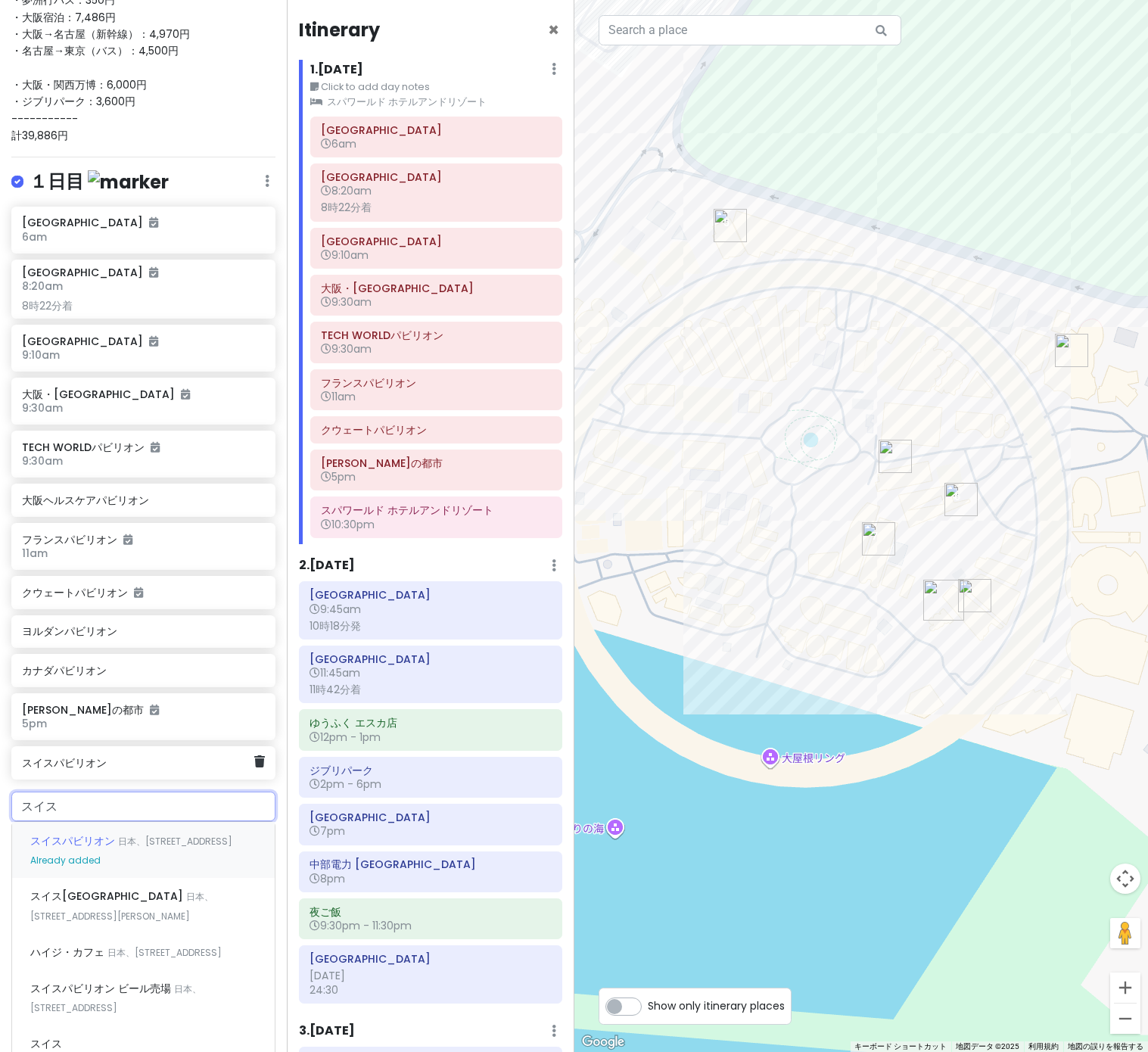
type input "スイス"
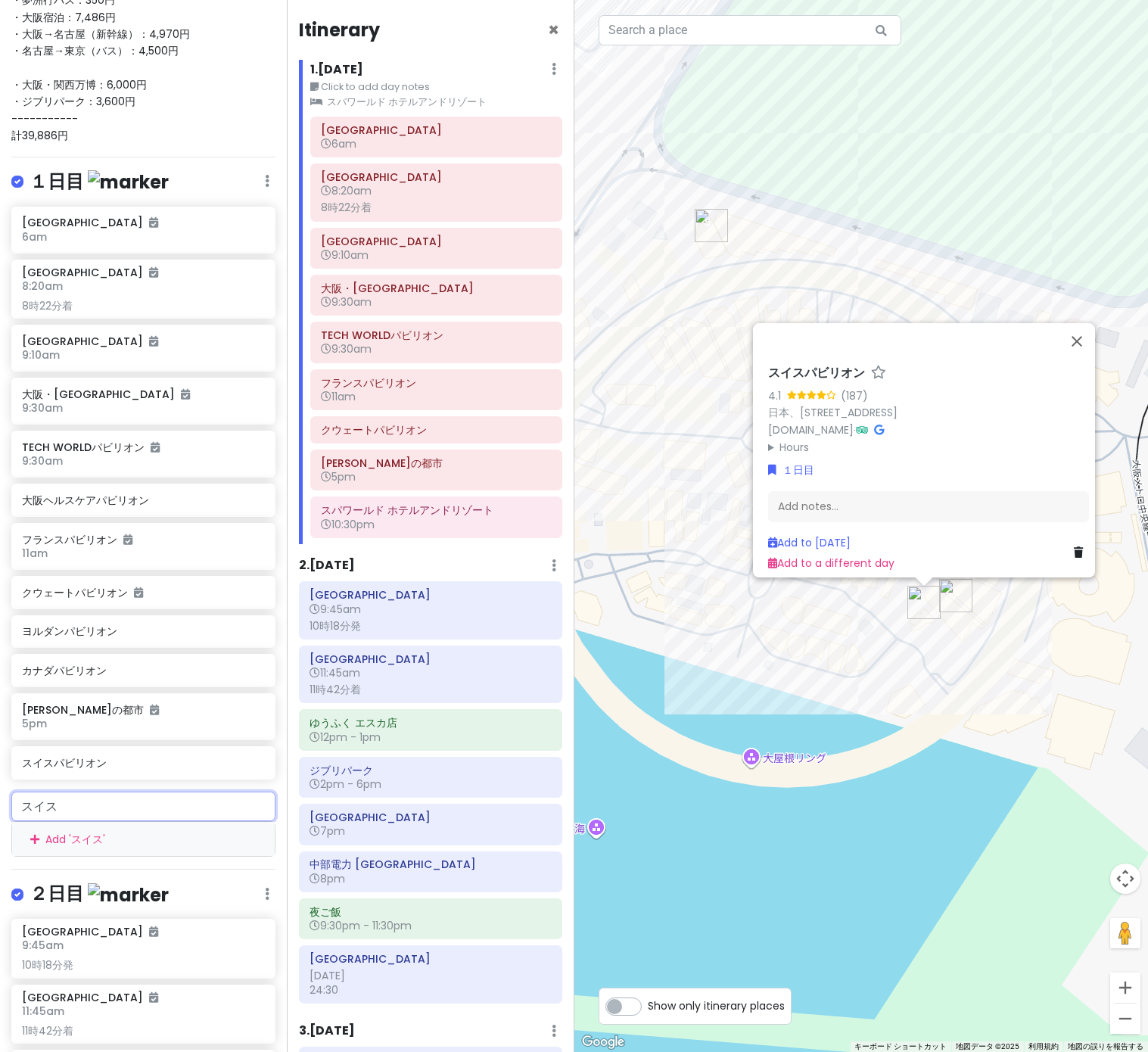
drag, startPoint x: 233, startPoint y: 811, endPoint x: -2, endPoint y: 811, distance: 235.0
click at [0, 811] on html "万博名古屋旅 Private Change Dates Make a Copy Delete Trip Go Pro ⚡️ Give Feedback 💡 S…" at bounding box center [574, 526] width 1148 height 1052
type input "コモンズ"
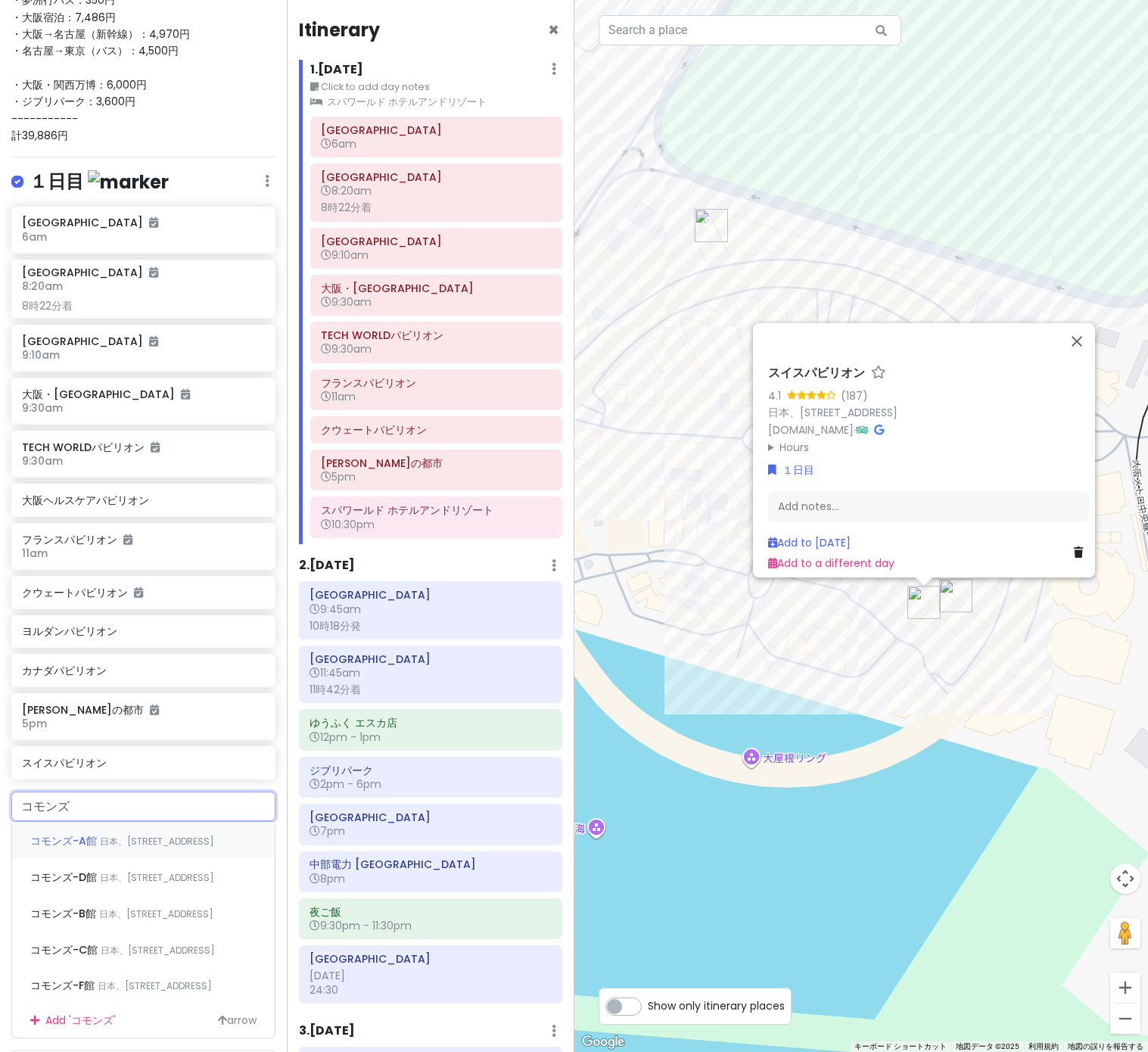
click at [96, 858] on div "コモンズ-A館 日本、[STREET_ADDRESS]" at bounding box center [143, 840] width 262 height 37
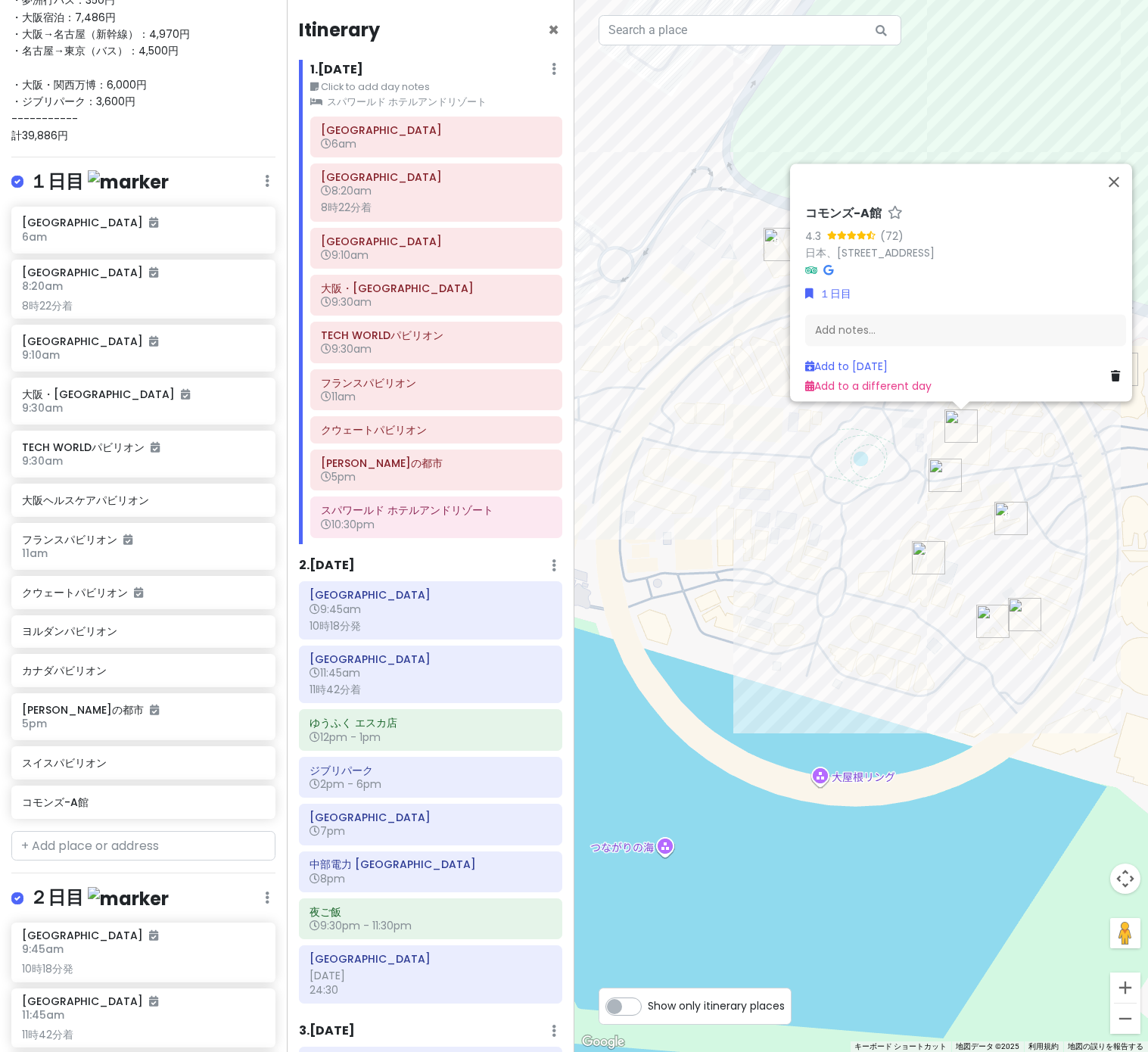
drag, startPoint x: 728, startPoint y: 538, endPoint x: 800, endPoint y: 563, distance: 76.2
click at [801, 563] on div "コモンズ-A館 4.3 (72) 日本、[STREET_ADDRESS] J9XM+M9 １日目 Add notes... Add to [DATE] Add…" at bounding box center [862, 526] width 574 height 1052
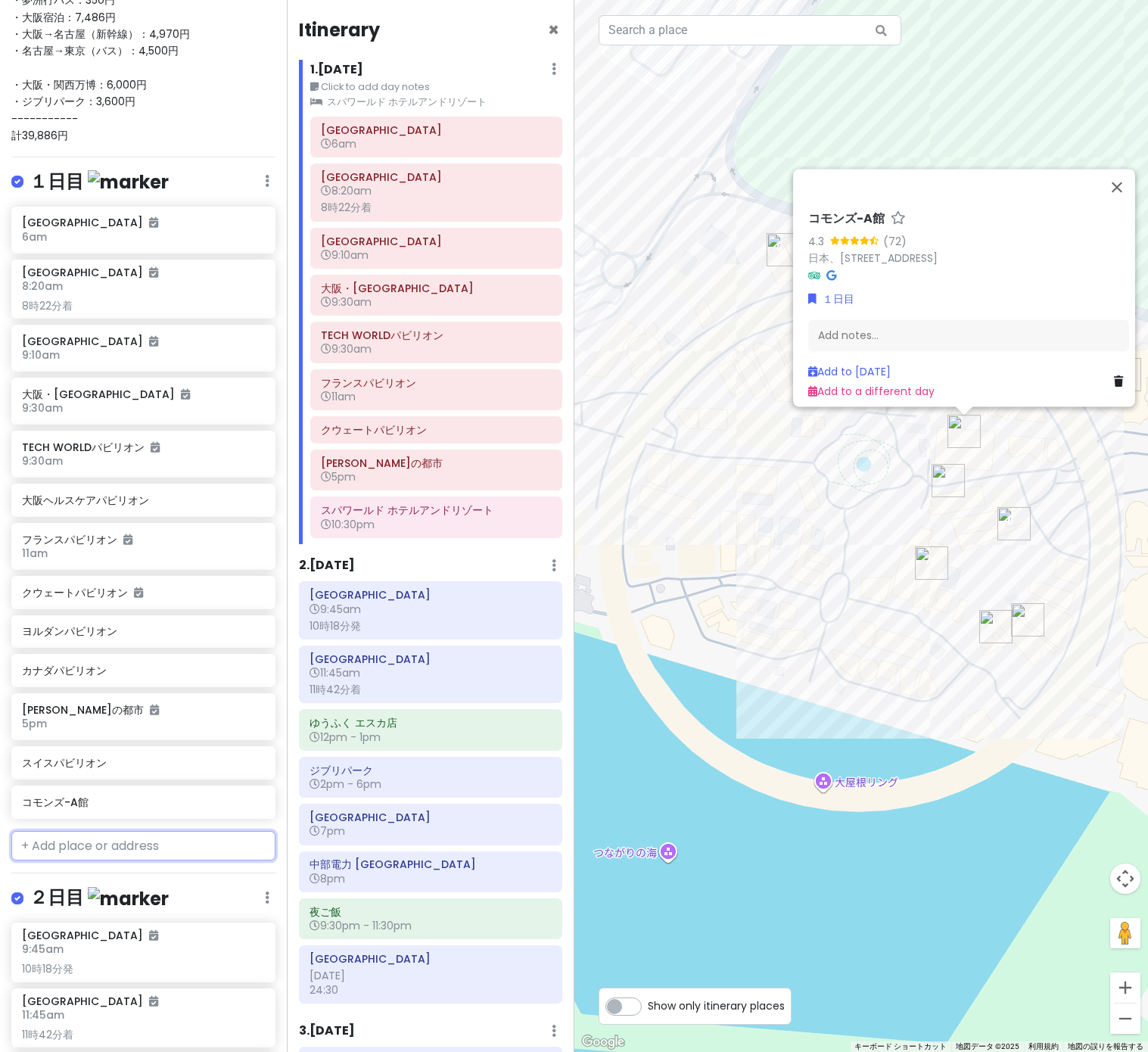
click at [178, 843] on input "text" at bounding box center [143, 846] width 264 height 31
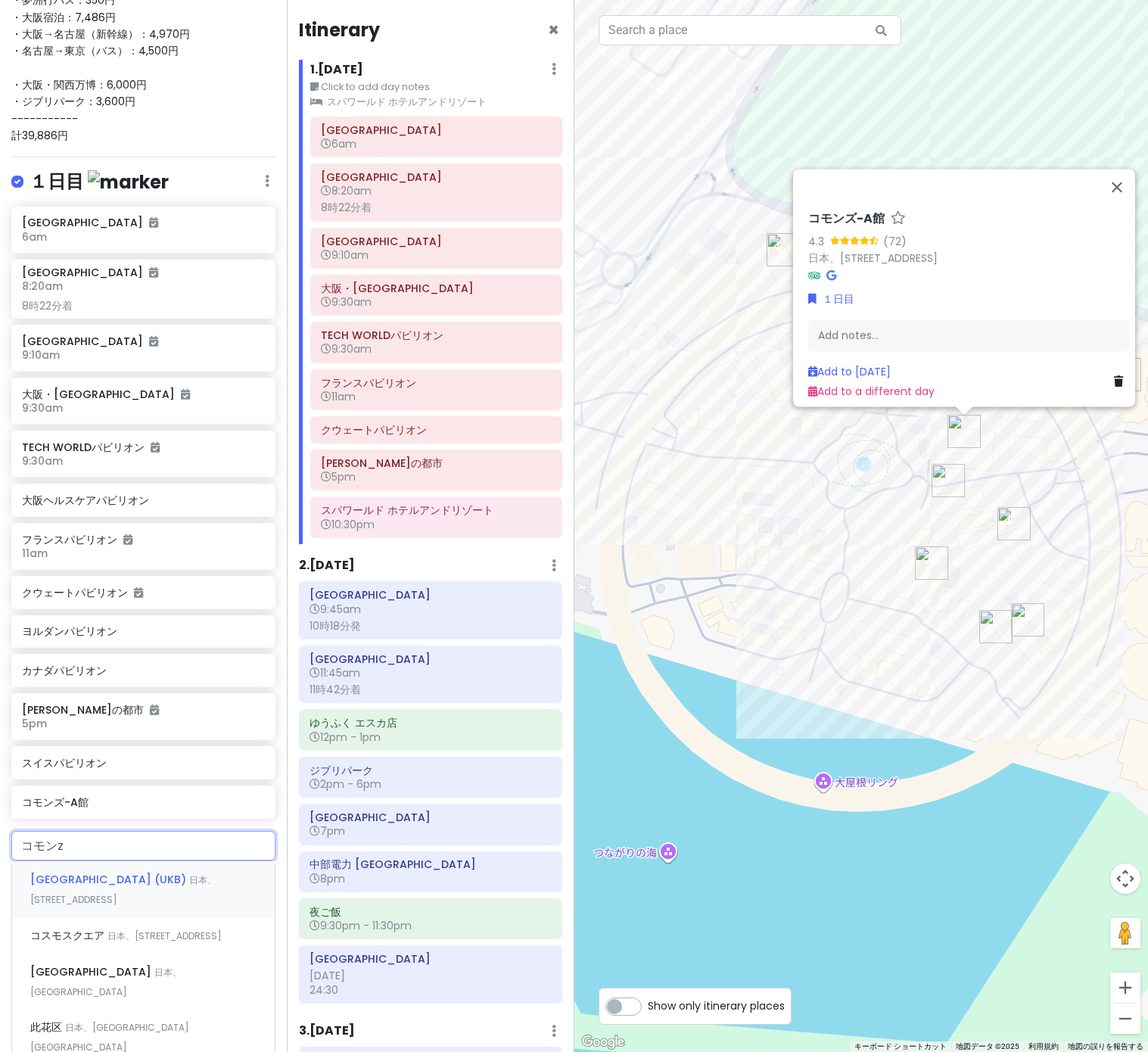
type input "コモンズ"
click at [213, 854] on input "コモンズ" at bounding box center [143, 846] width 264 height 31
click at [118, 954] on div "コモンズ-D館 日本、[STREET_ADDRESS]" at bounding box center [143, 935] width 262 height 37
